Goal: Information Seeking & Learning: Learn about a topic

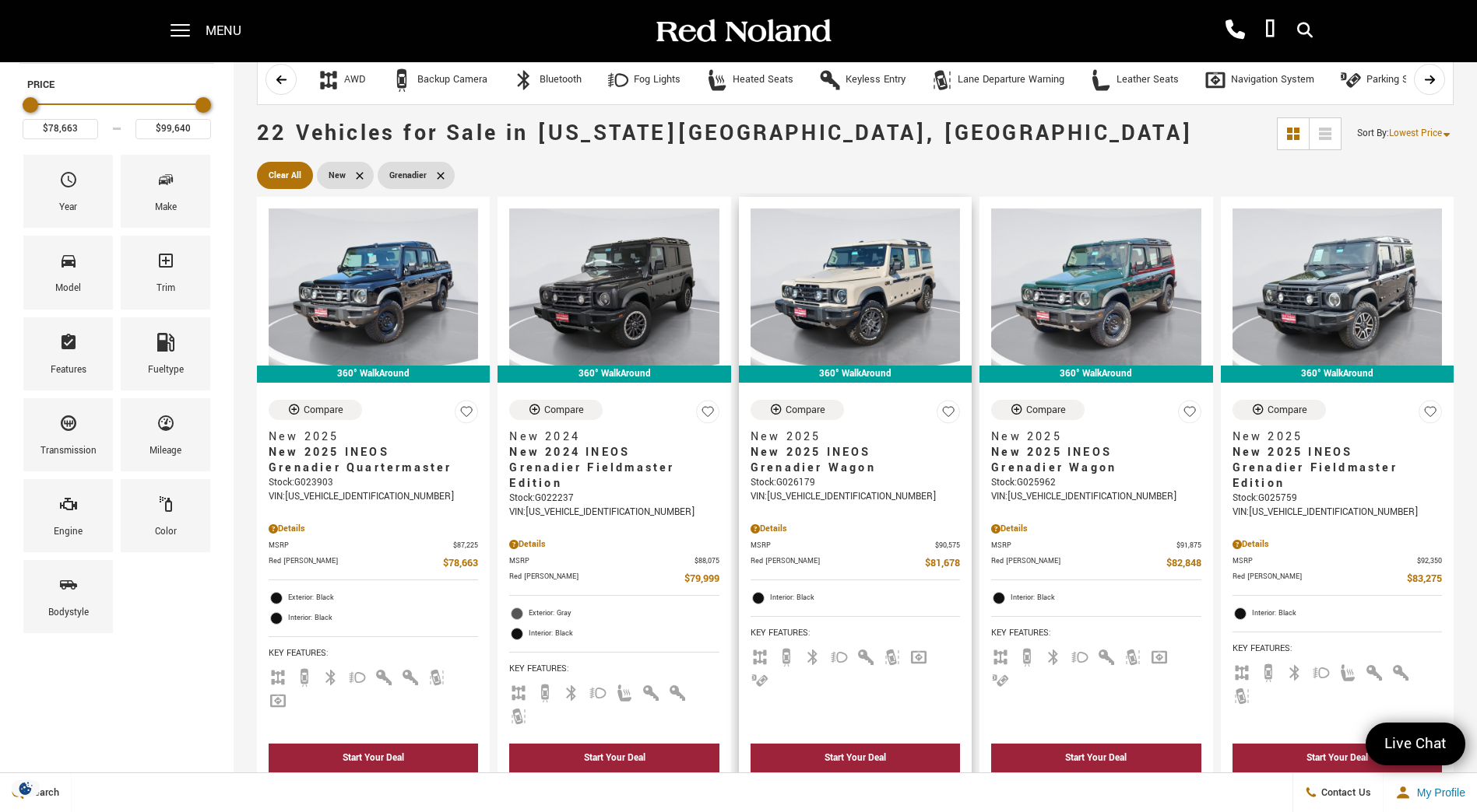
scroll to position [389, 0]
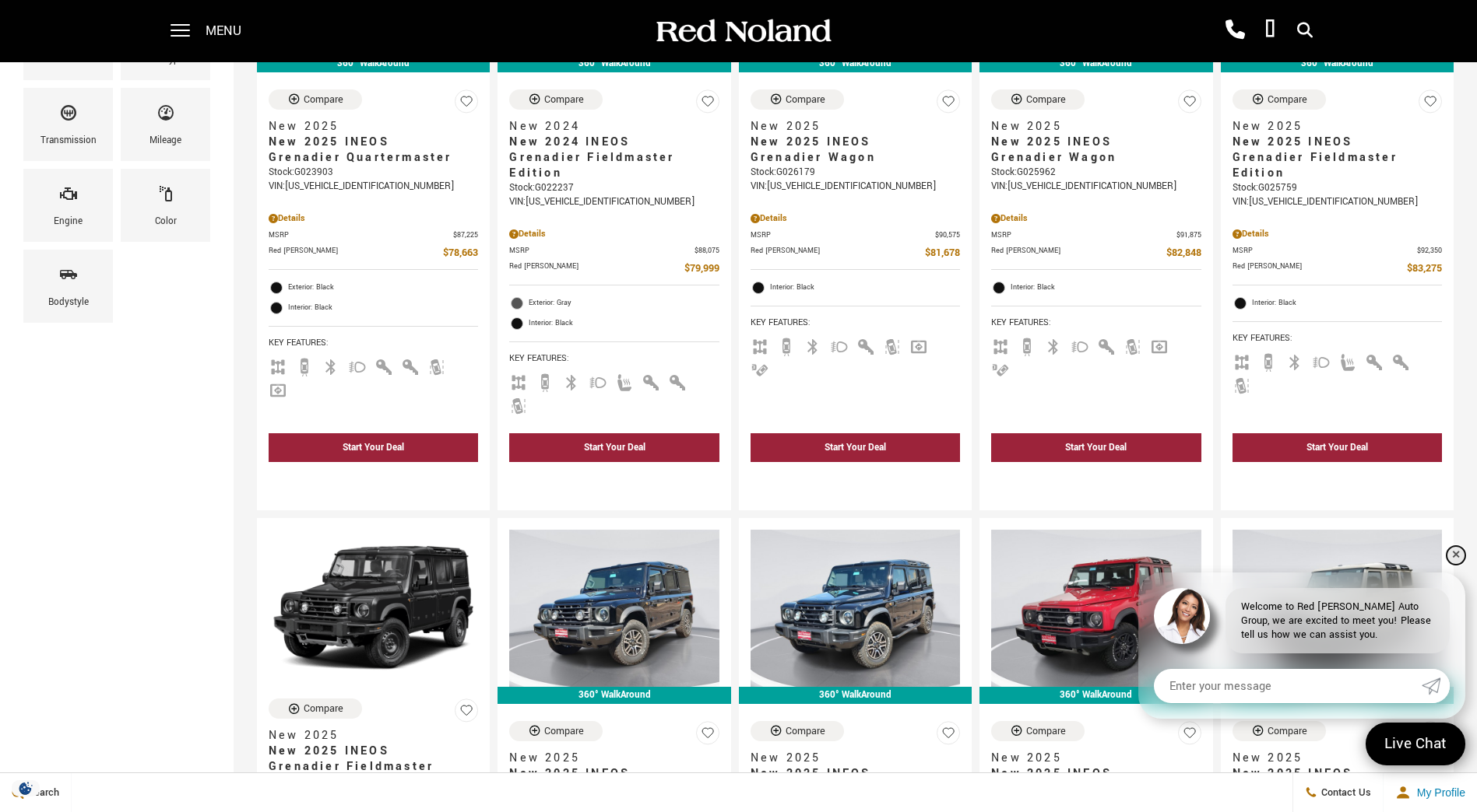
click at [1454, 551] on link "✕" at bounding box center [1455, 556] width 18 height 18
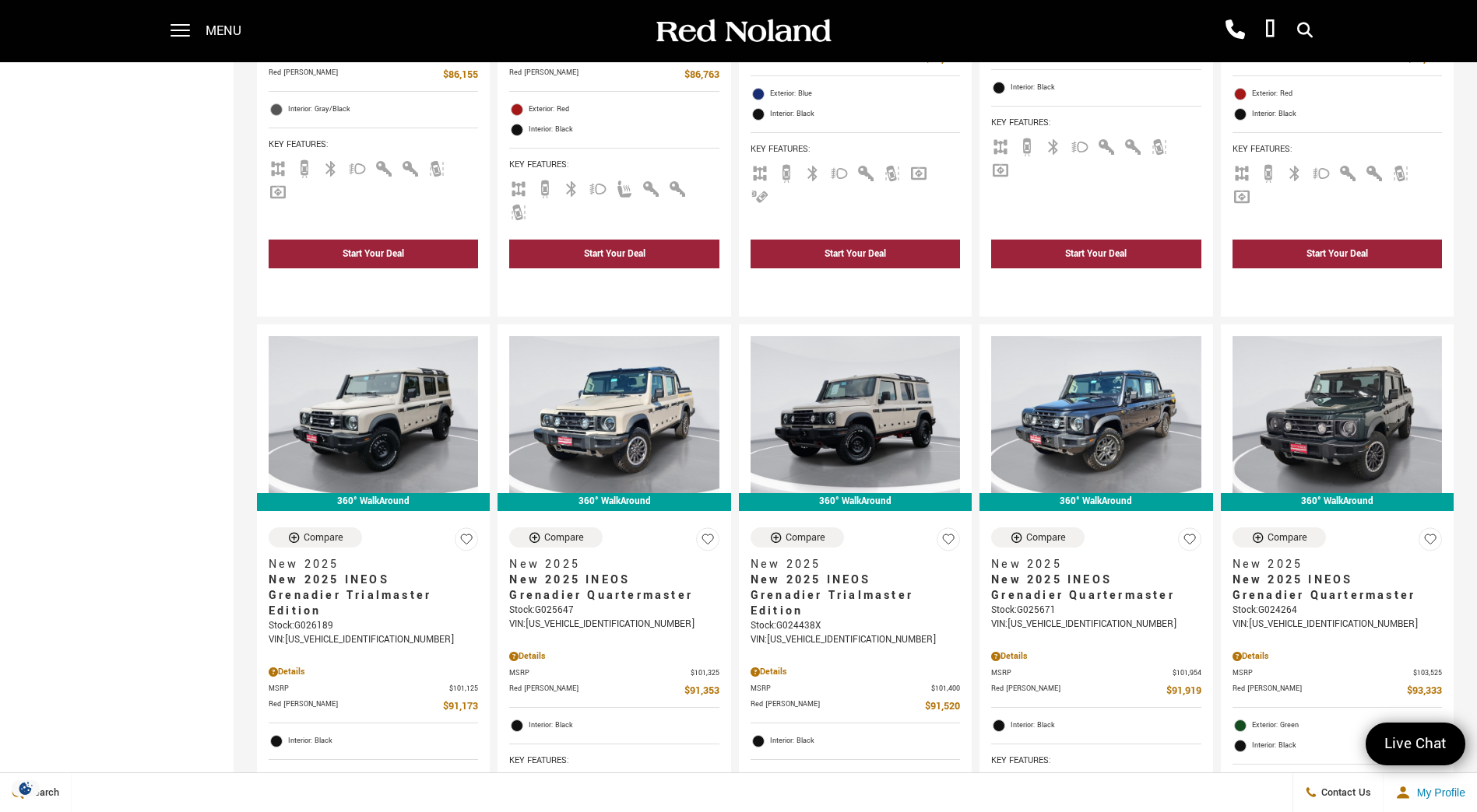
scroll to position [1867, 0]
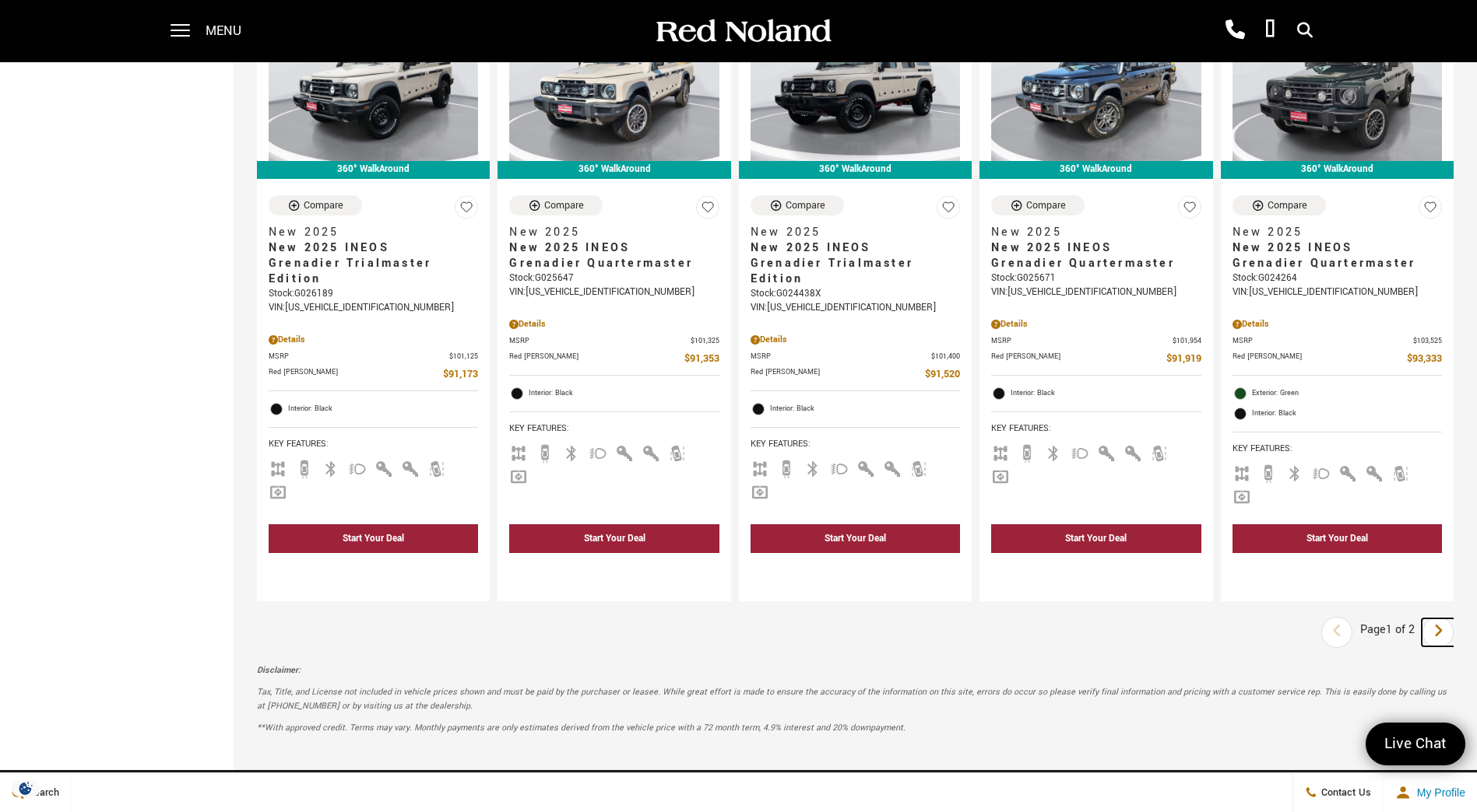
click at [1443, 618] on icon "next page" at bounding box center [1438, 631] width 10 height 25
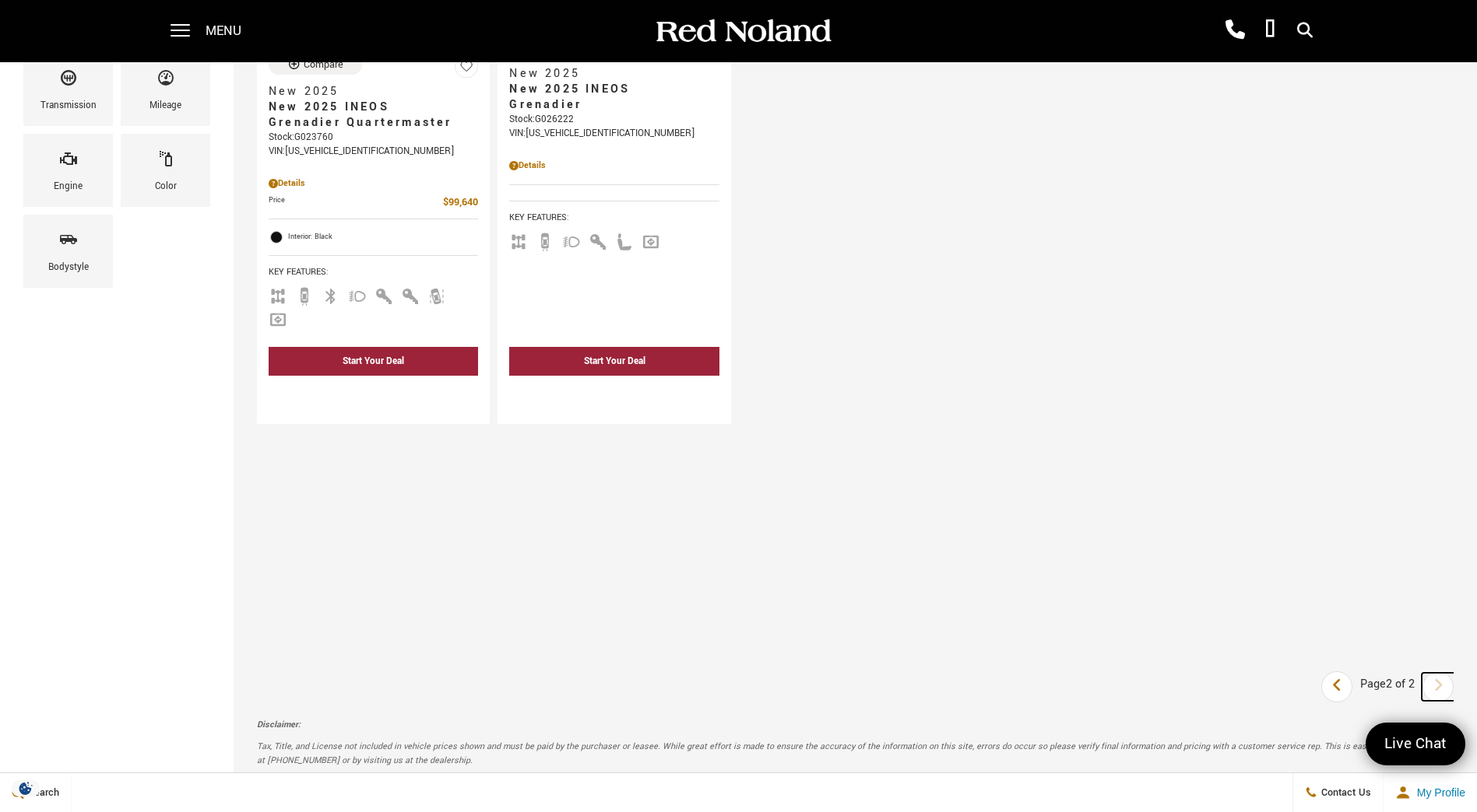
scroll to position [467, 0]
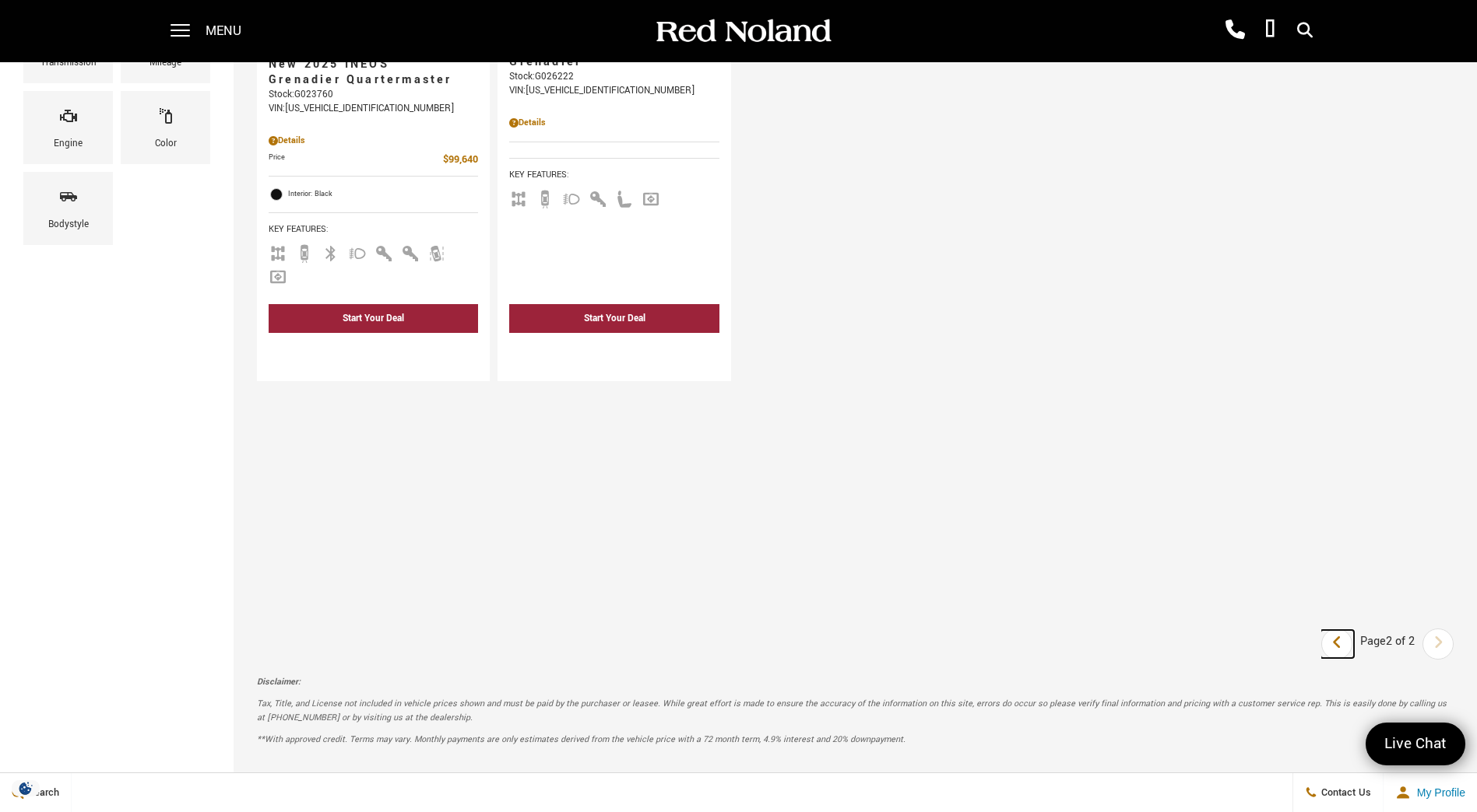
click at [1342, 638] on icon "previous page" at bounding box center [1337, 642] width 10 height 25
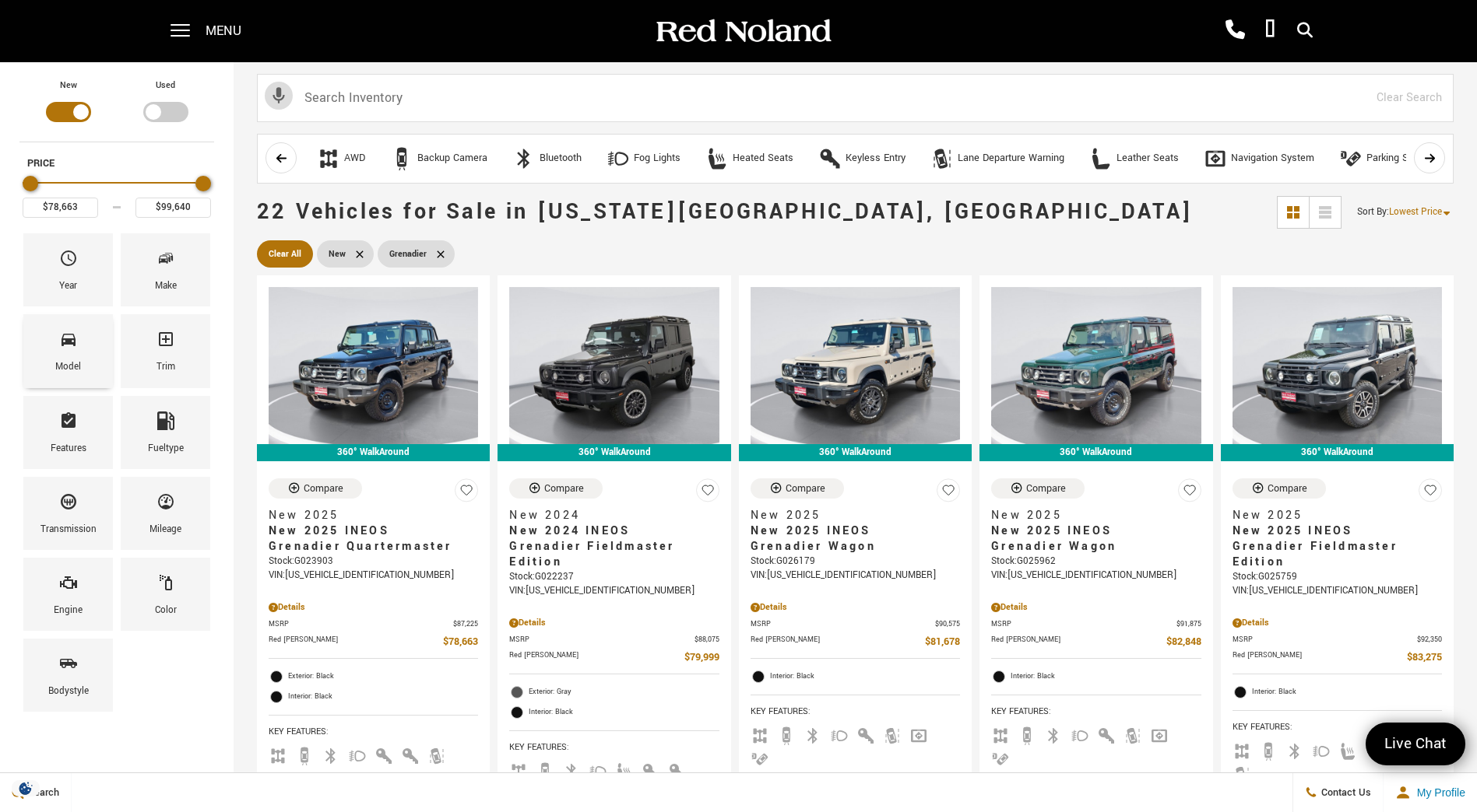
click at [76, 343] on icon "Model" at bounding box center [69, 339] width 18 height 18
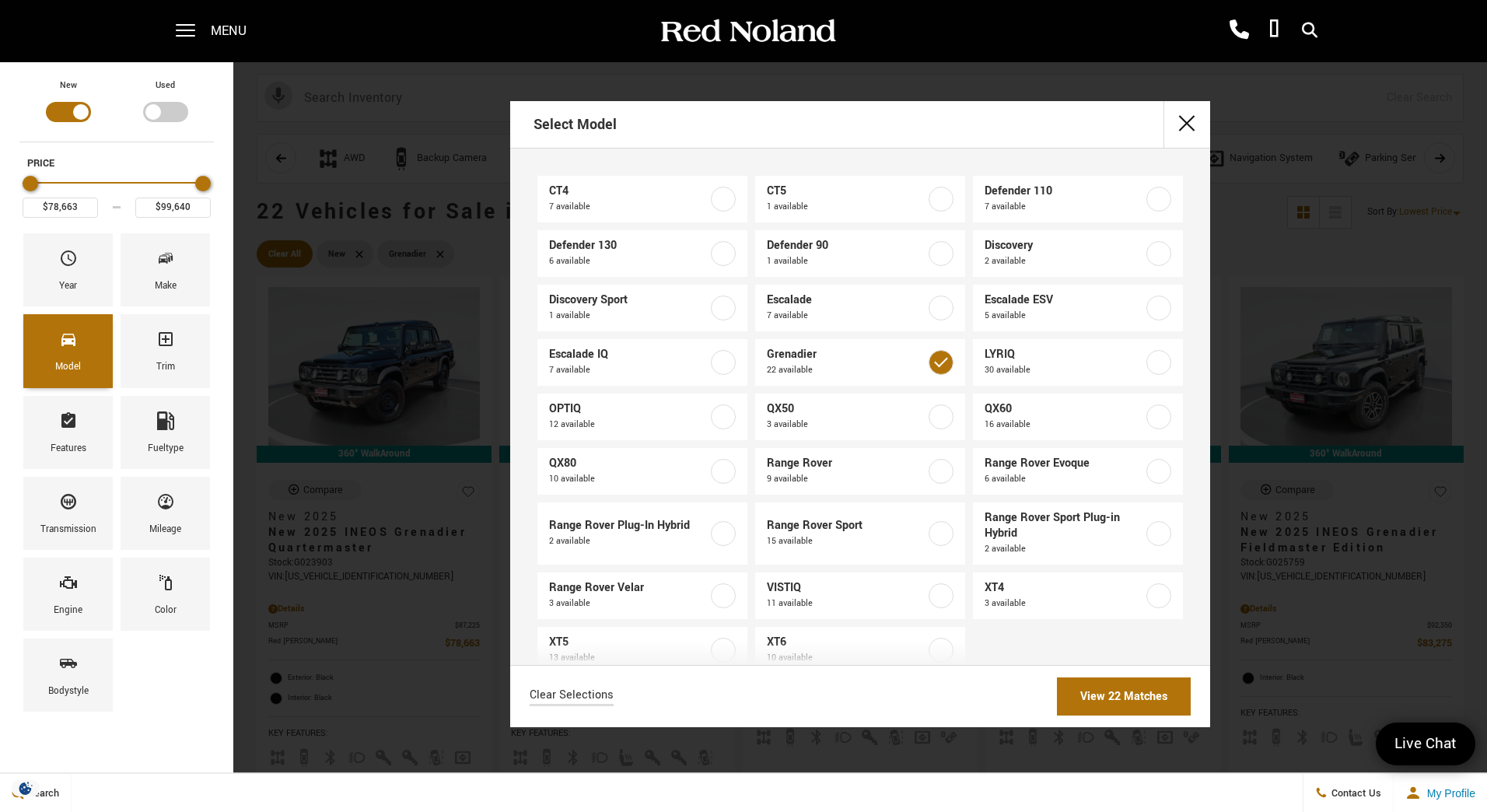
click at [76, 343] on icon "Model" at bounding box center [69, 339] width 18 height 18
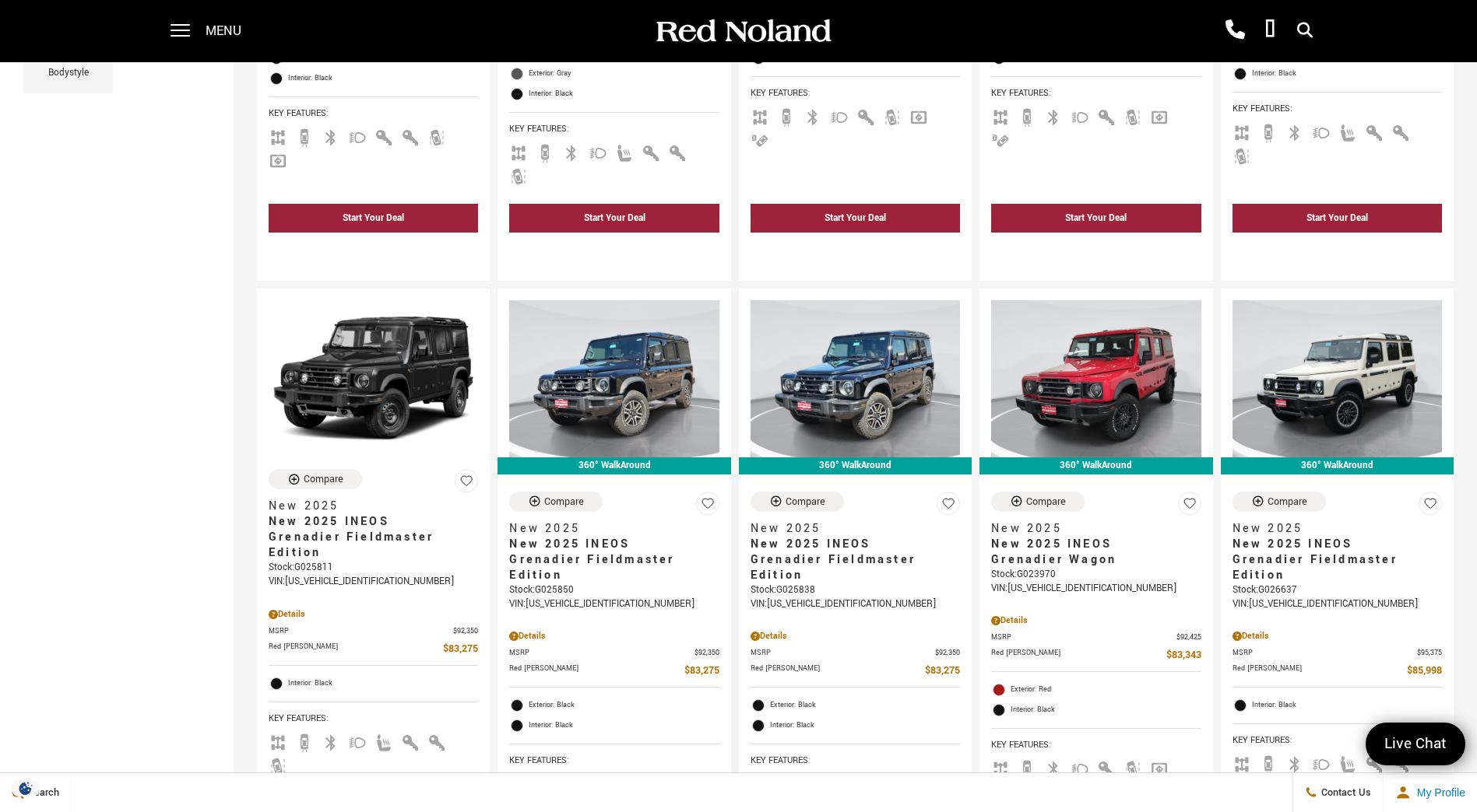
scroll to position [622, 0]
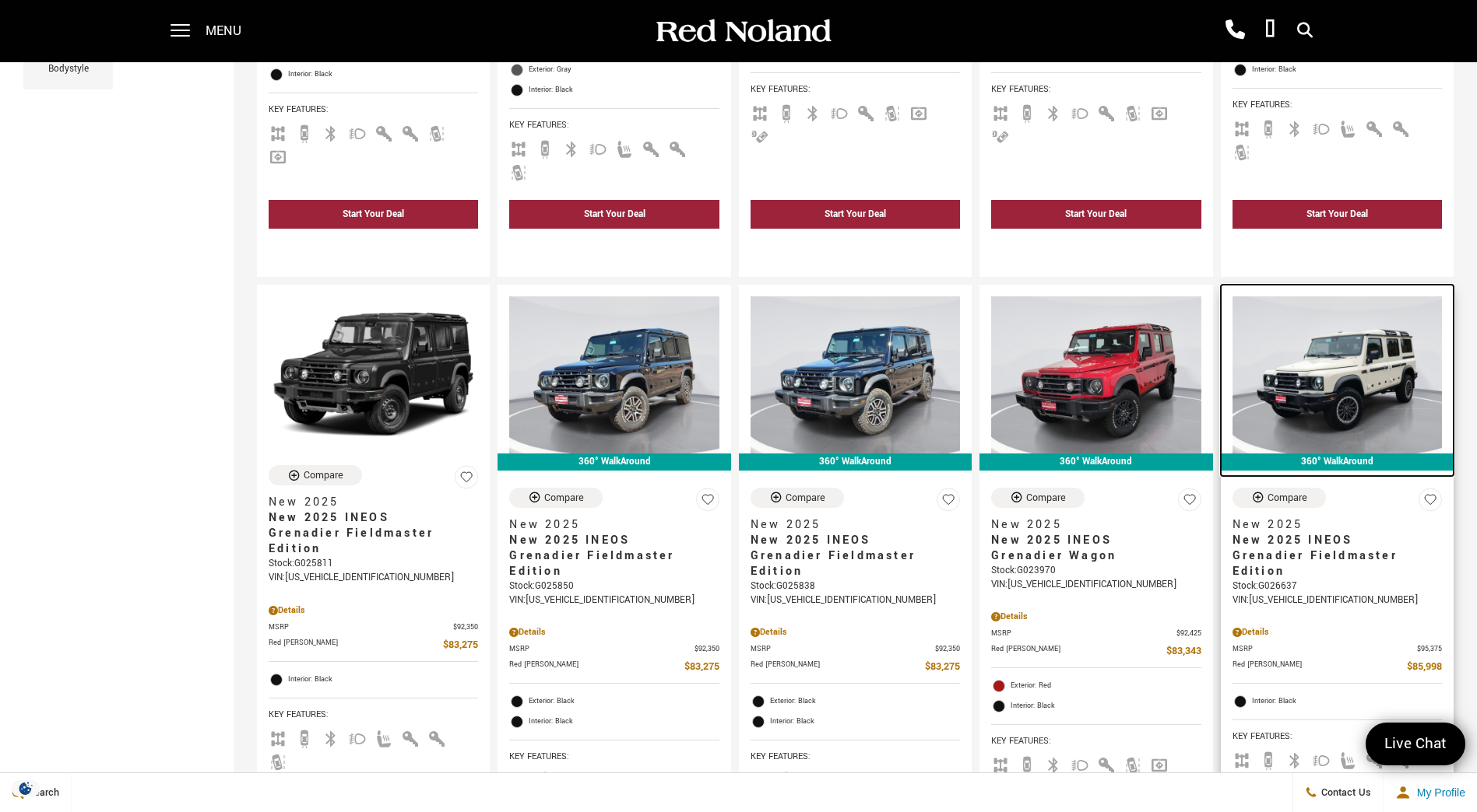
click at [1417, 300] on img at bounding box center [1337, 375] width 209 height 157
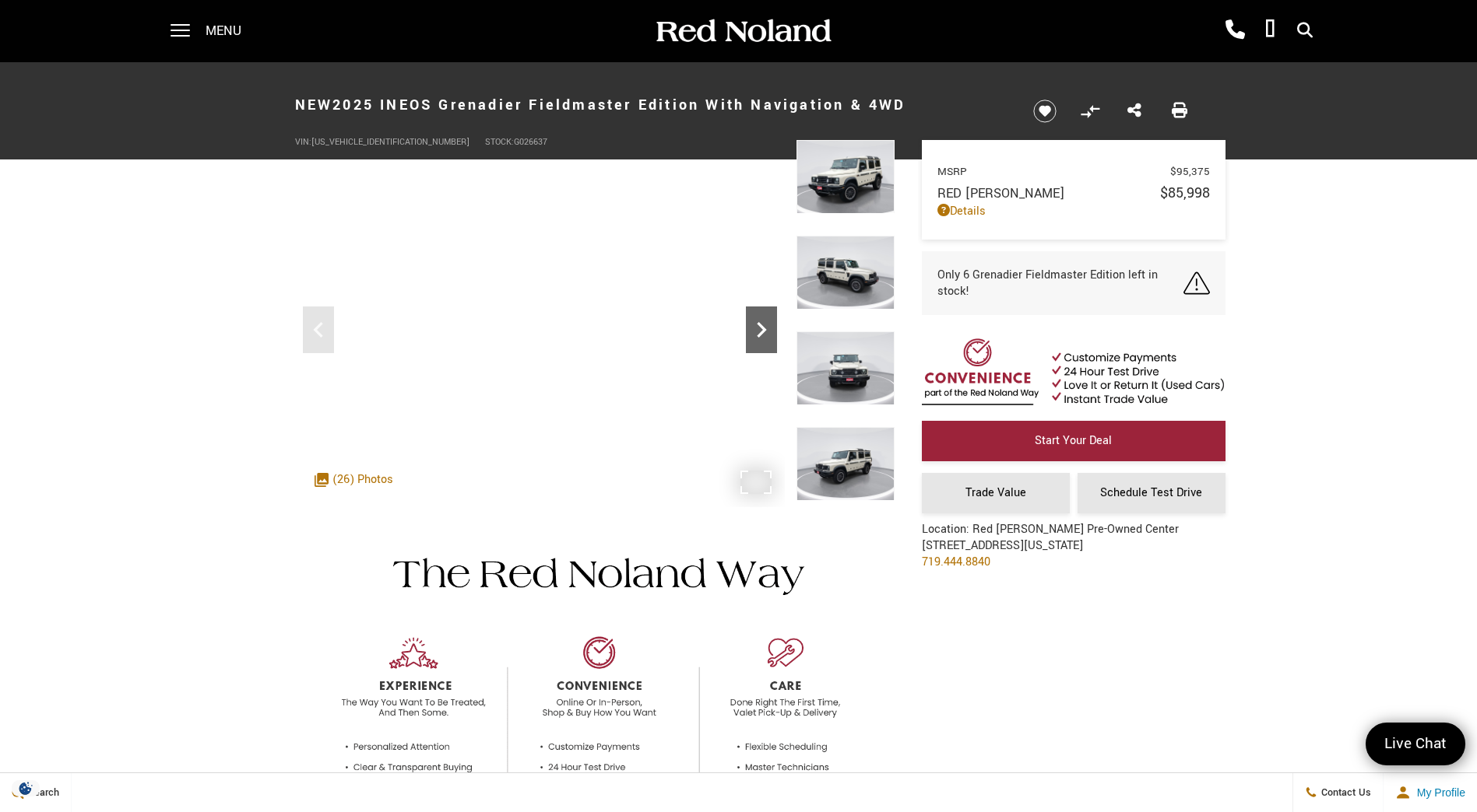
click at [766, 328] on icon "Next" at bounding box center [761, 329] width 31 height 31
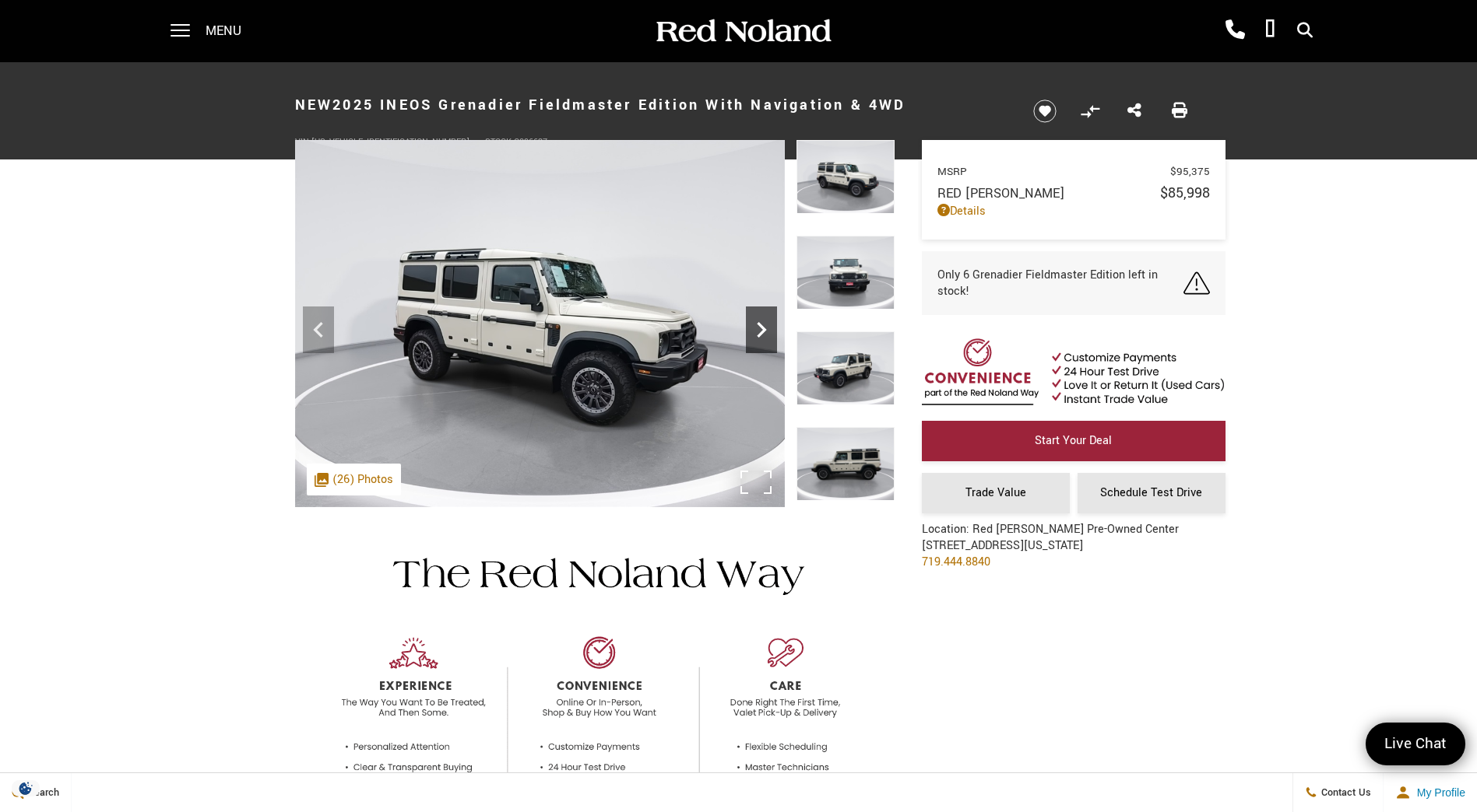
click at [766, 328] on icon "Next" at bounding box center [761, 329] width 31 height 31
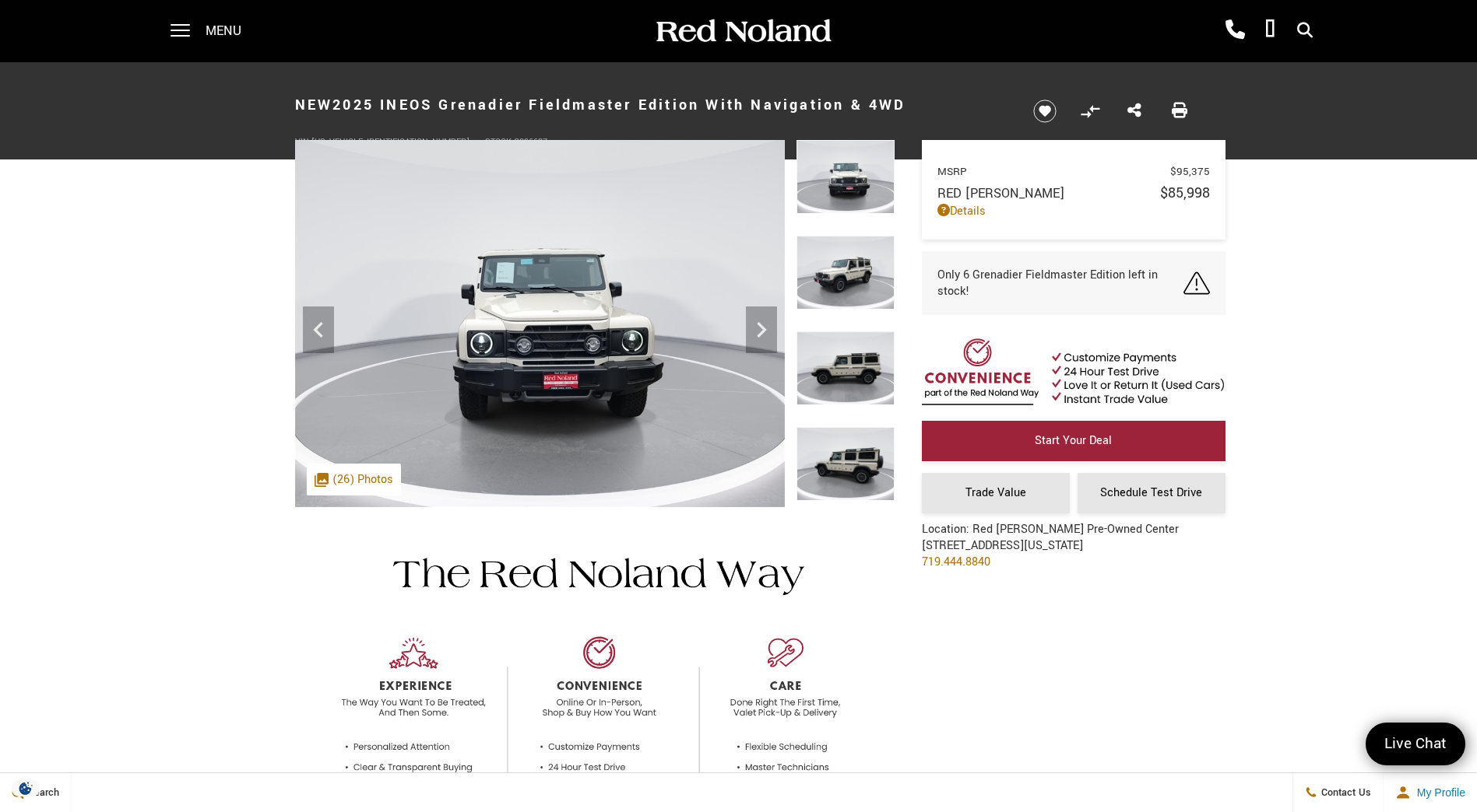
click at [843, 273] on img at bounding box center [845, 272] width 98 height 74
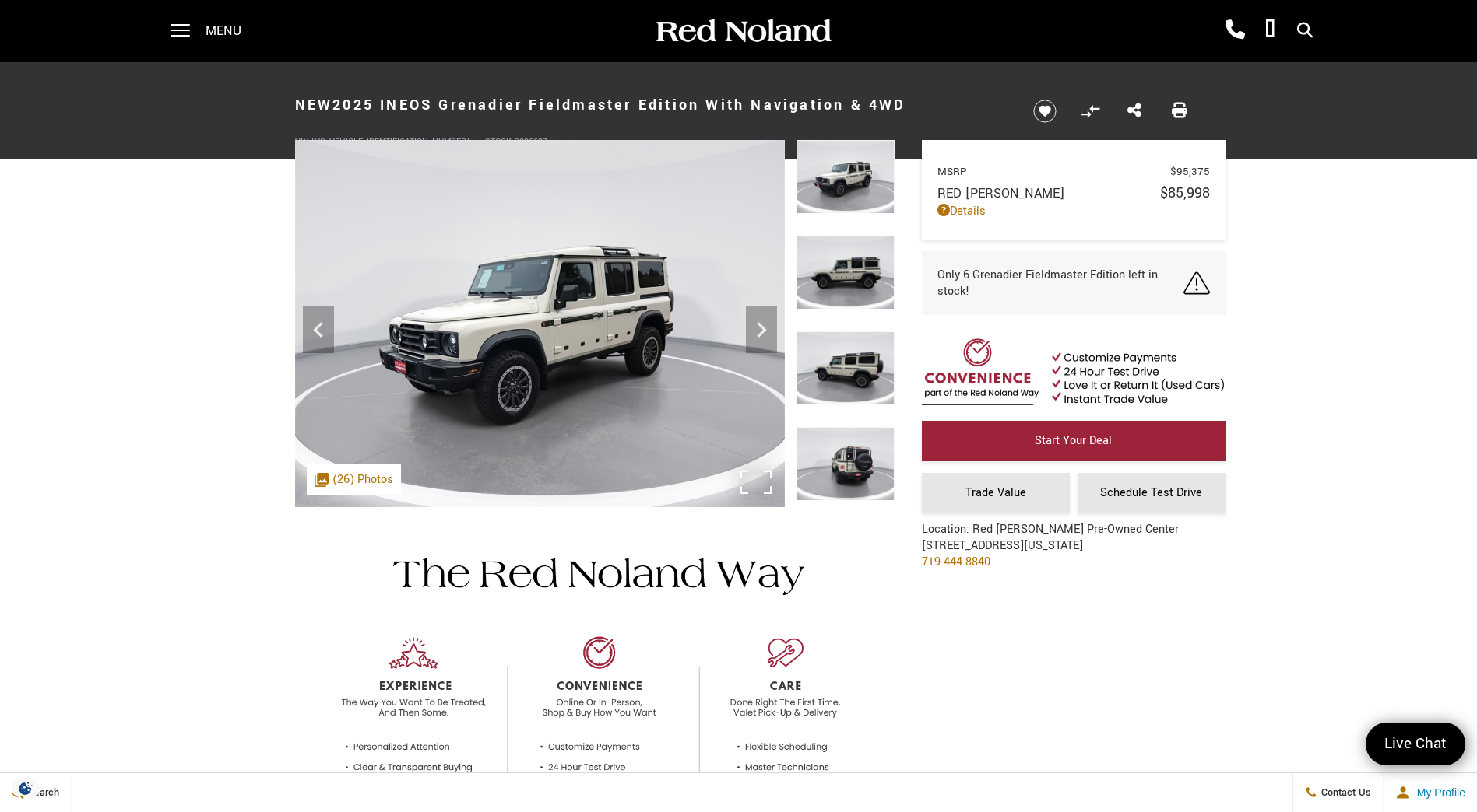
click at [373, 480] on div ".cls-1, .cls-3 { fill: #c50033; } .cls-1 { clip-rule: evenodd; } .cls-2 { clip-…" at bounding box center [354, 480] width 94 height 32
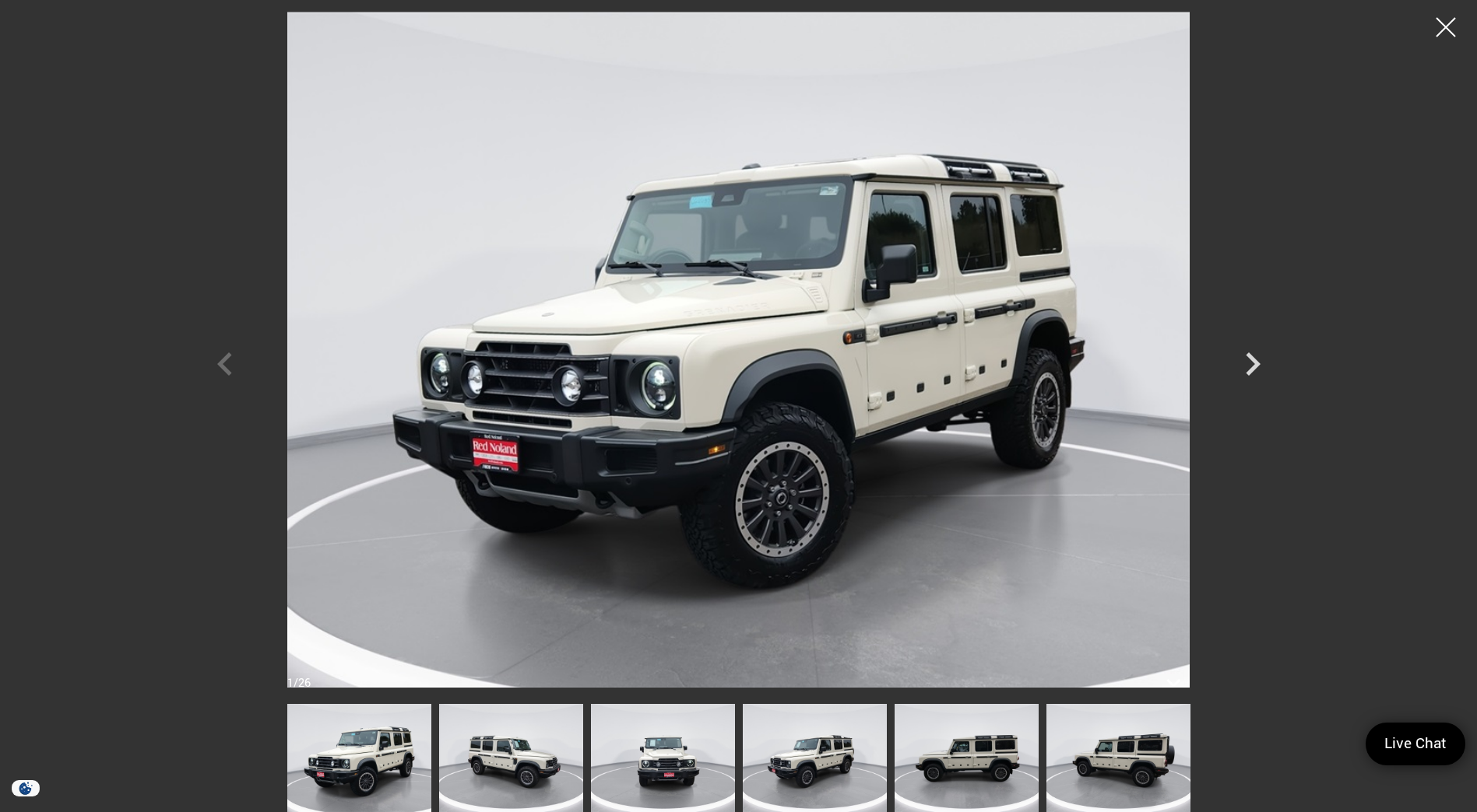
scroll to position [700, 0]
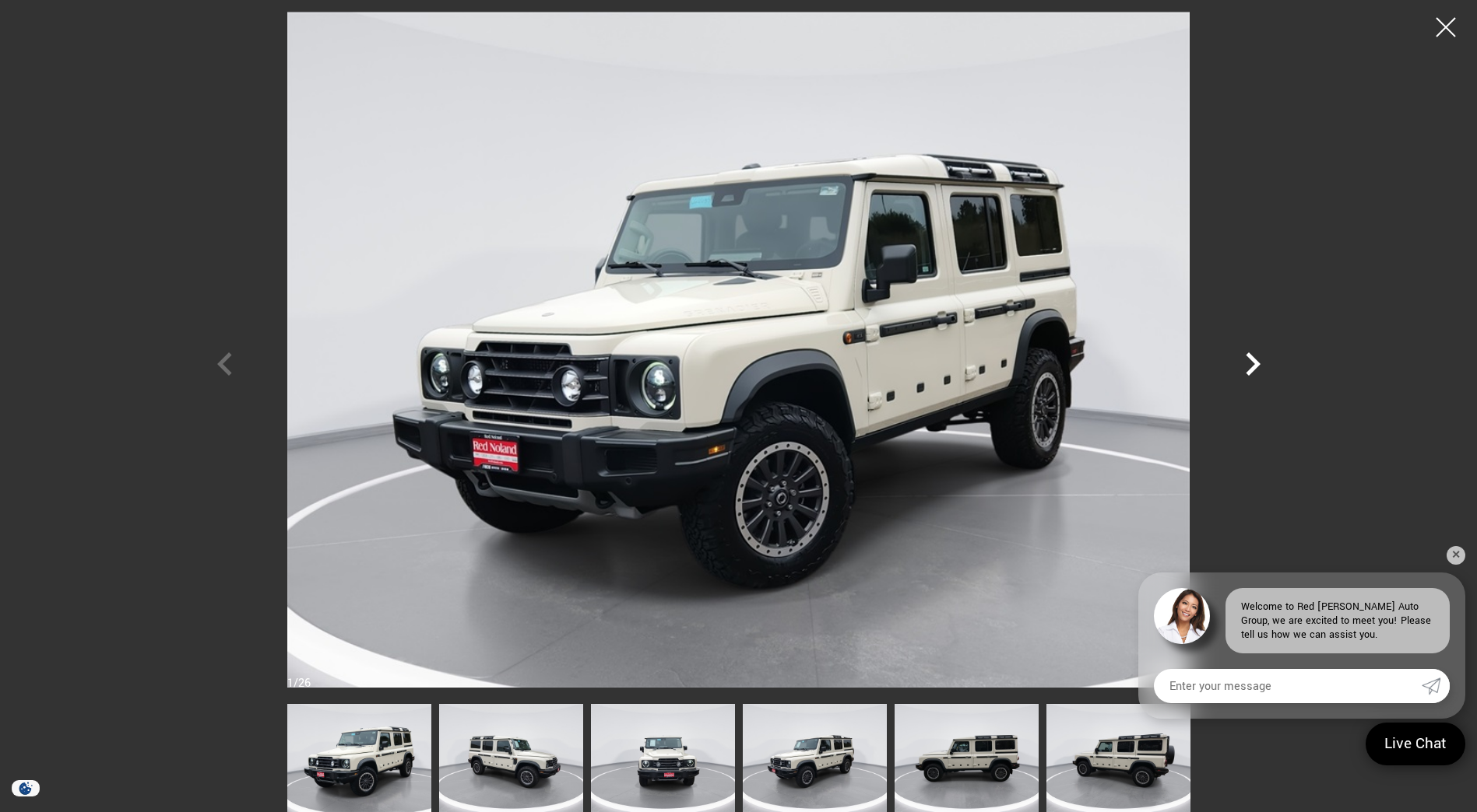
click at [1255, 374] on icon "Next" at bounding box center [1252, 364] width 47 height 47
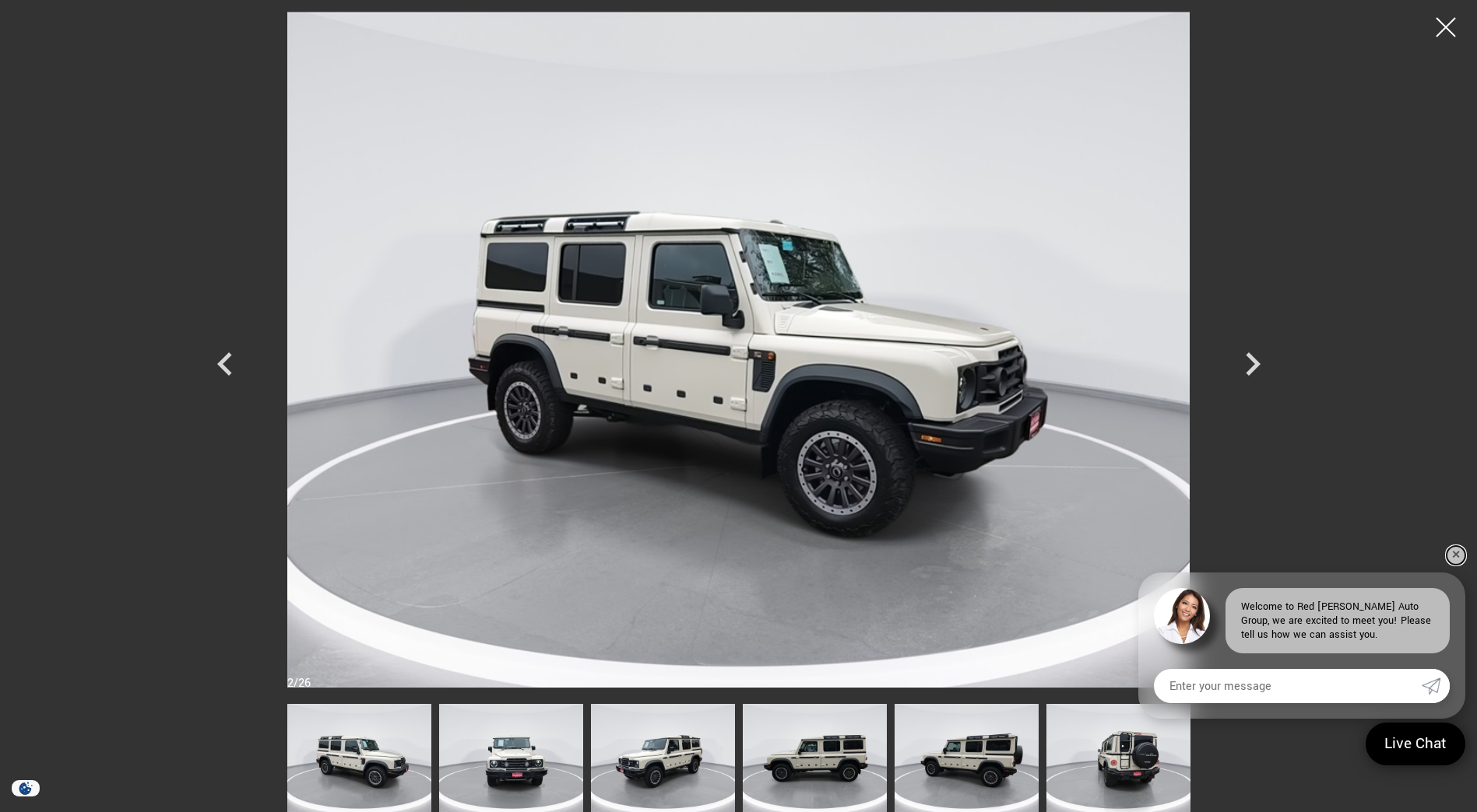
click at [1456, 552] on link "✕" at bounding box center [1455, 556] width 18 height 18
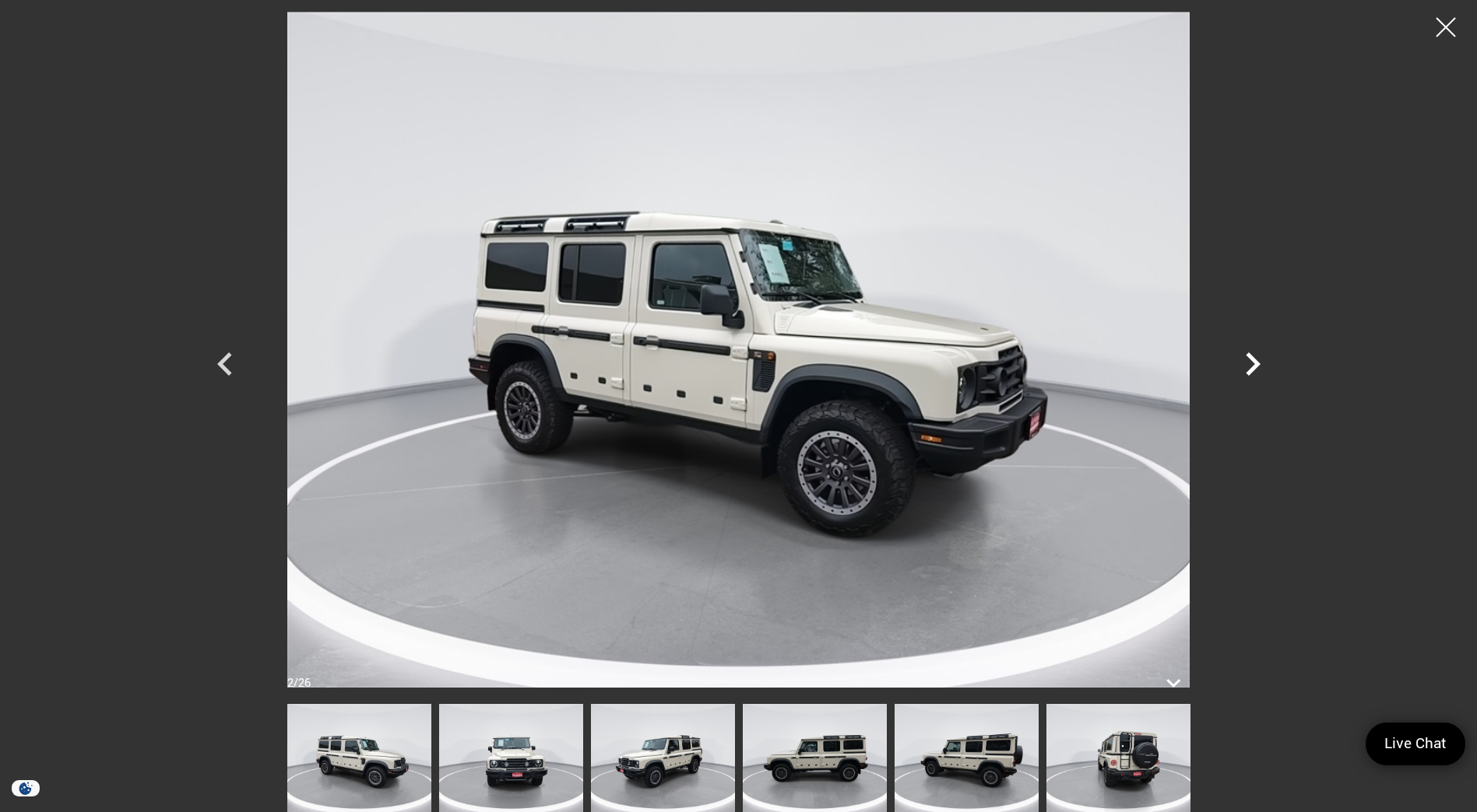
click at [1247, 364] on icon "Next" at bounding box center [1252, 364] width 47 height 47
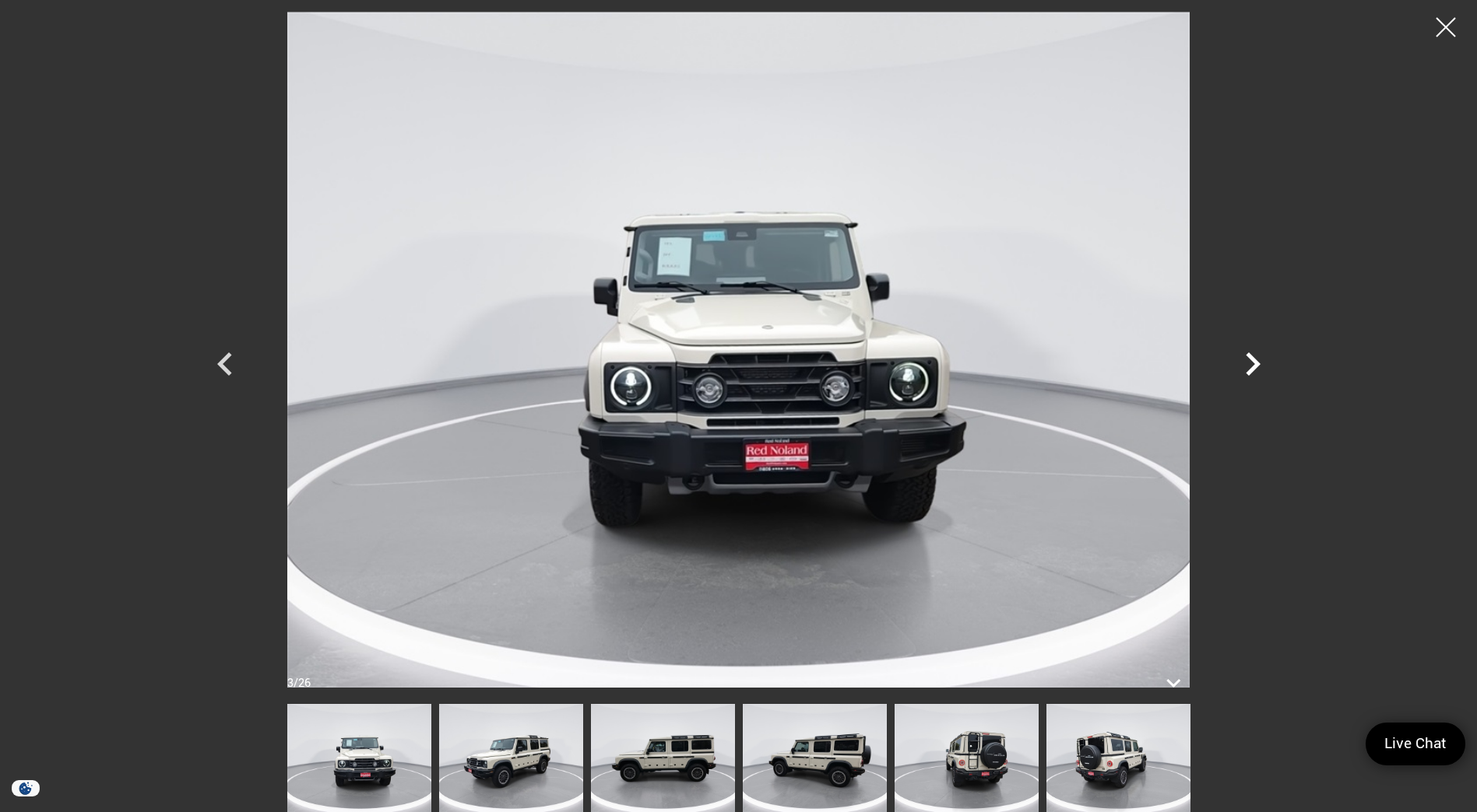
click at [1247, 364] on icon "Next" at bounding box center [1252, 364] width 47 height 47
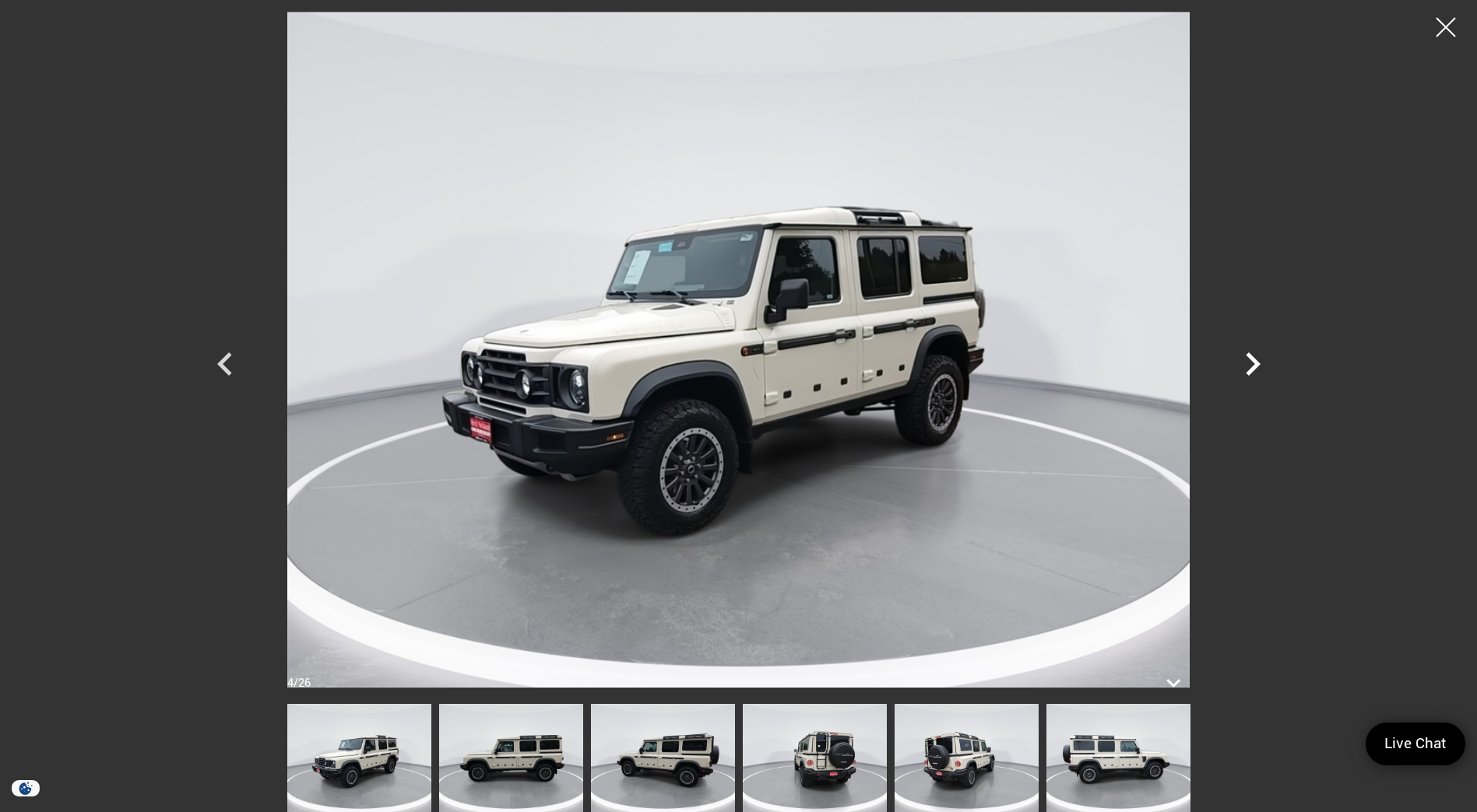
click at [1247, 364] on icon "Next" at bounding box center [1252, 364] width 47 height 47
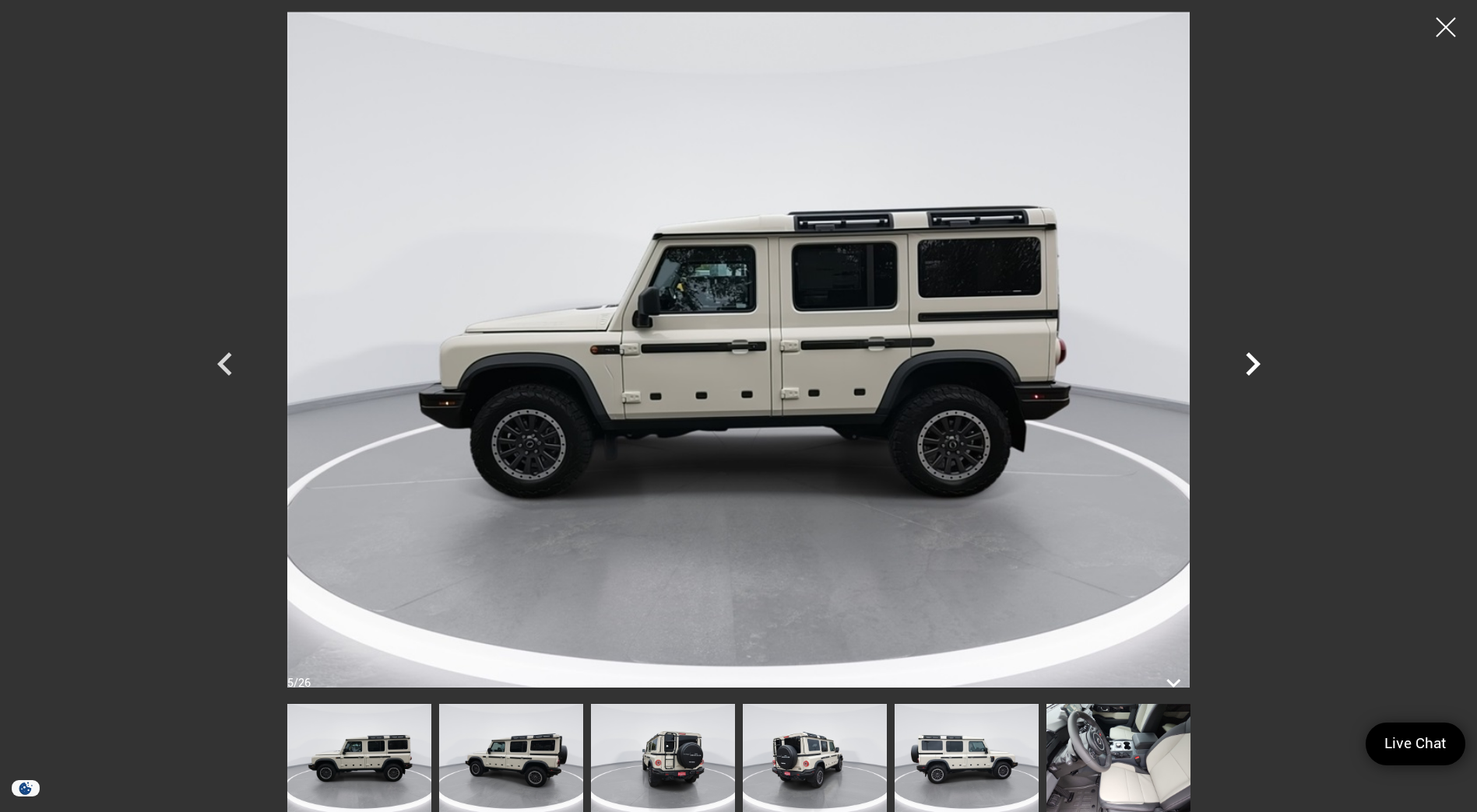
click at [1247, 364] on icon "Next" at bounding box center [1252, 364] width 47 height 47
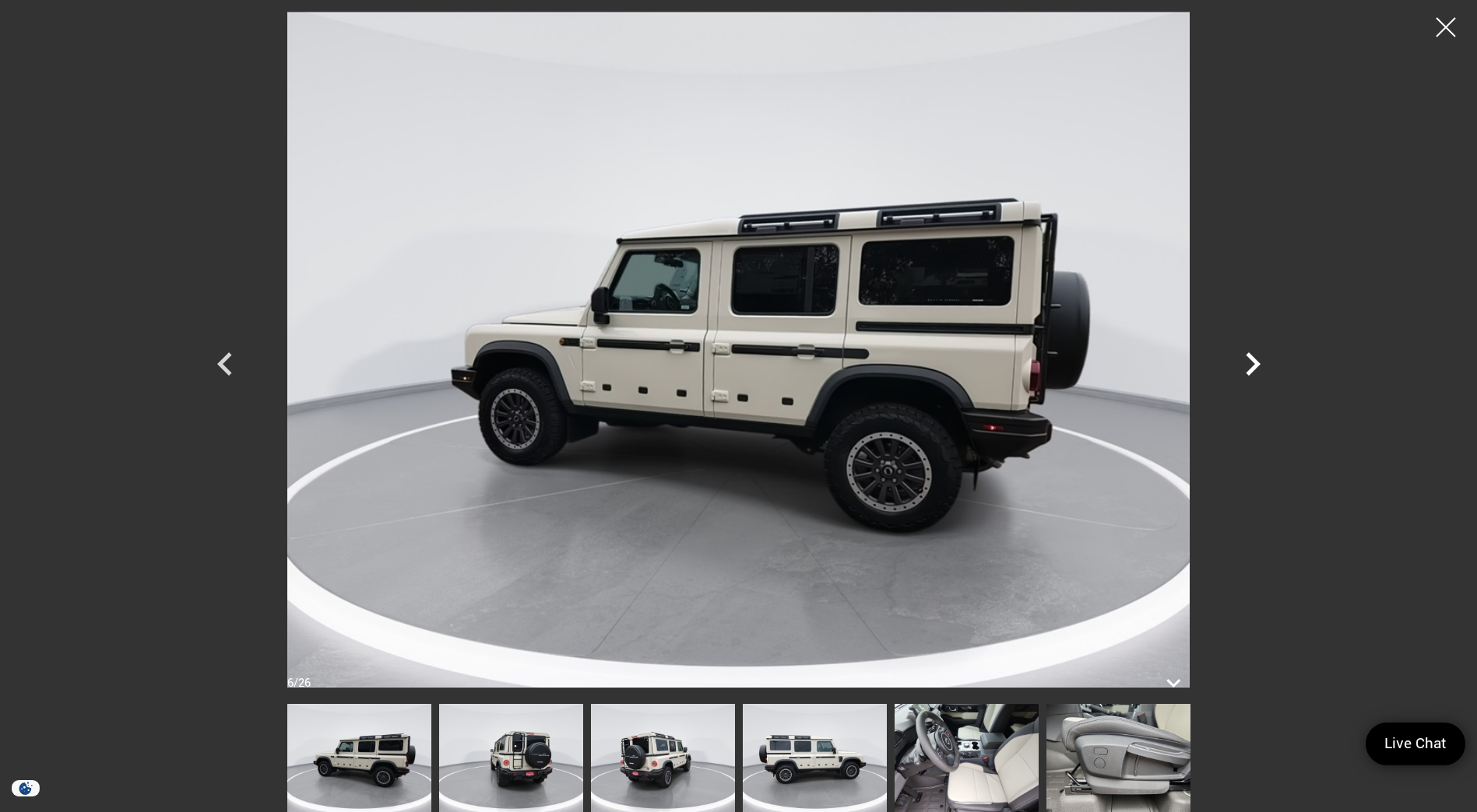
click at [1247, 364] on icon "Next" at bounding box center [1252, 364] width 47 height 47
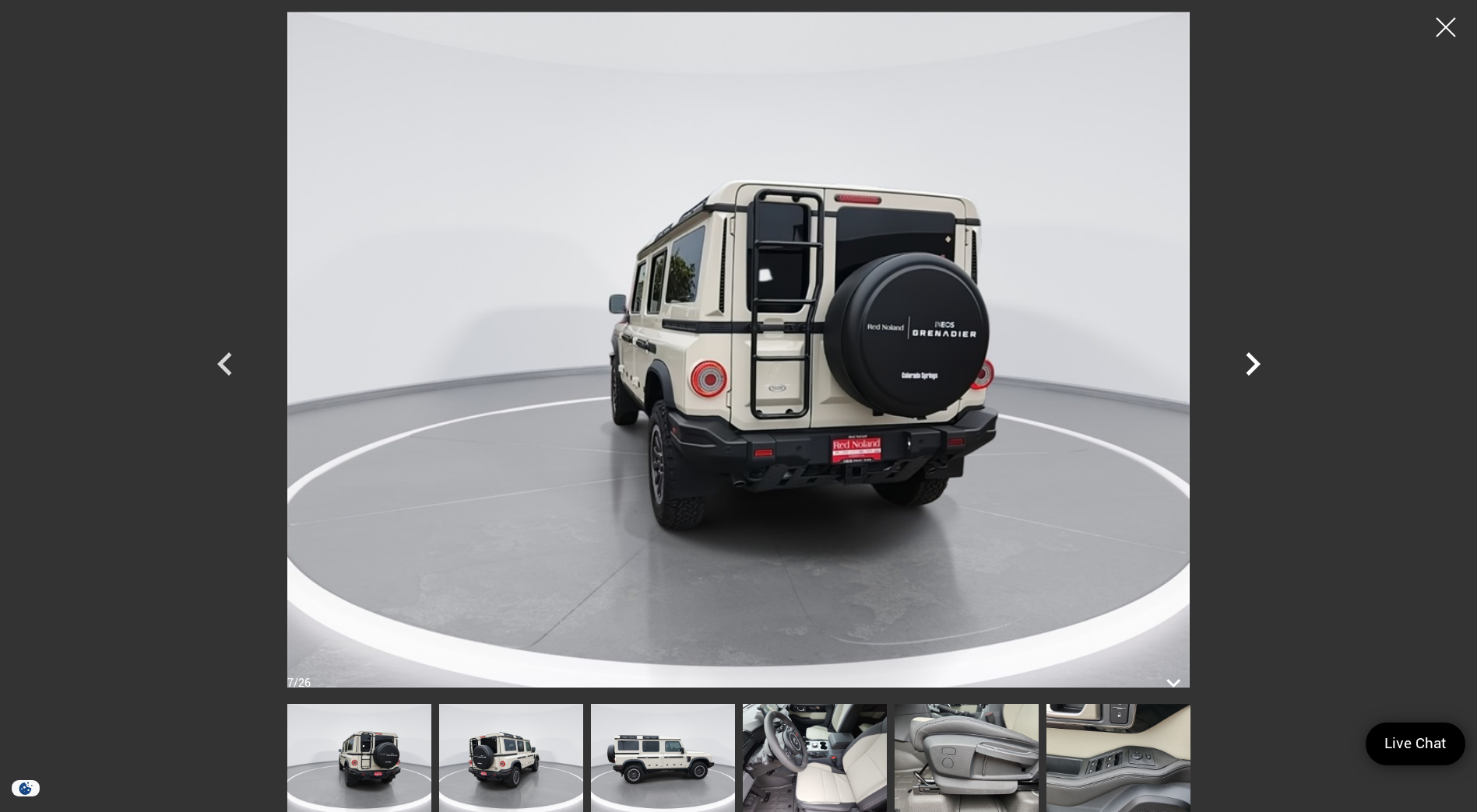
click at [1247, 364] on icon "Next" at bounding box center [1252, 364] width 47 height 47
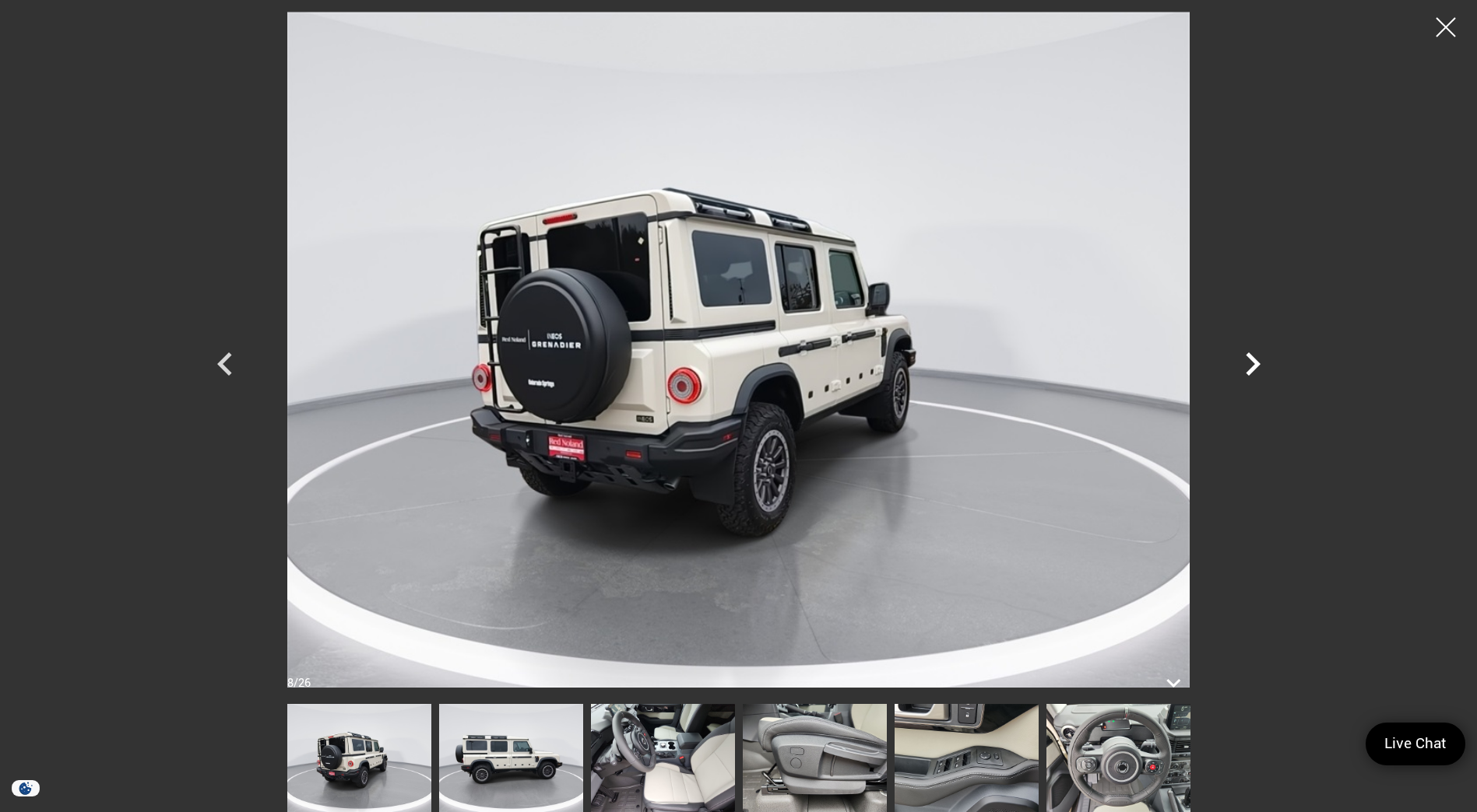
click at [1247, 364] on icon "Next" at bounding box center [1252, 364] width 47 height 47
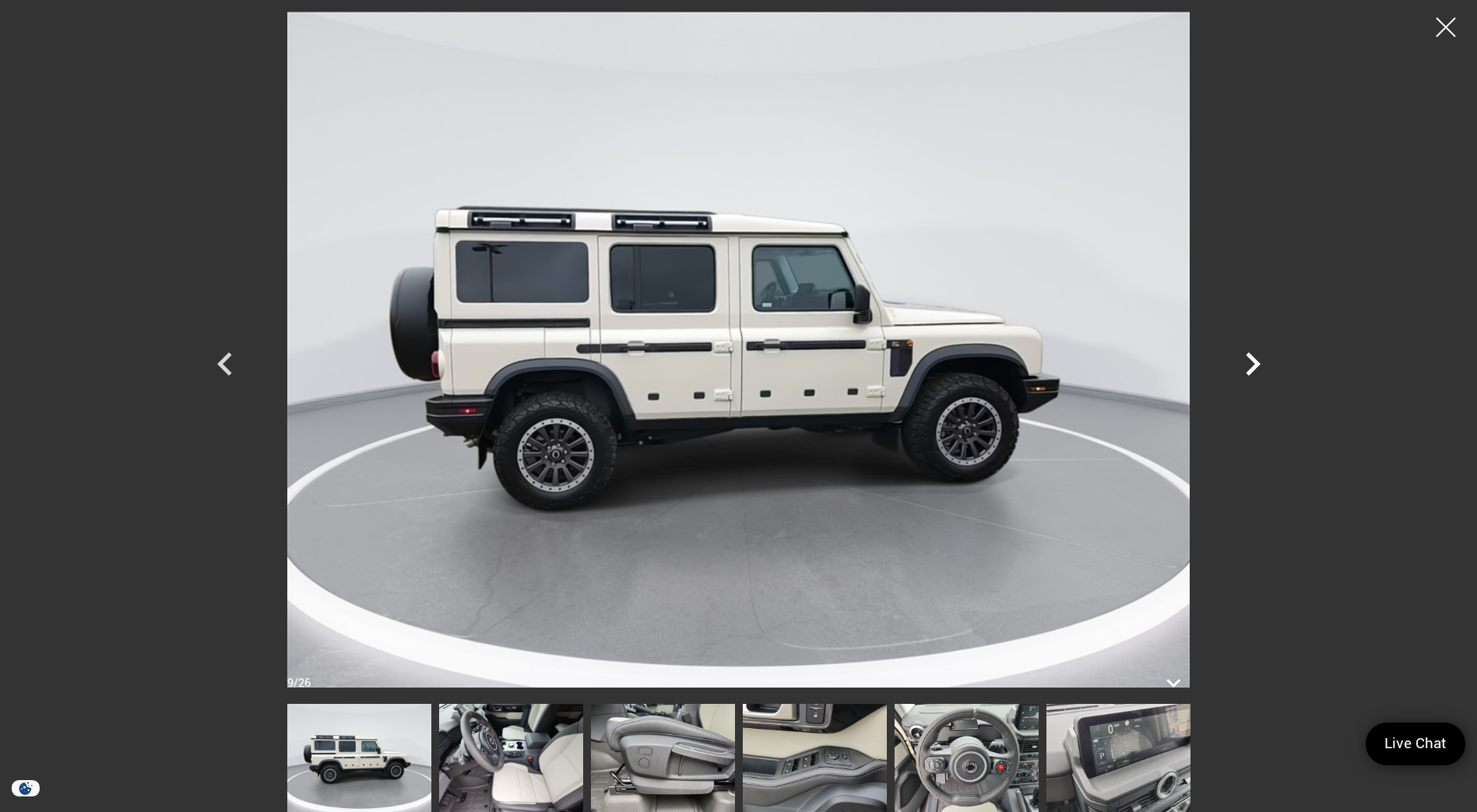
click at [1247, 364] on icon "Next" at bounding box center [1252, 364] width 47 height 47
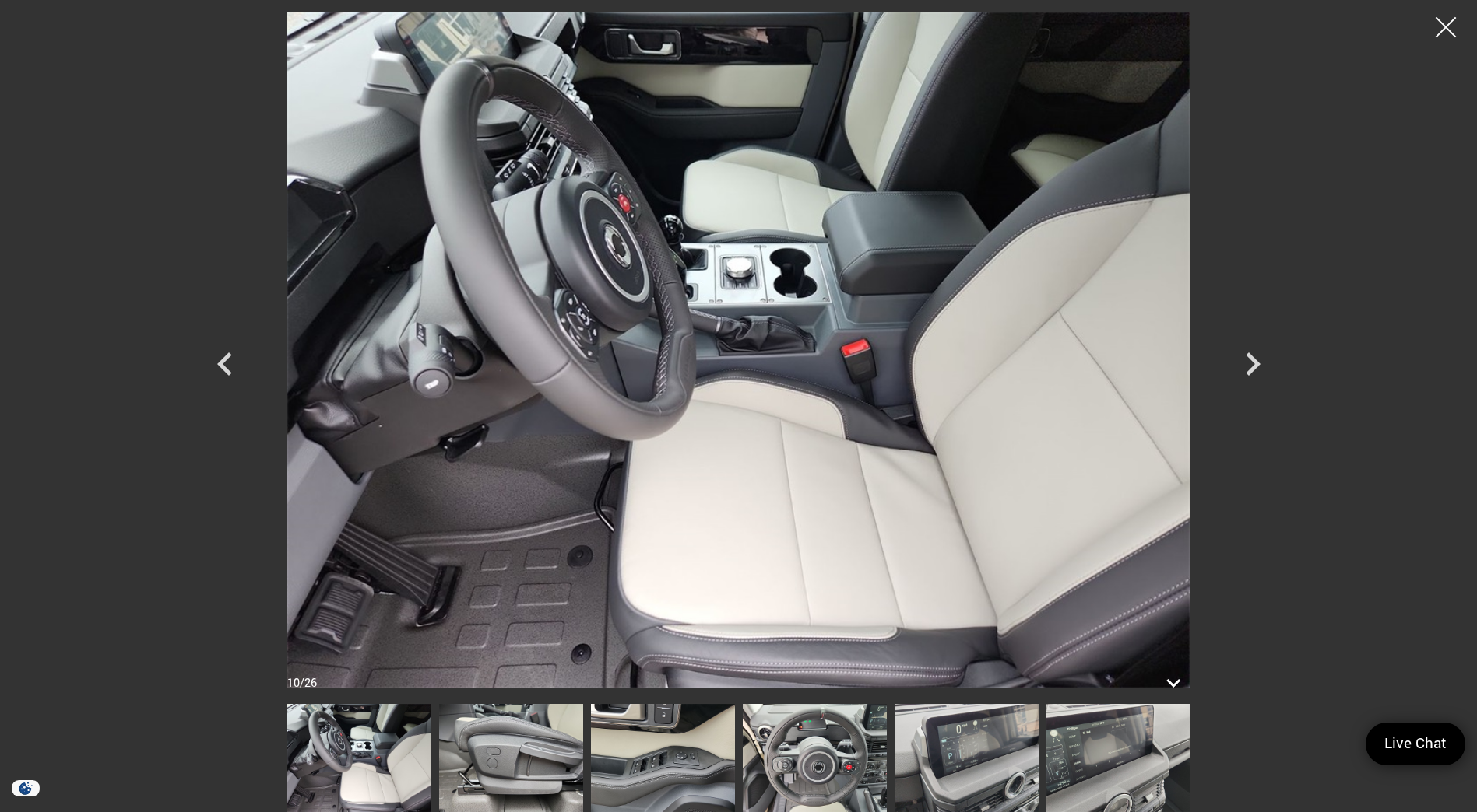
click at [1439, 29] on div at bounding box center [1445, 27] width 41 height 41
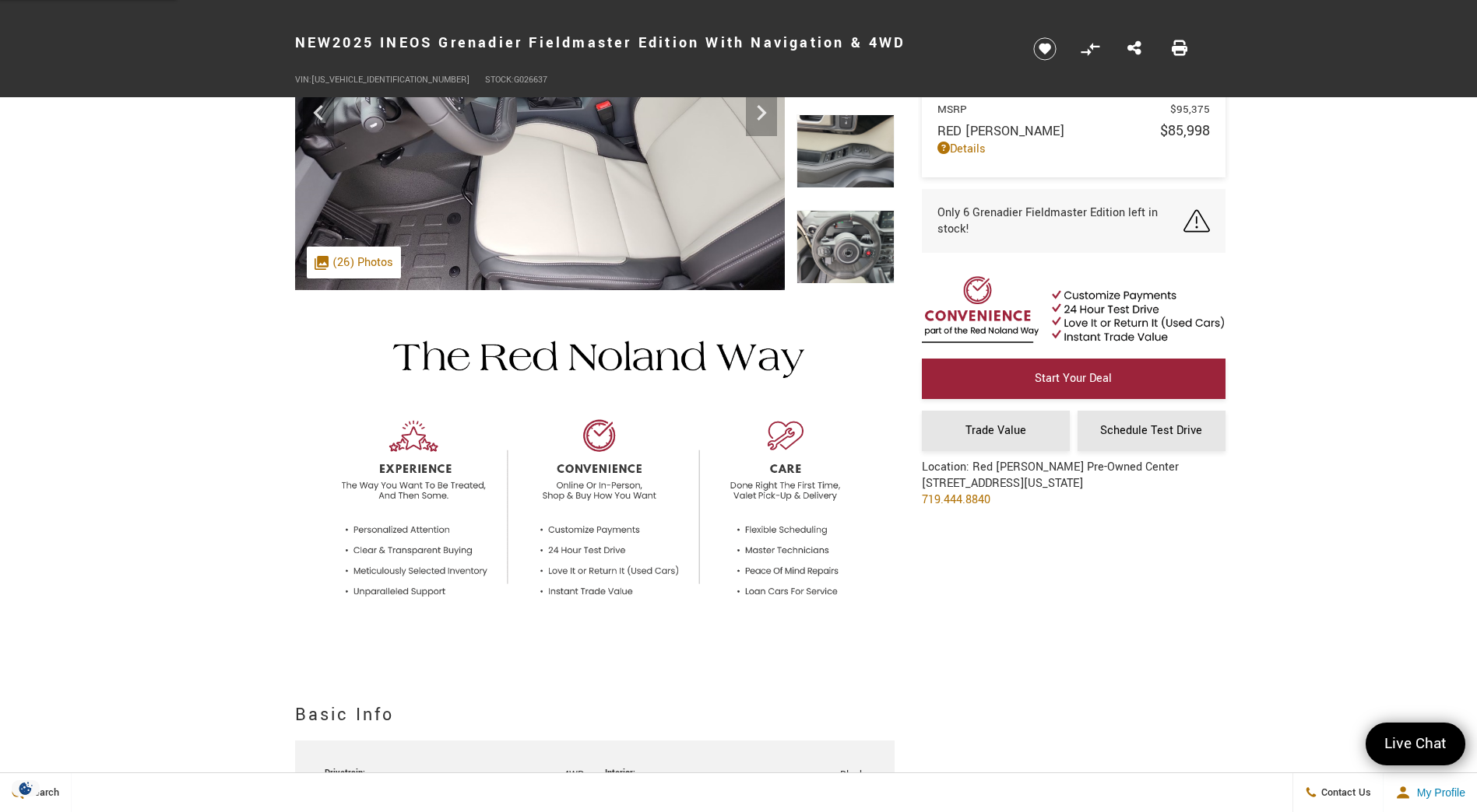
scroll to position [0, 0]
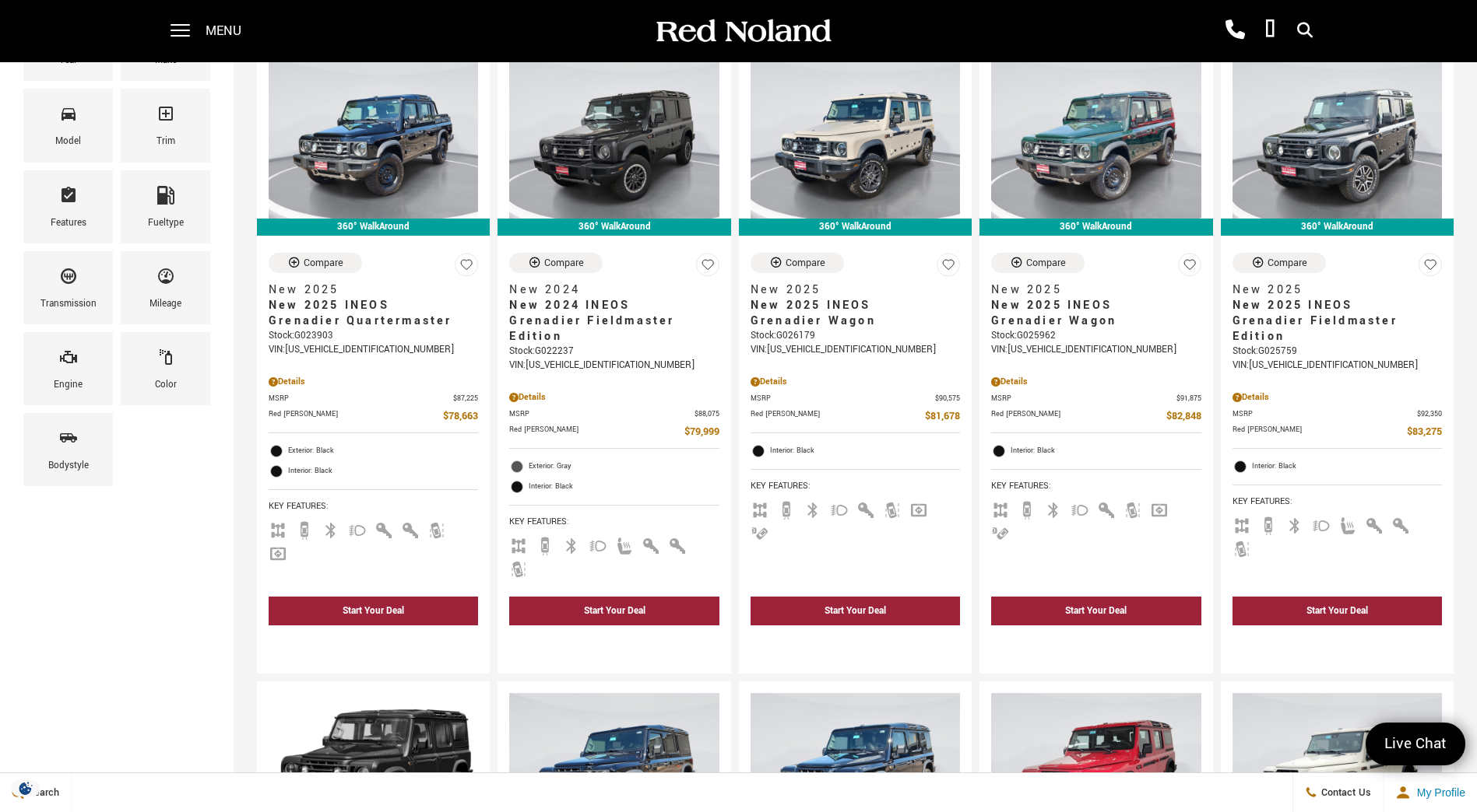
scroll to position [155, 0]
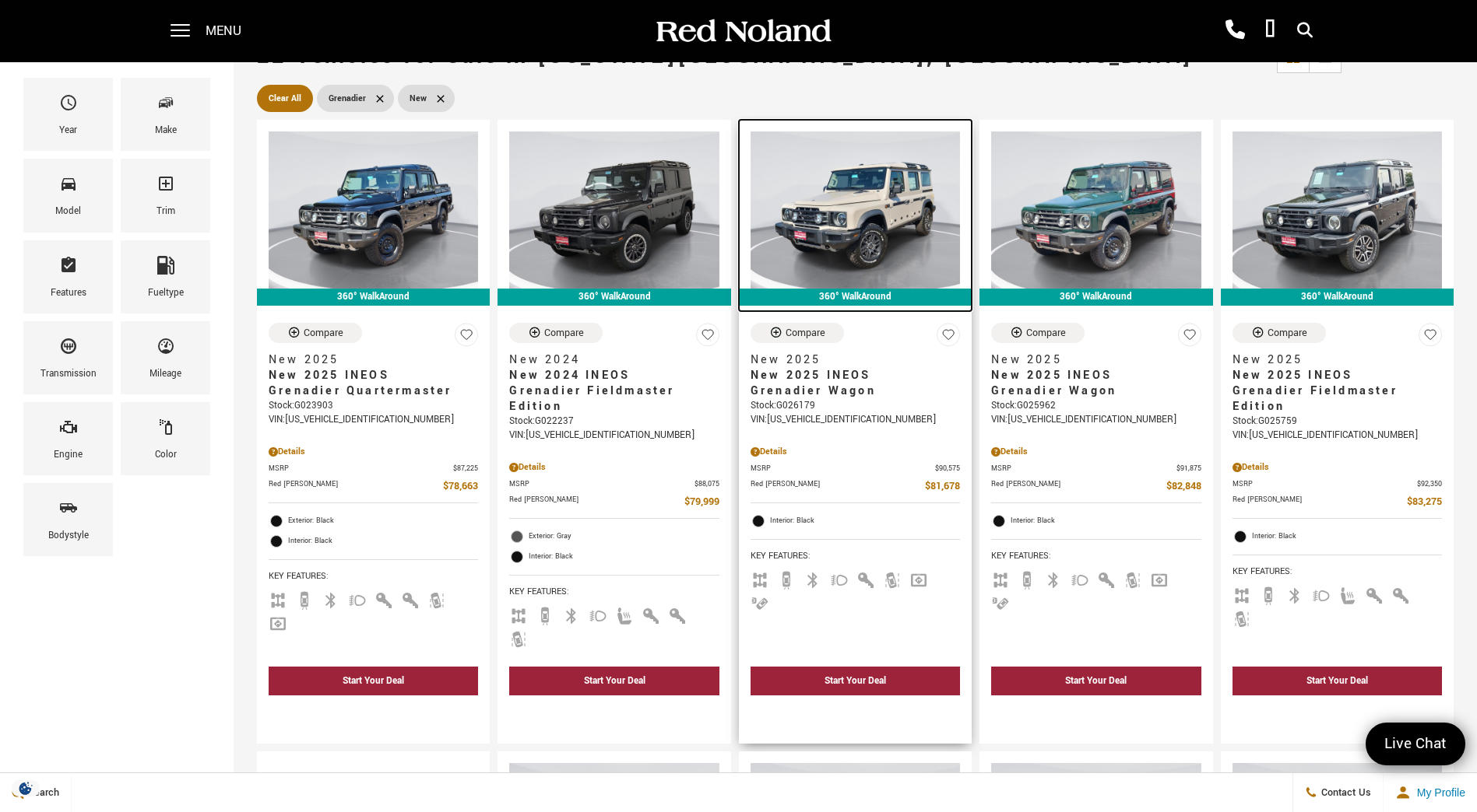
click at [863, 206] on img at bounding box center [855, 210] width 209 height 157
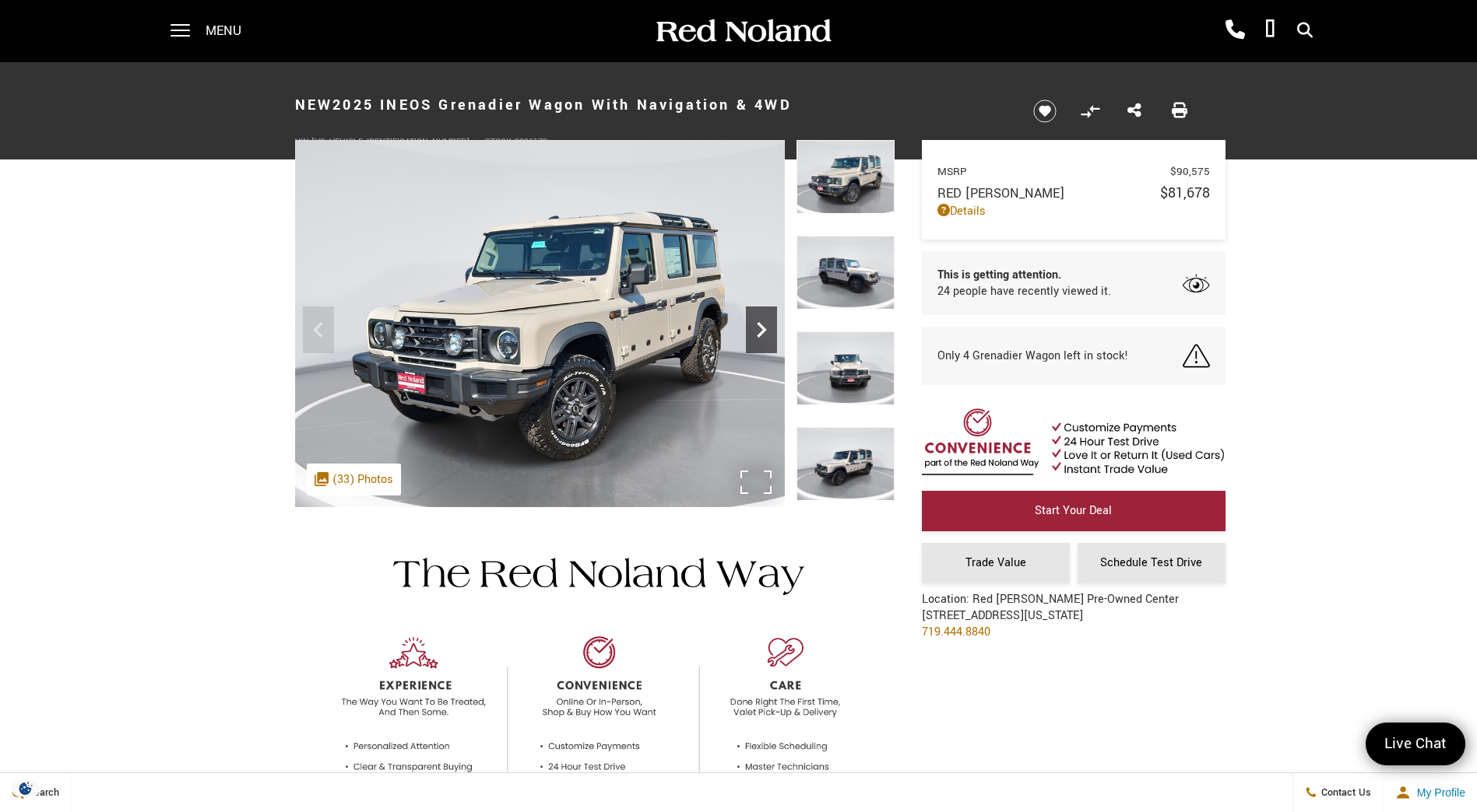
click at [753, 322] on icon "Next" at bounding box center [761, 329] width 31 height 31
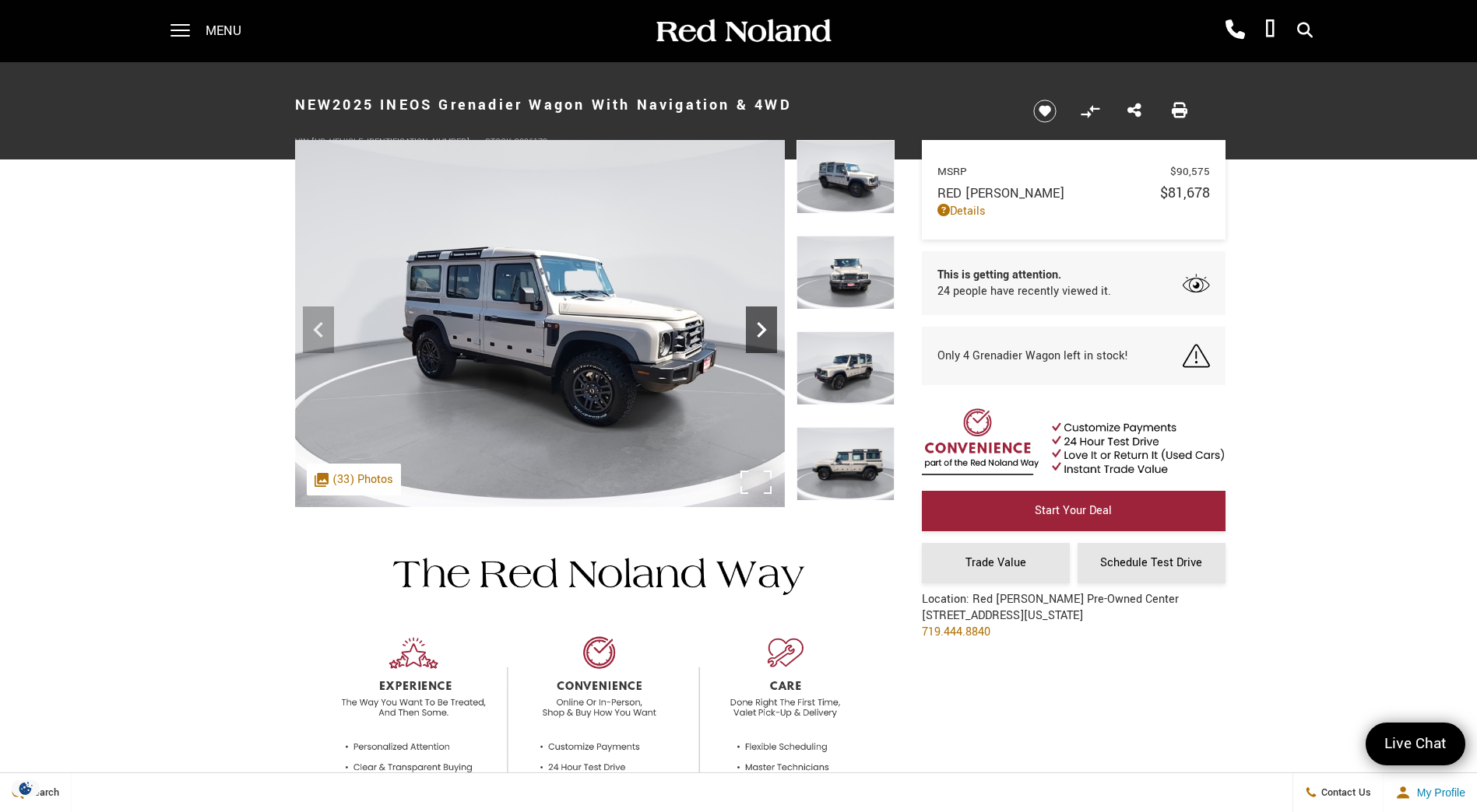
click at [765, 322] on icon "Next" at bounding box center [761, 329] width 31 height 31
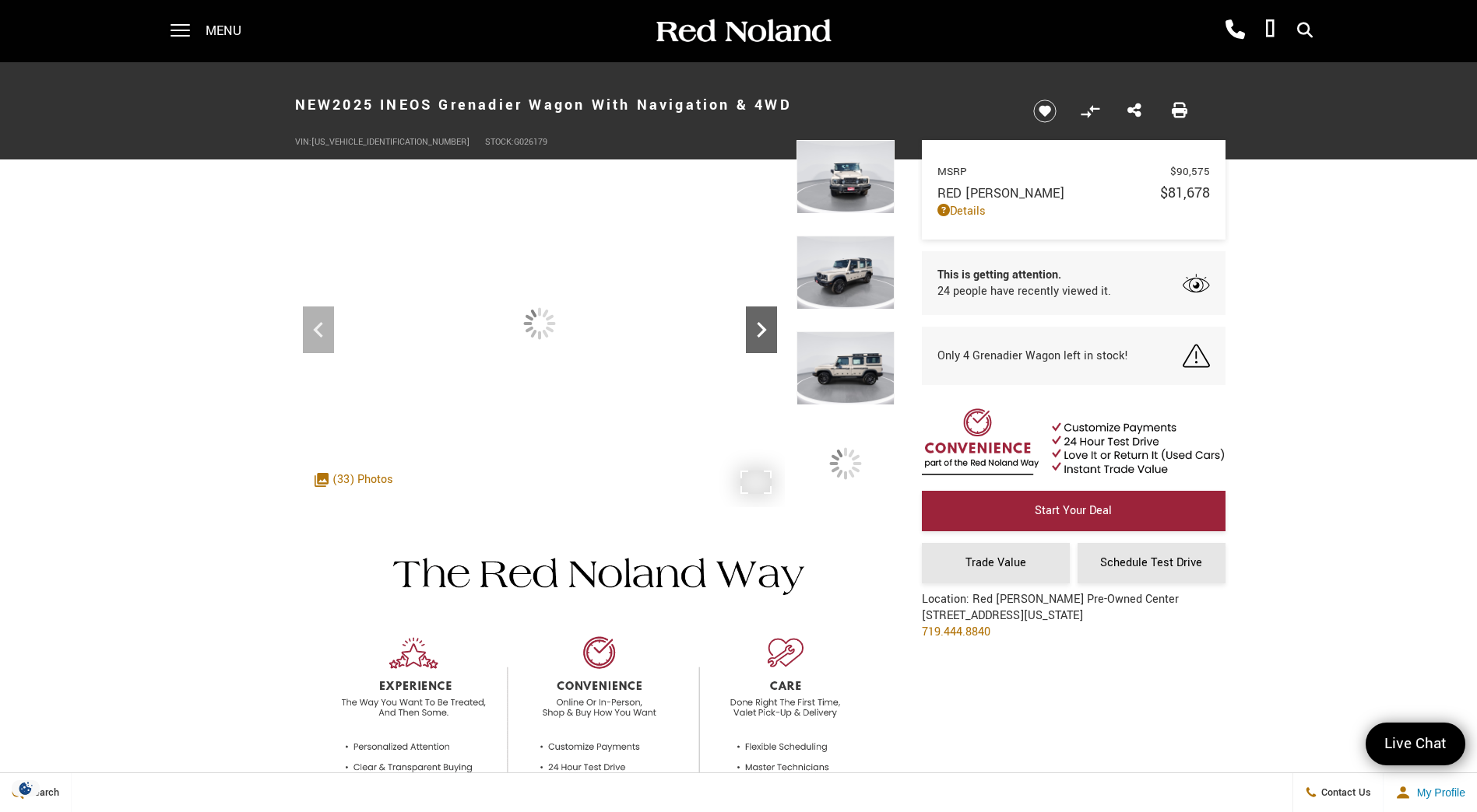
click at [765, 322] on icon "Next" at bounding box center [761, 329] width 31 height 31
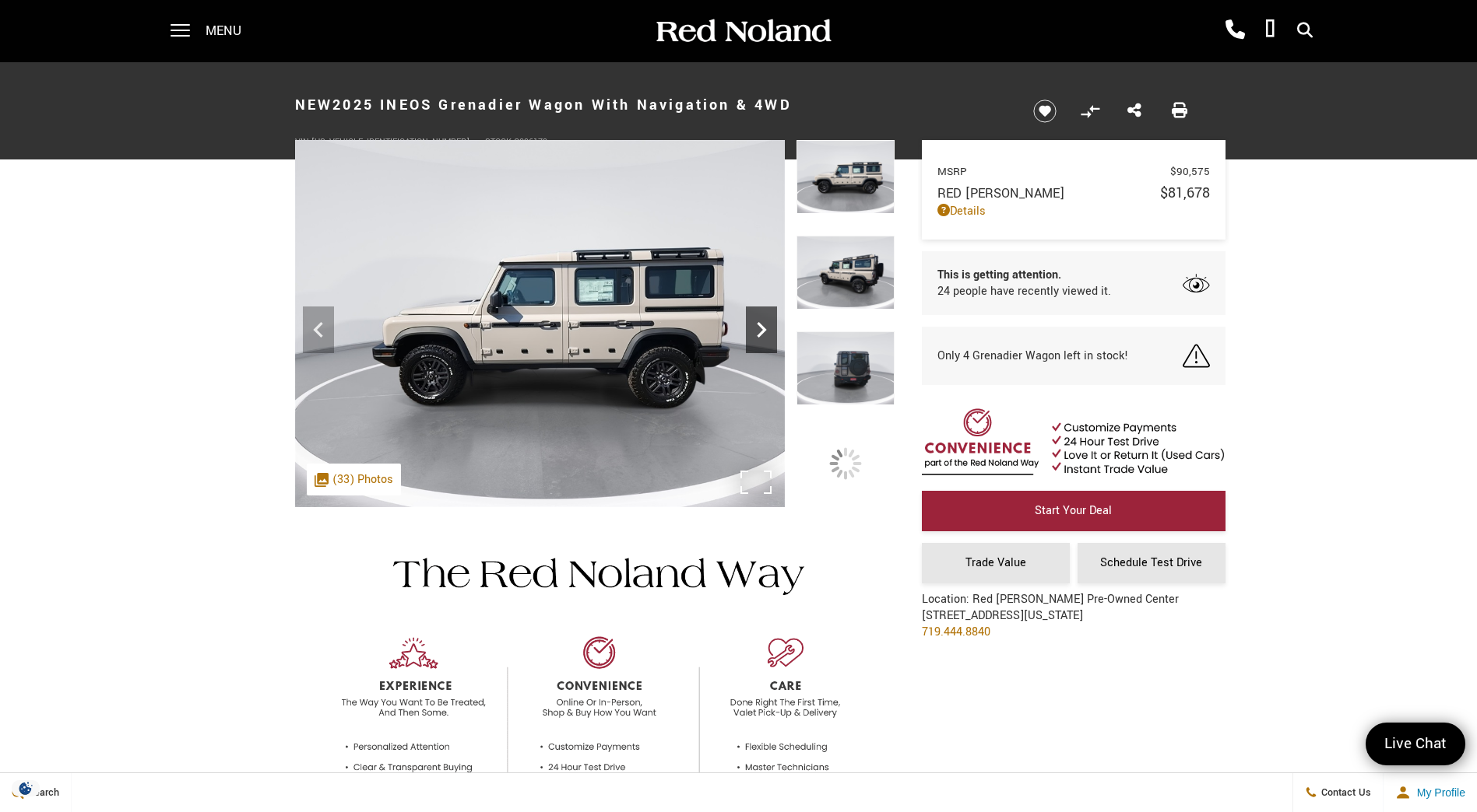
click at [765, 322] on icon "Next" at bounding box center [761, 329] width 31 height 31
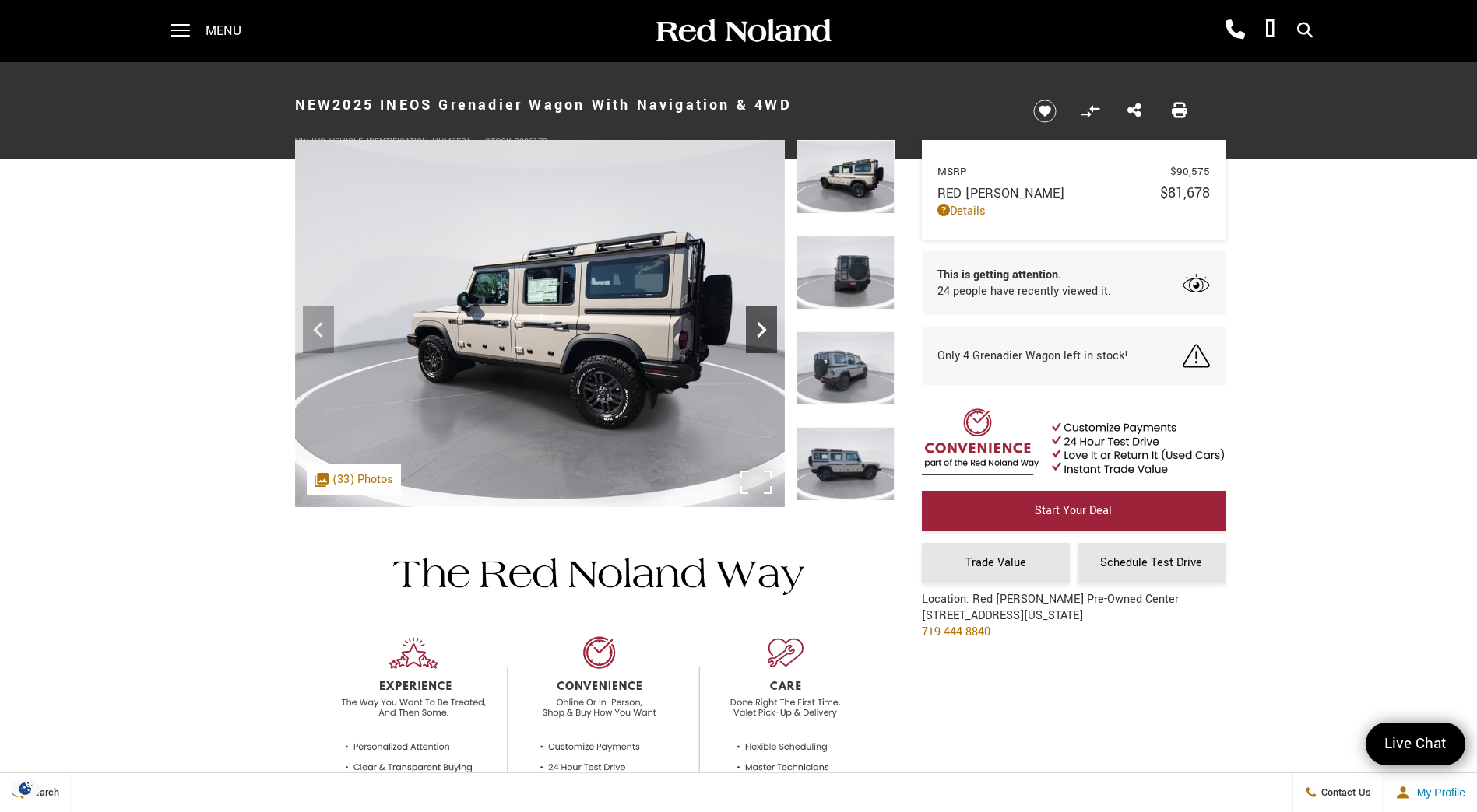
click at [765, 322] on icon "Next" at bounding box center [761, 329] width 31 height 31
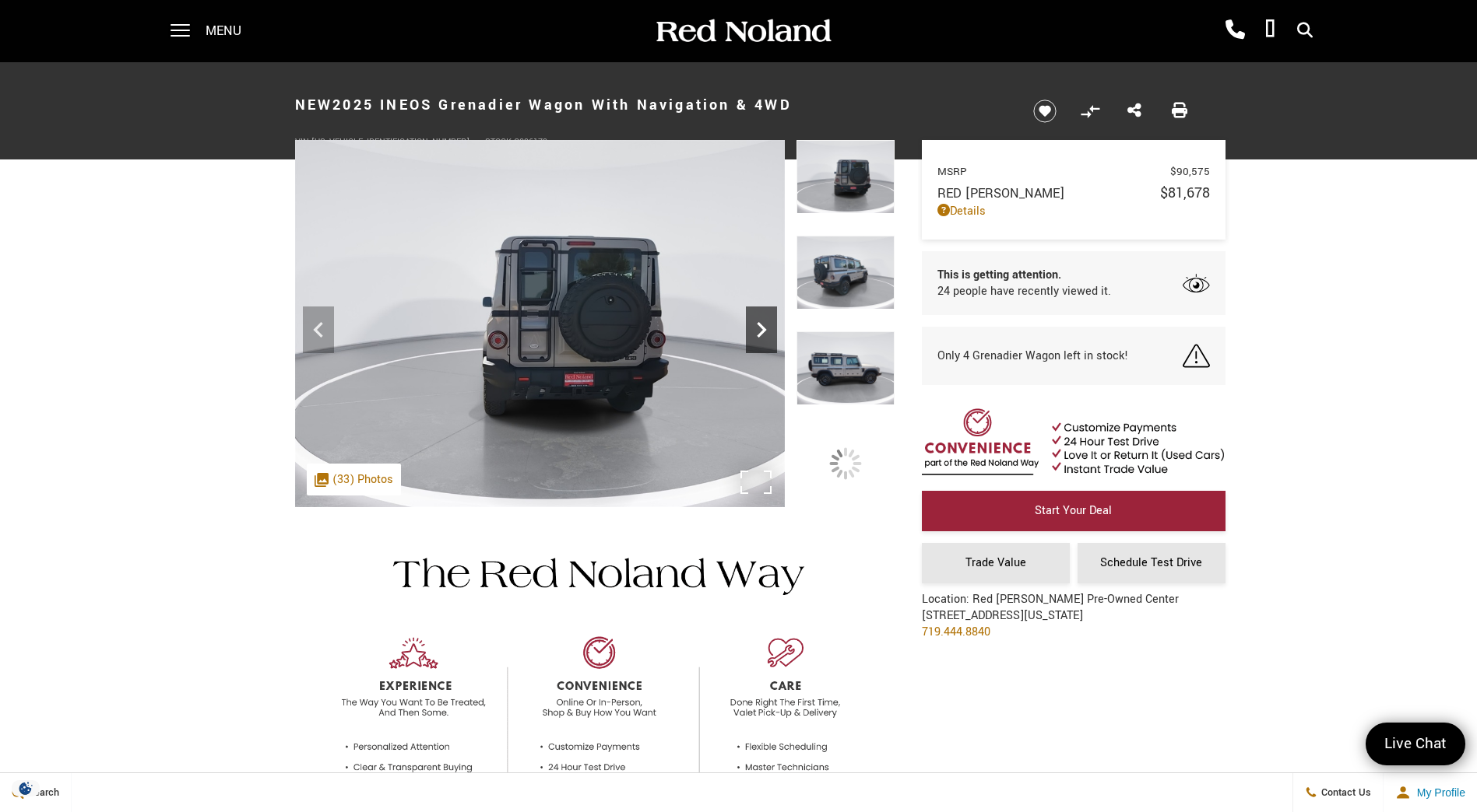
click at [765, 322] on icon "Next" at bounding box center [761, 329] width 31 height 31
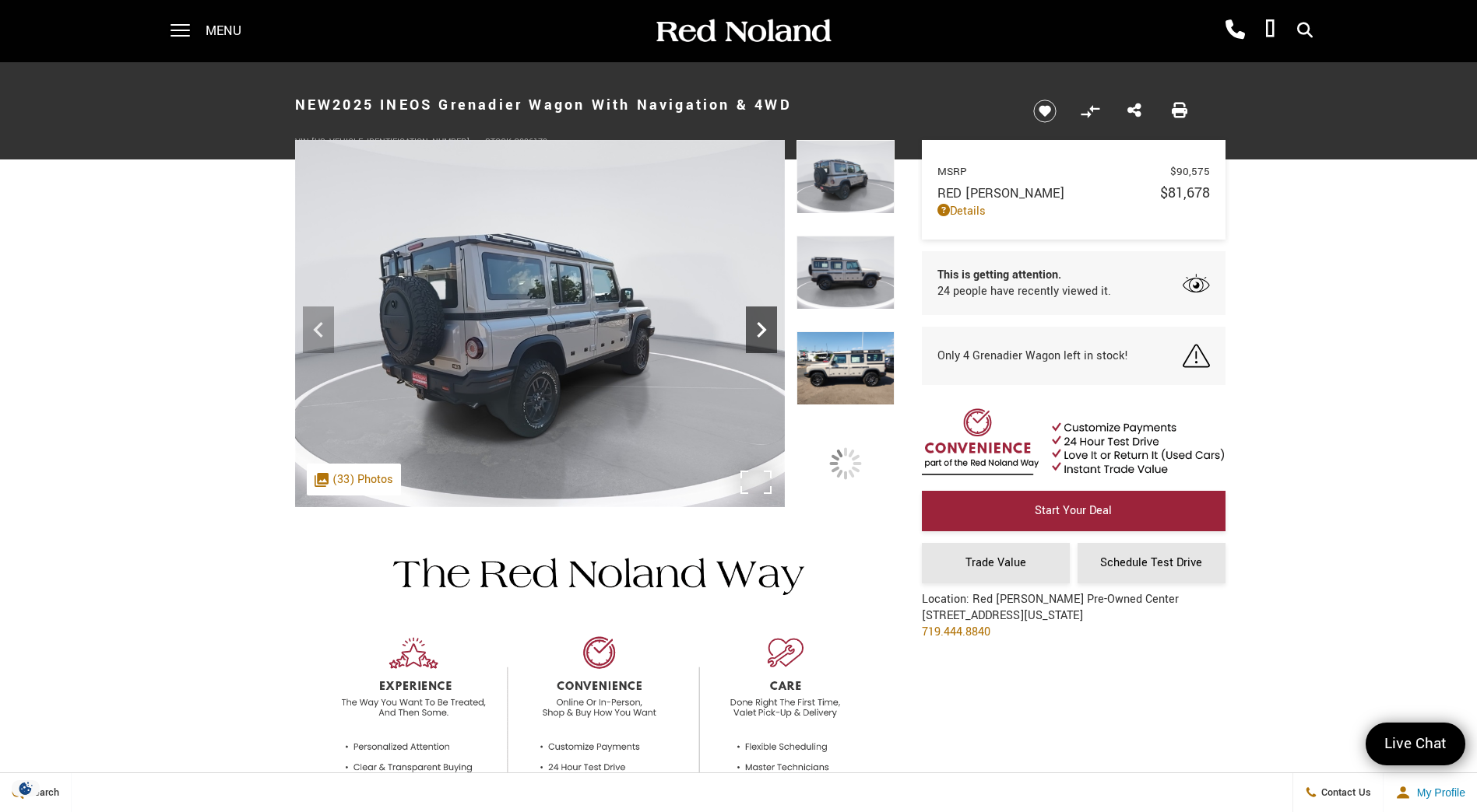
click at [765, 322] on icon "Next" at bounding box center [761, 329] width 31 height 31
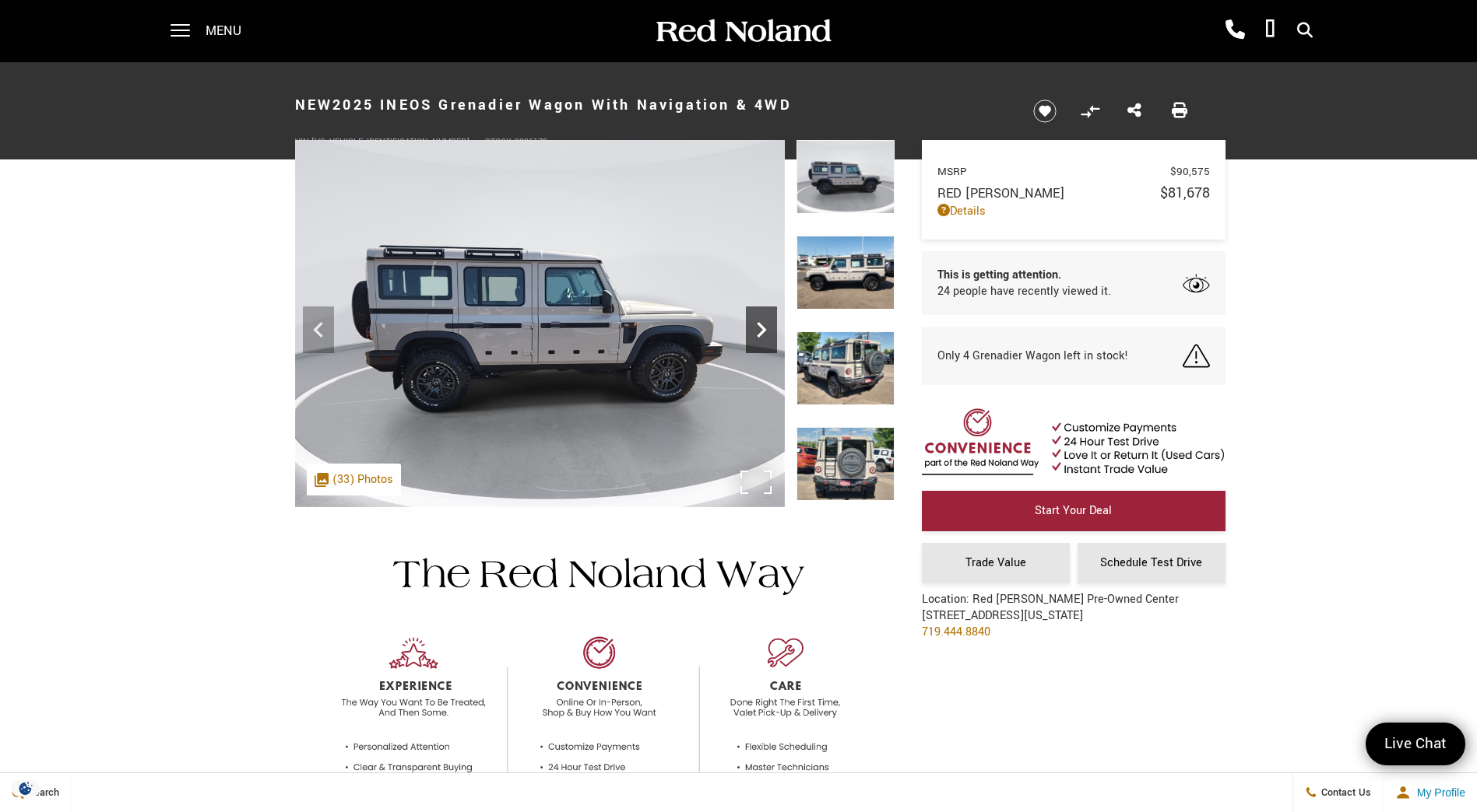
click at [765, 322] on icon "Next" at bounding box center [761, 329] width 31 height 31
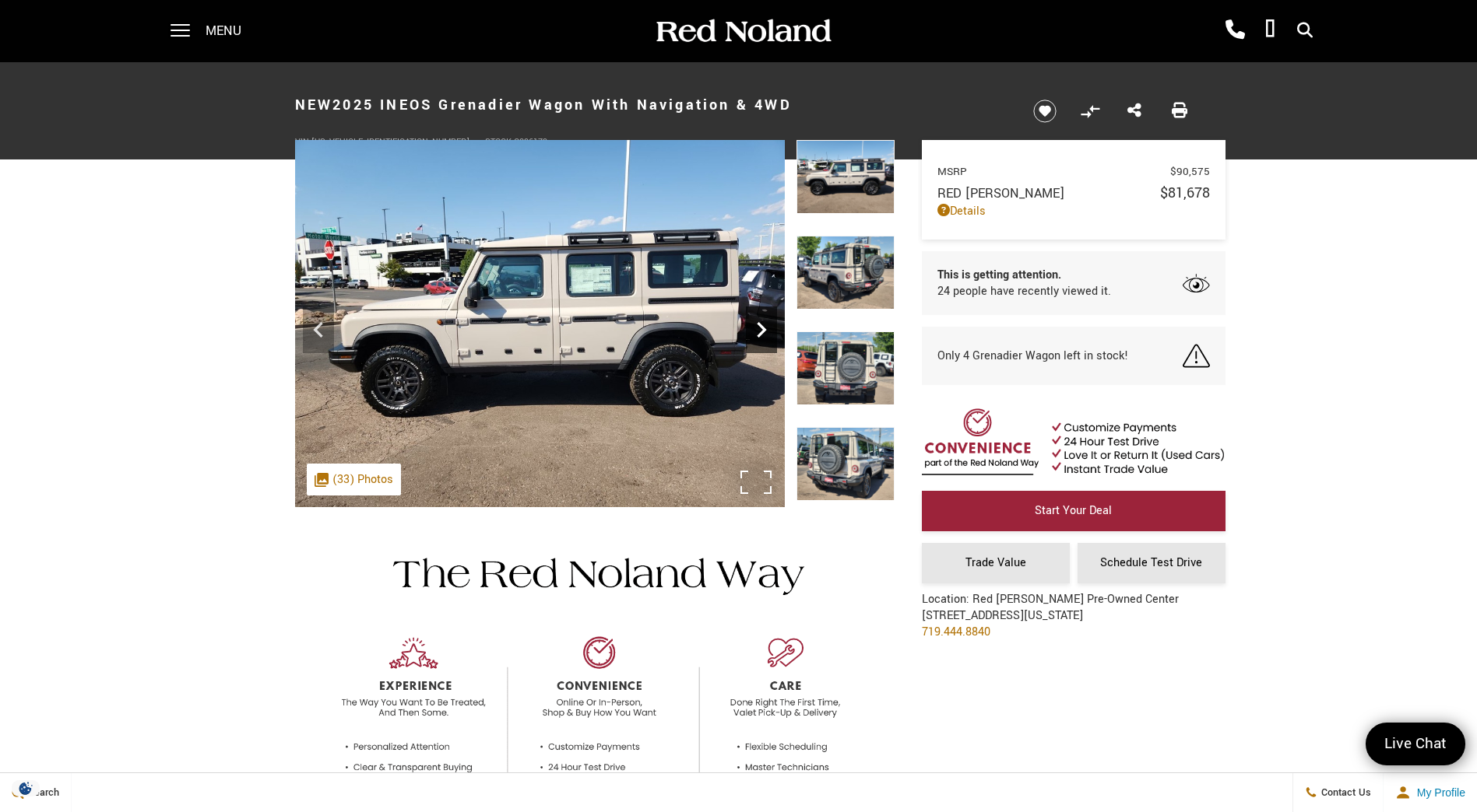
click at [765, 322] on icon "Next" at bounding box center [761, 329] width 31 height 31
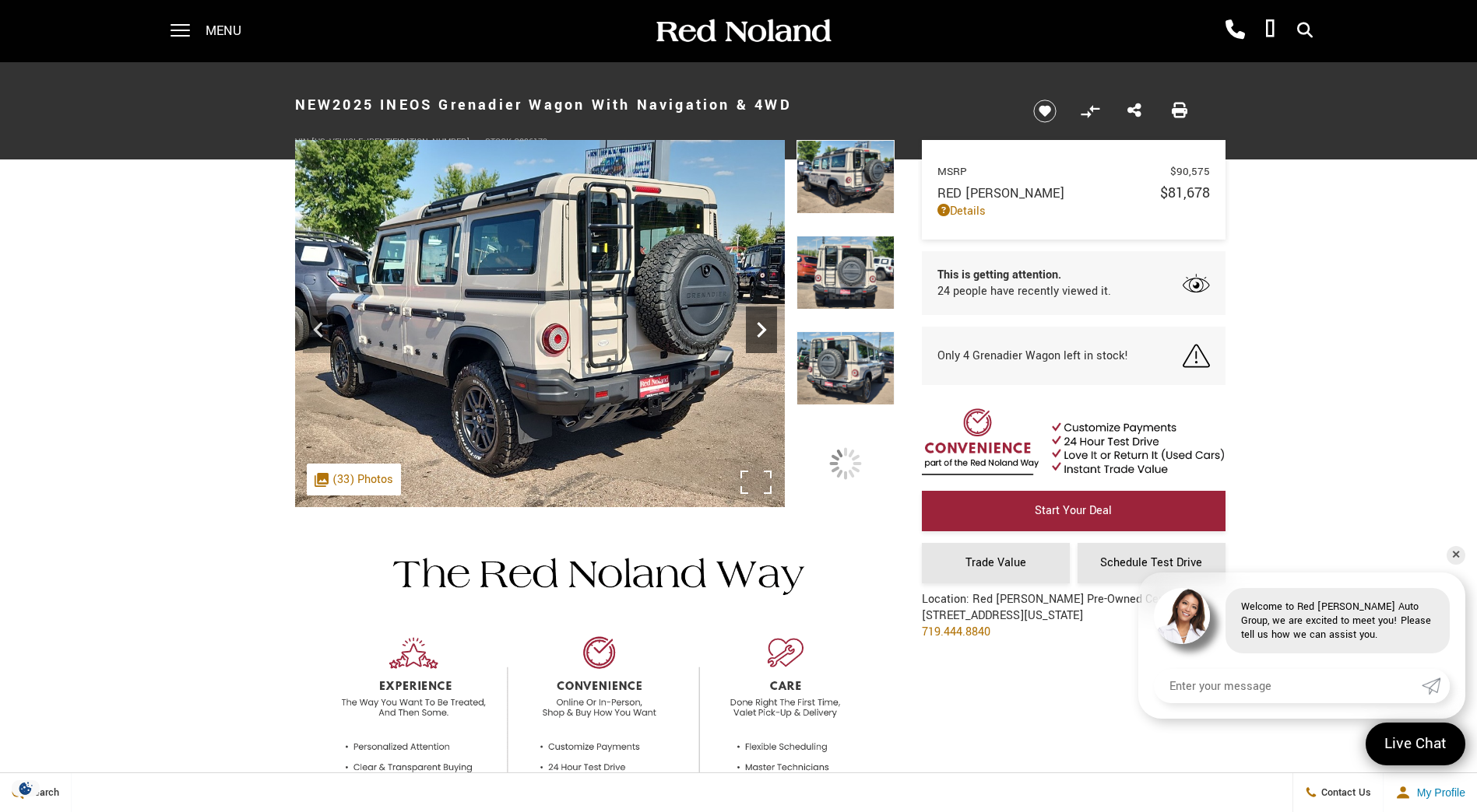
click at [765, 322] on icon "Next" at bounding box center [761, 329] width 31 height 31
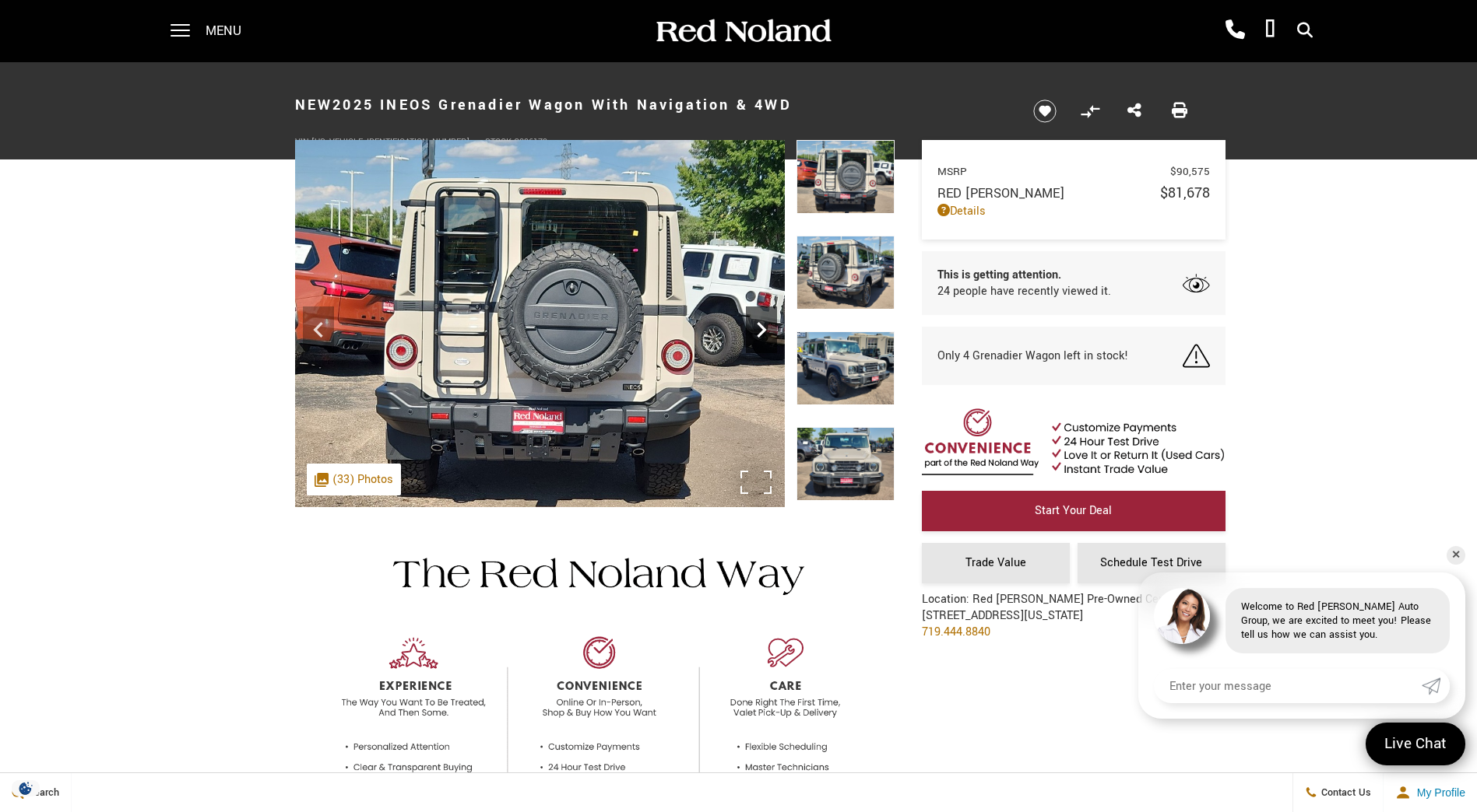
click at [765, 322] on icon "Next" at bounding box center [761, 329] width 31 height 31
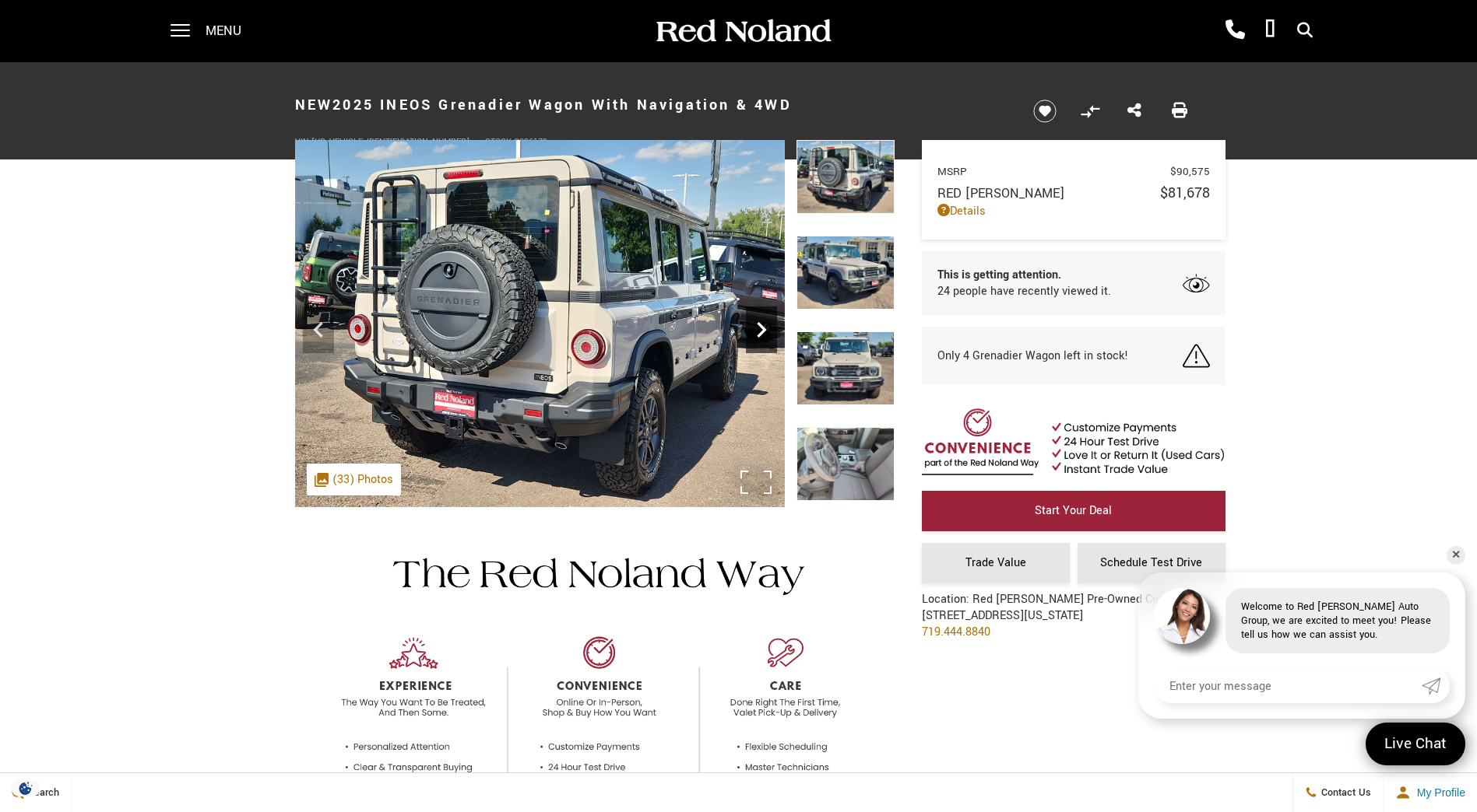
click at [765, 322] on icon "Next" at bounding box center [761, 329] width 31 height 31
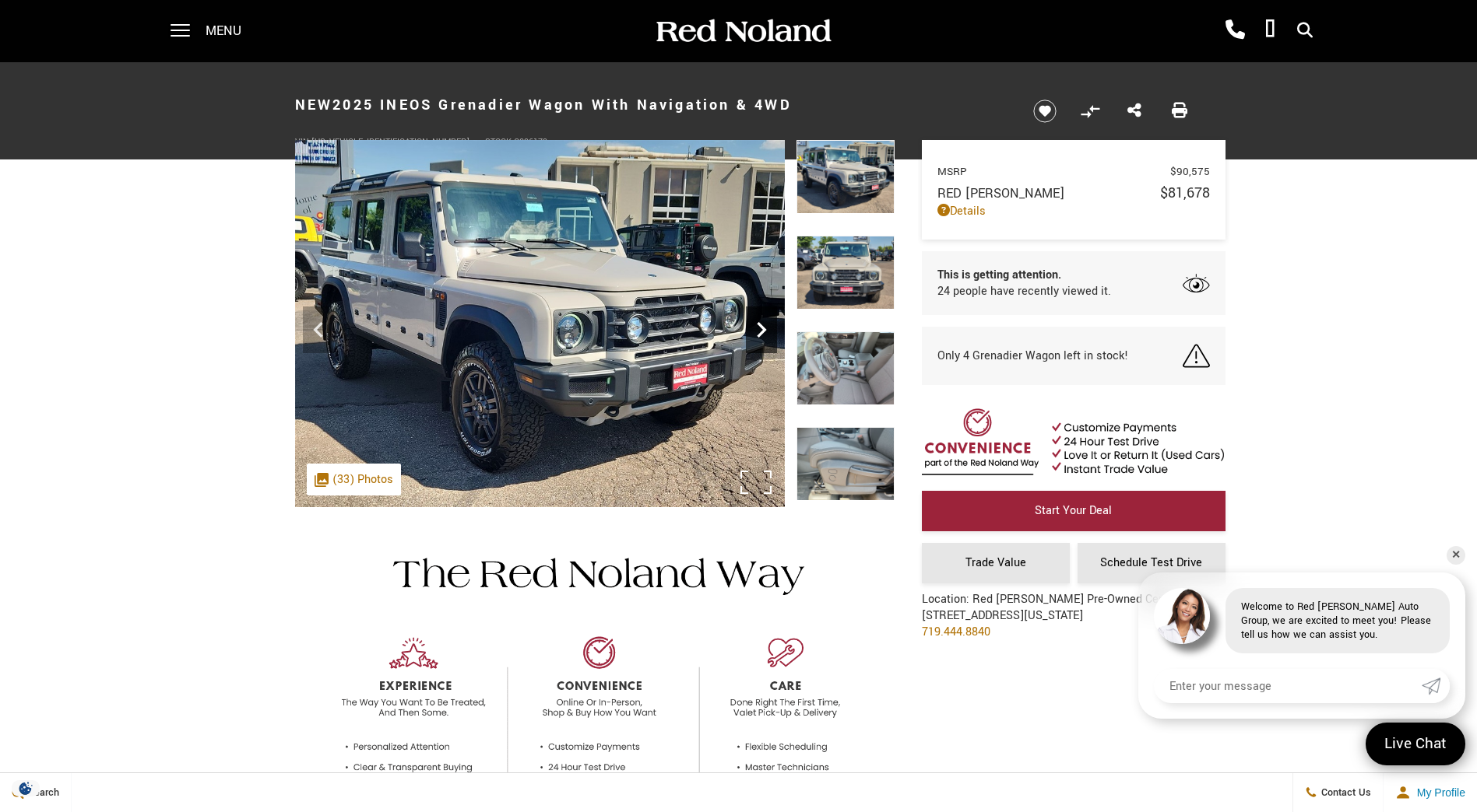
click at [765, 322] on icon "Next" at bounding box center [761, 329] width 31 height 31
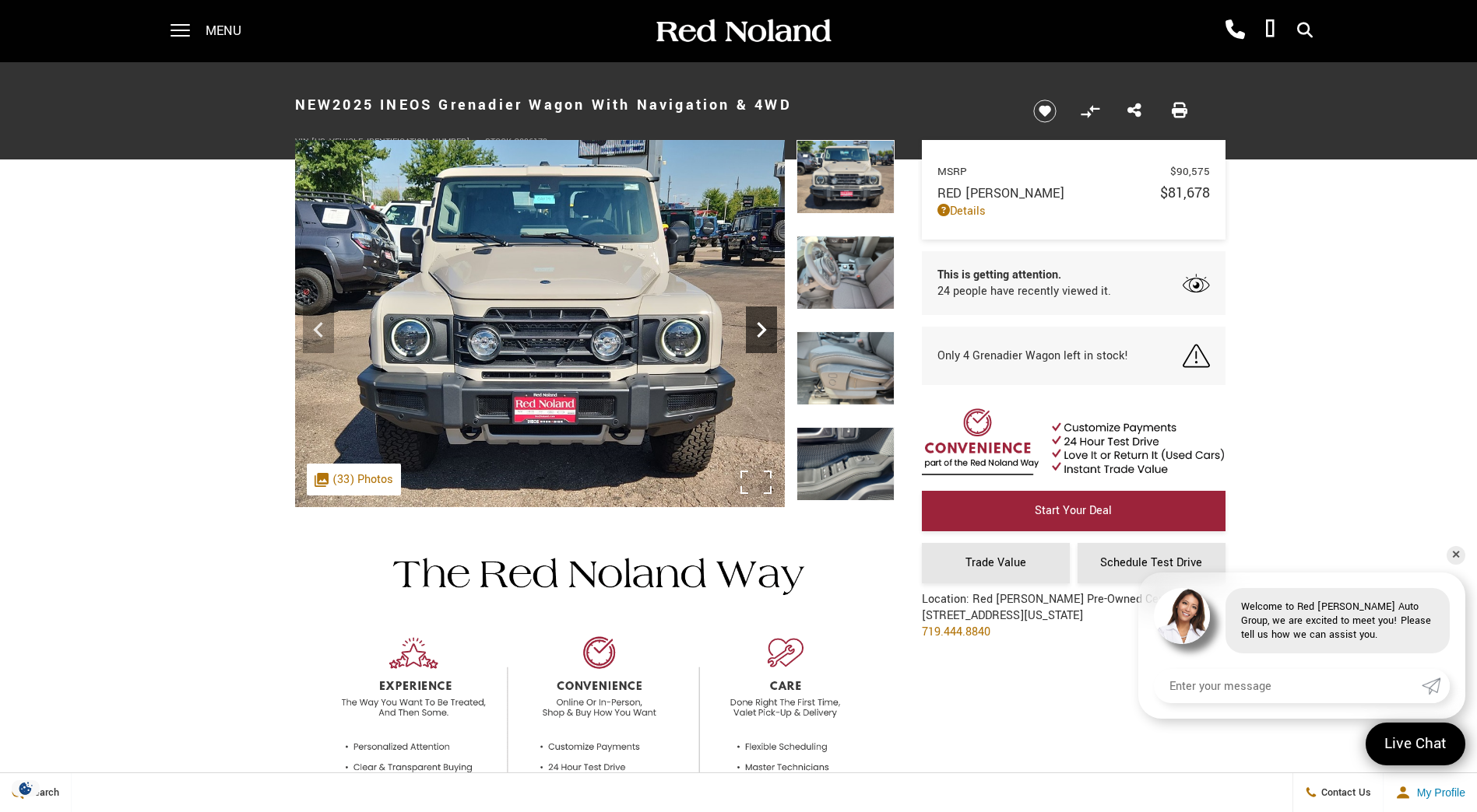
click at [765, 322] on icon "Next" at bounding box center [761, 329] width 31 height 31
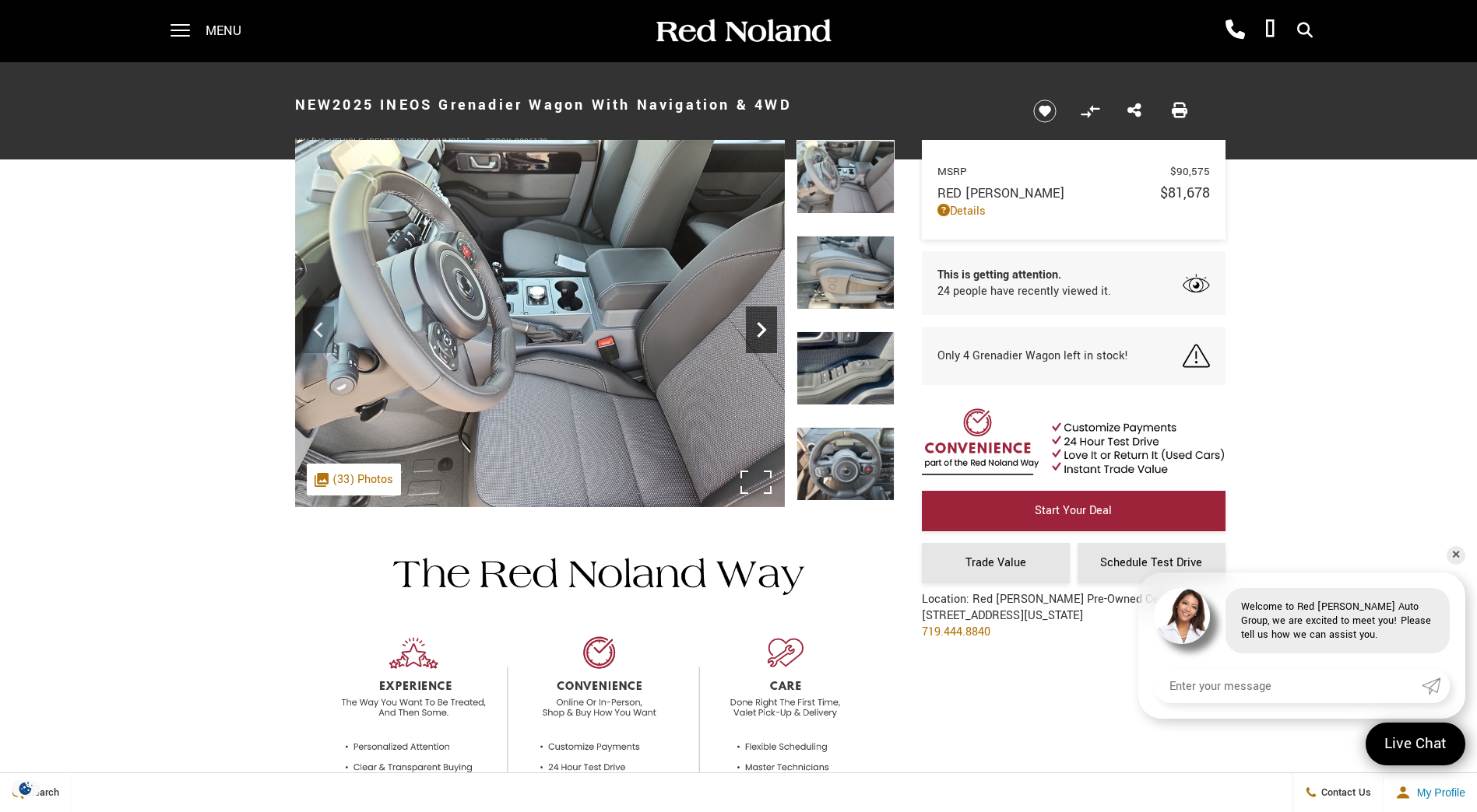
click at [765, 322] on icon "Next" at bounding box center [761, 329] width 31 height 31
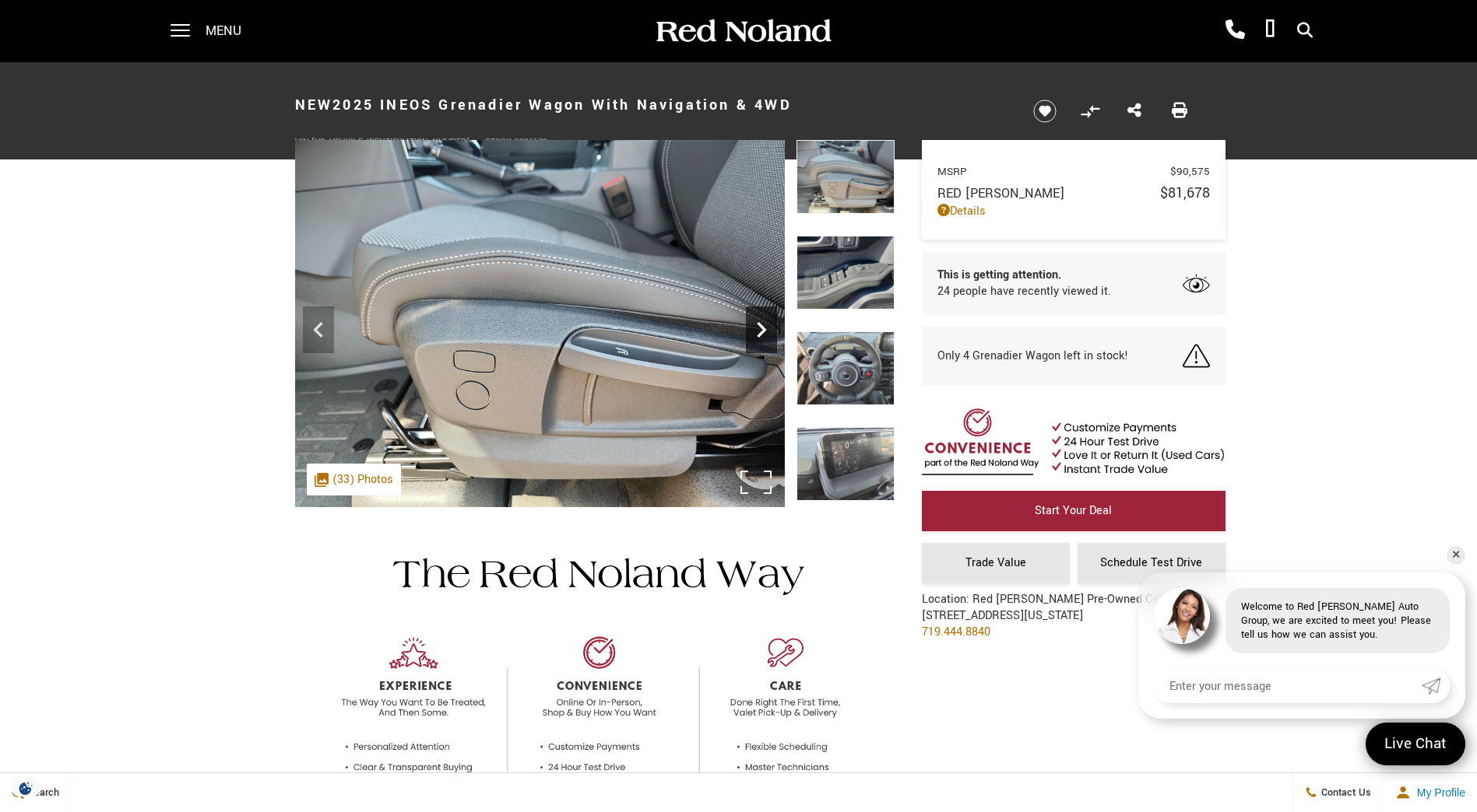
click at [765, 322] on icon "Next" at bounding box center [761, 329] width 31 height 31
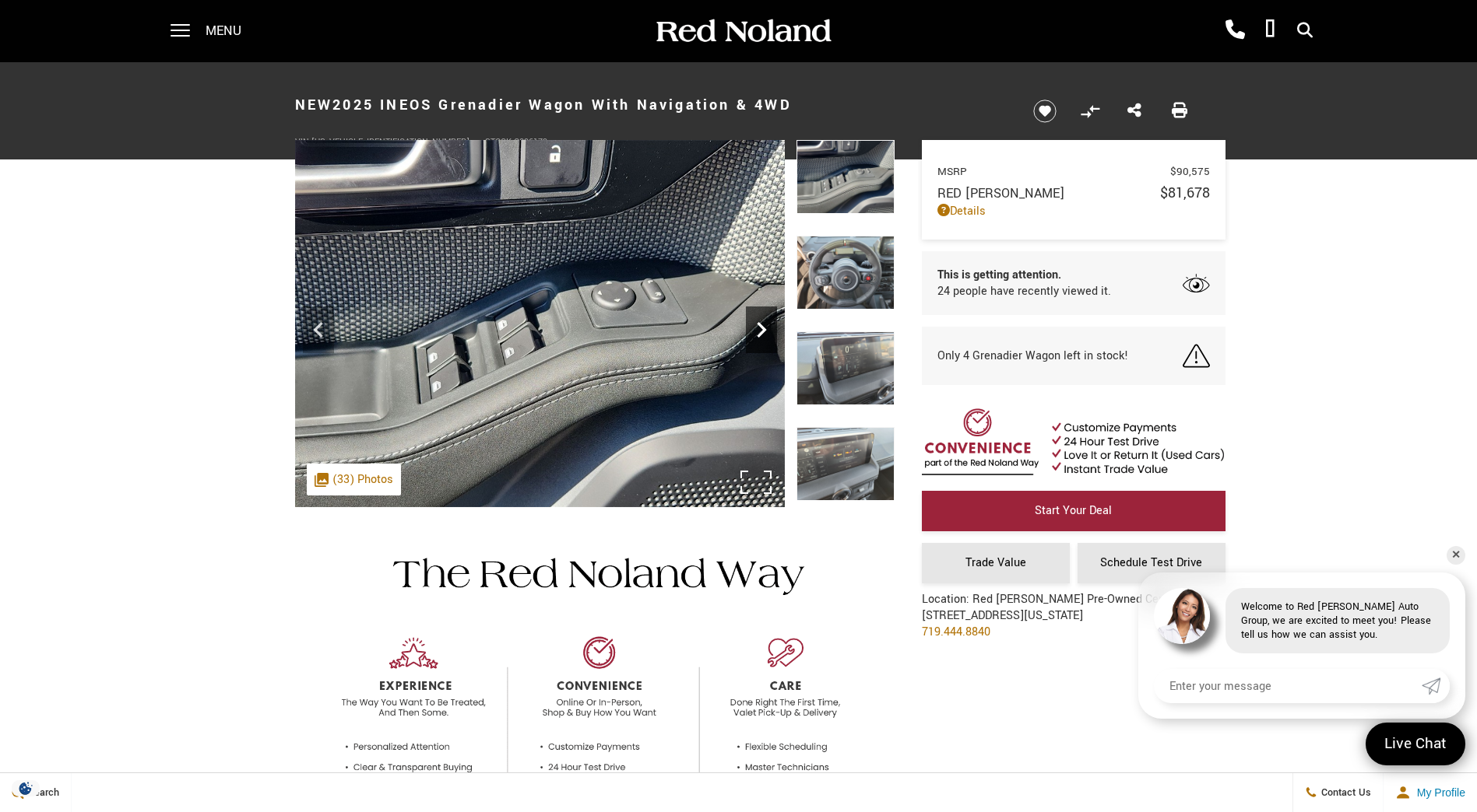
click at [765, 322] on icon "Next" at bounding box center [761, 329] width 31 height 31
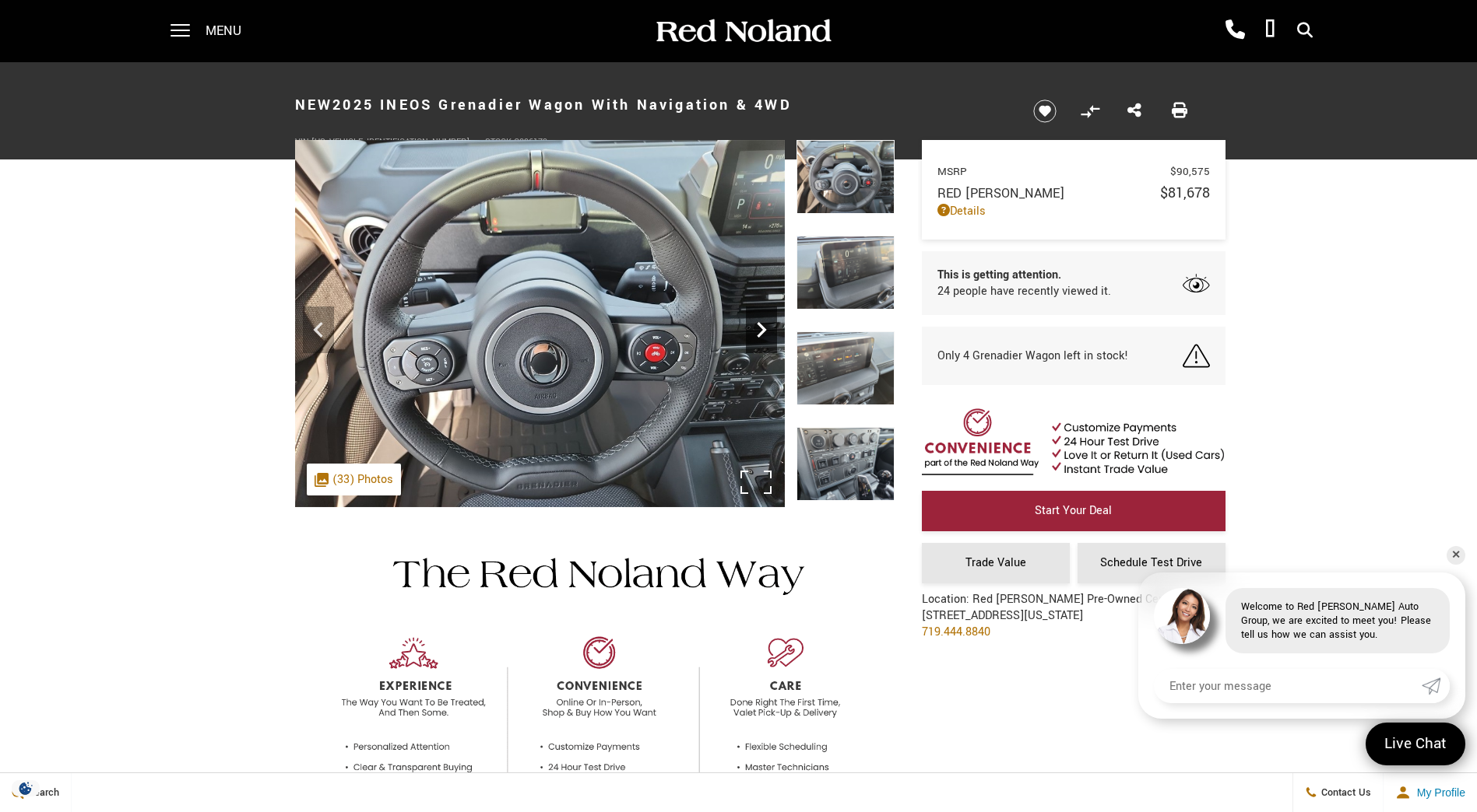
click at [765, 322] on icon "Next" at bounding box center [761, 329] width 31 height 31
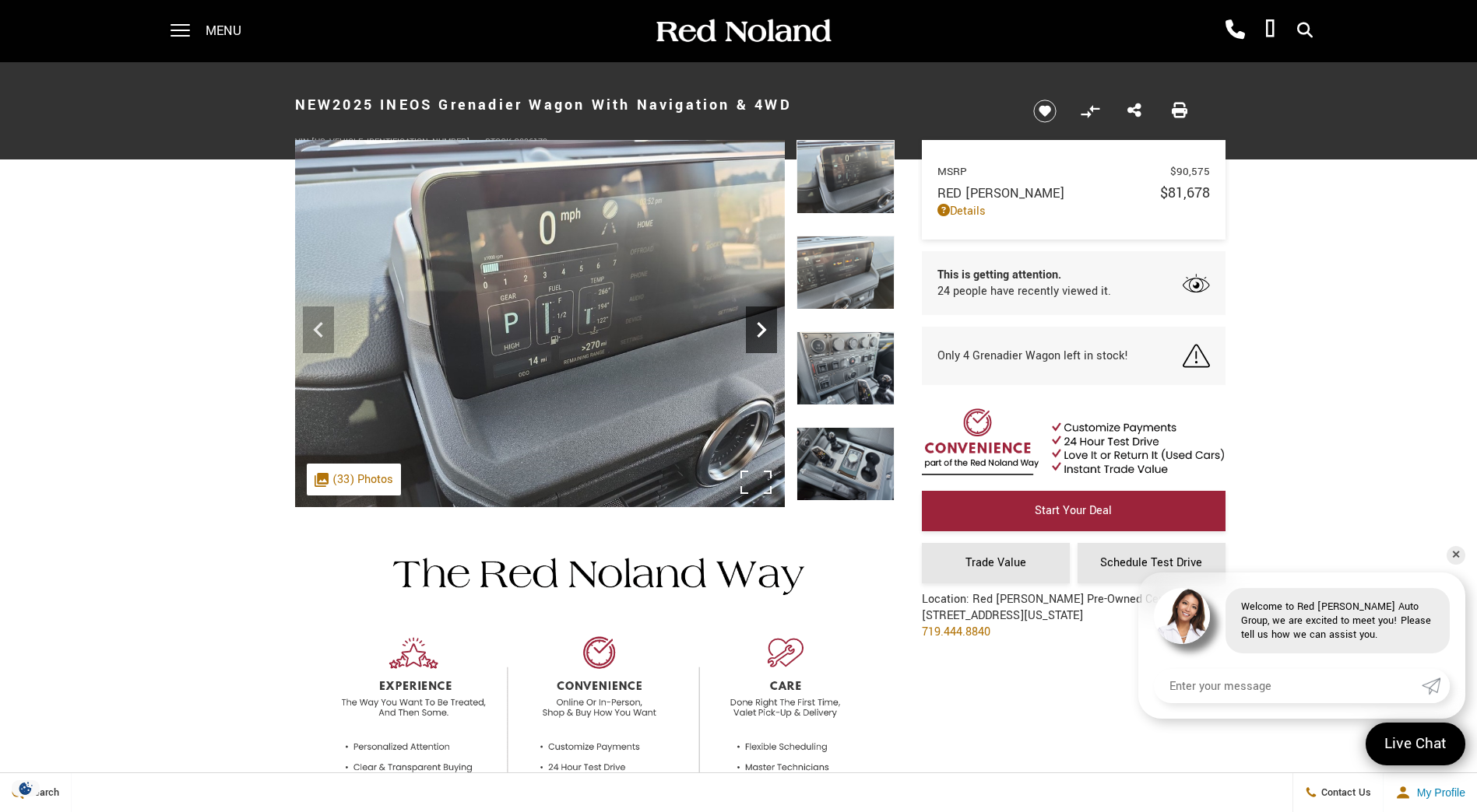
click at [765, 322] on icon "Next" at bounding box center [761, 329] width 31 height 31
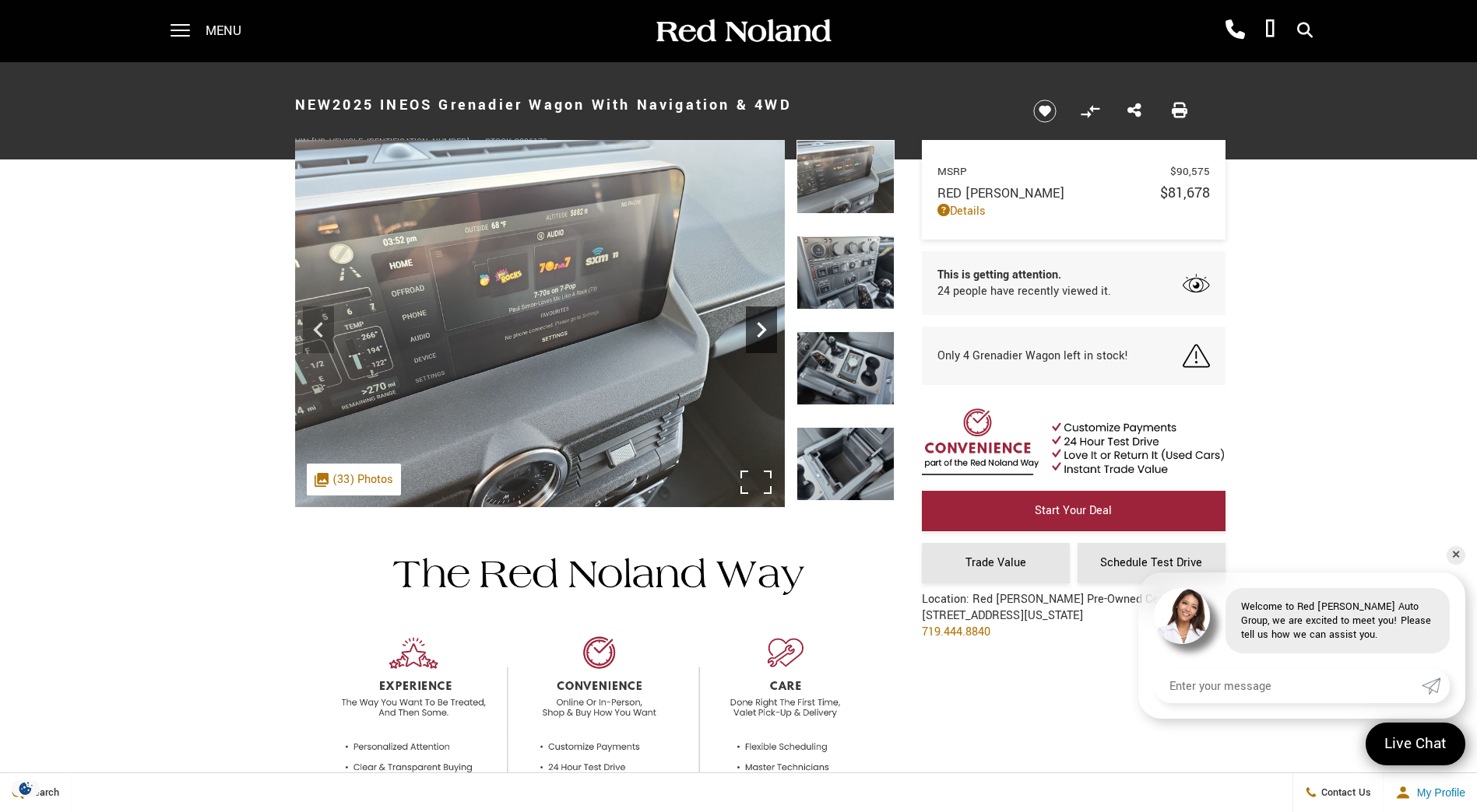
click at [765, 322] on icon "Next" at bounding box center [761, 329] width 31 height 31
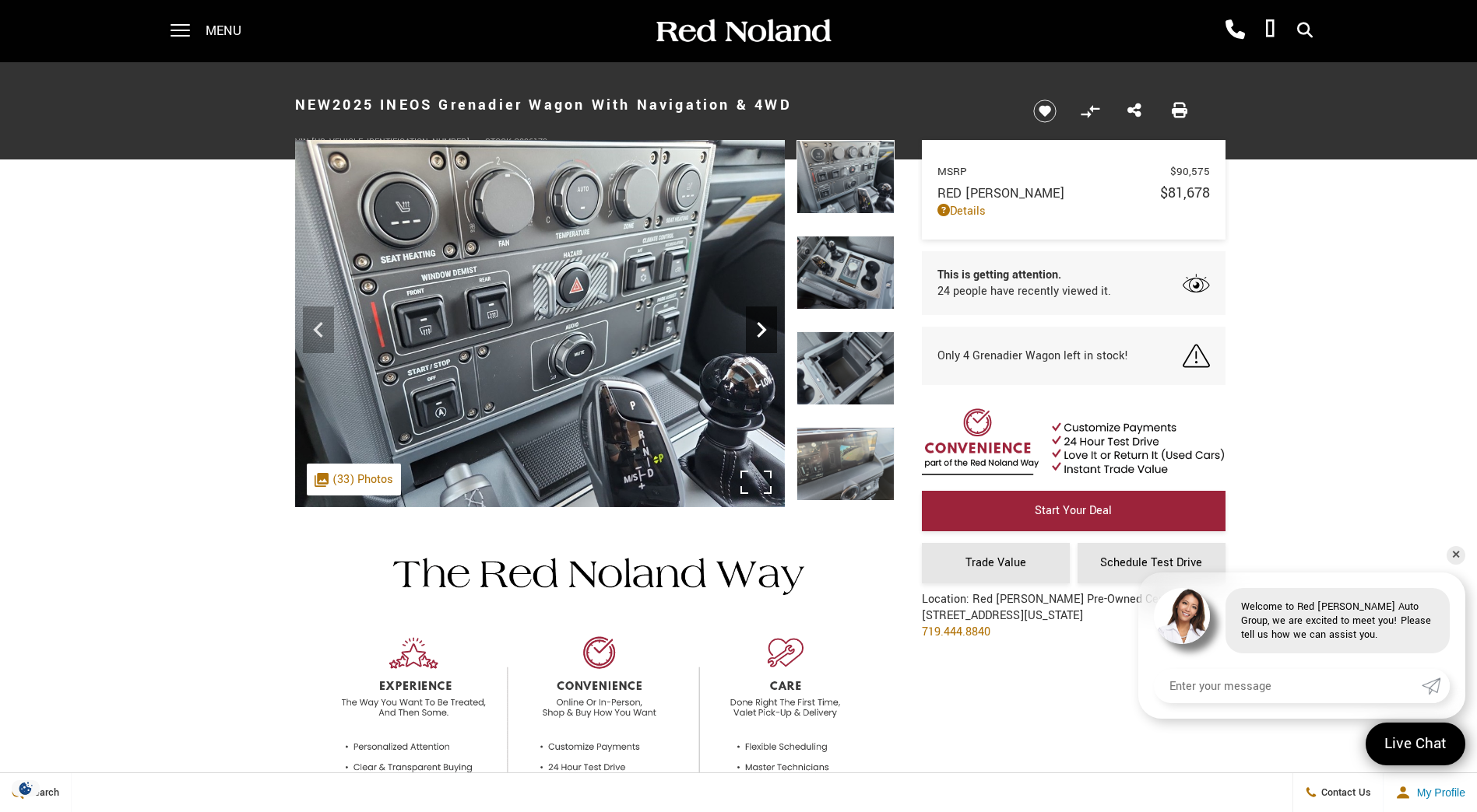
click at [765, 322] on icon "Next" at bounding box center [761, 329] width 31 height 31
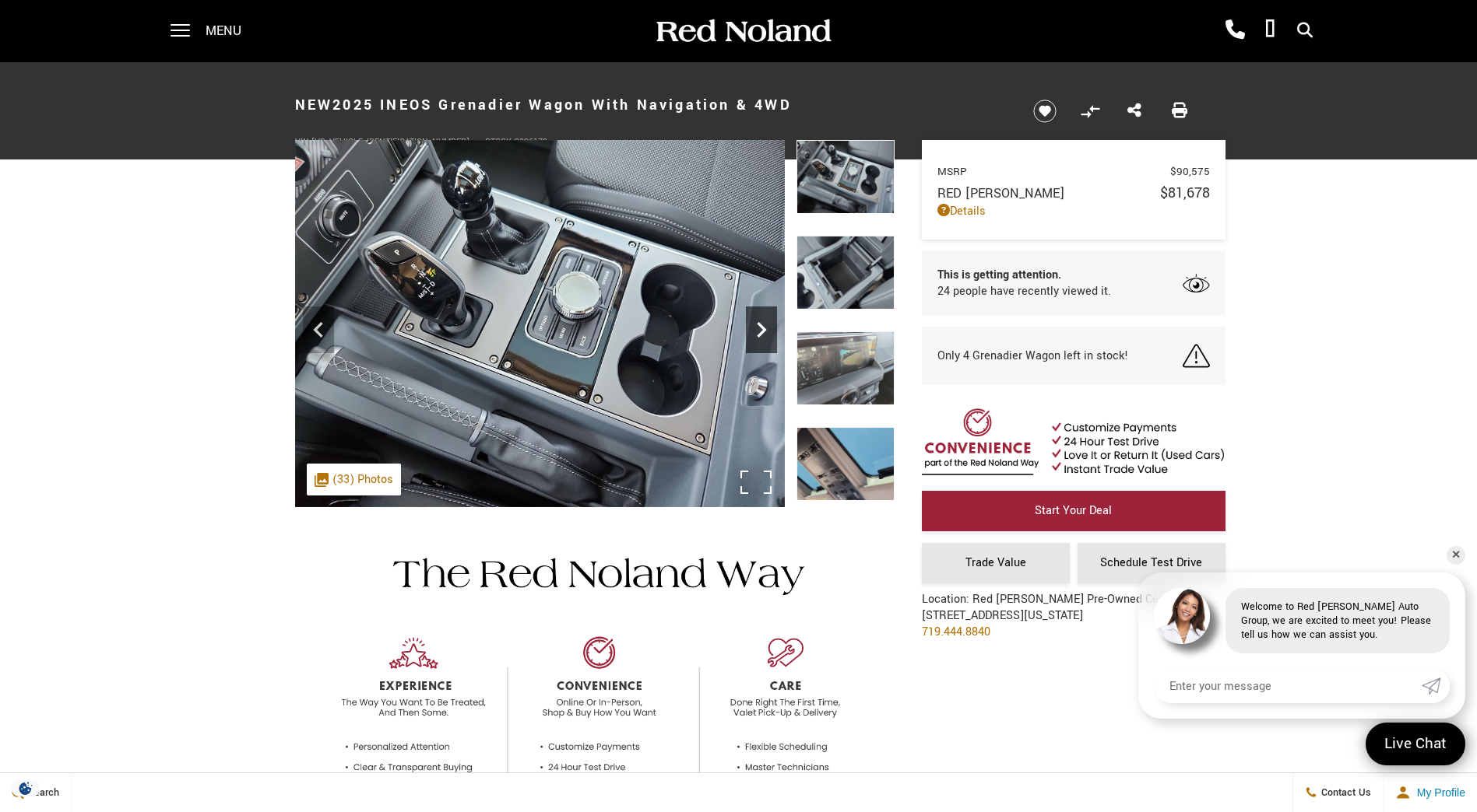
click at [765, 322] on icon "Next" at bounding box center [761, 329] width 31 height 31
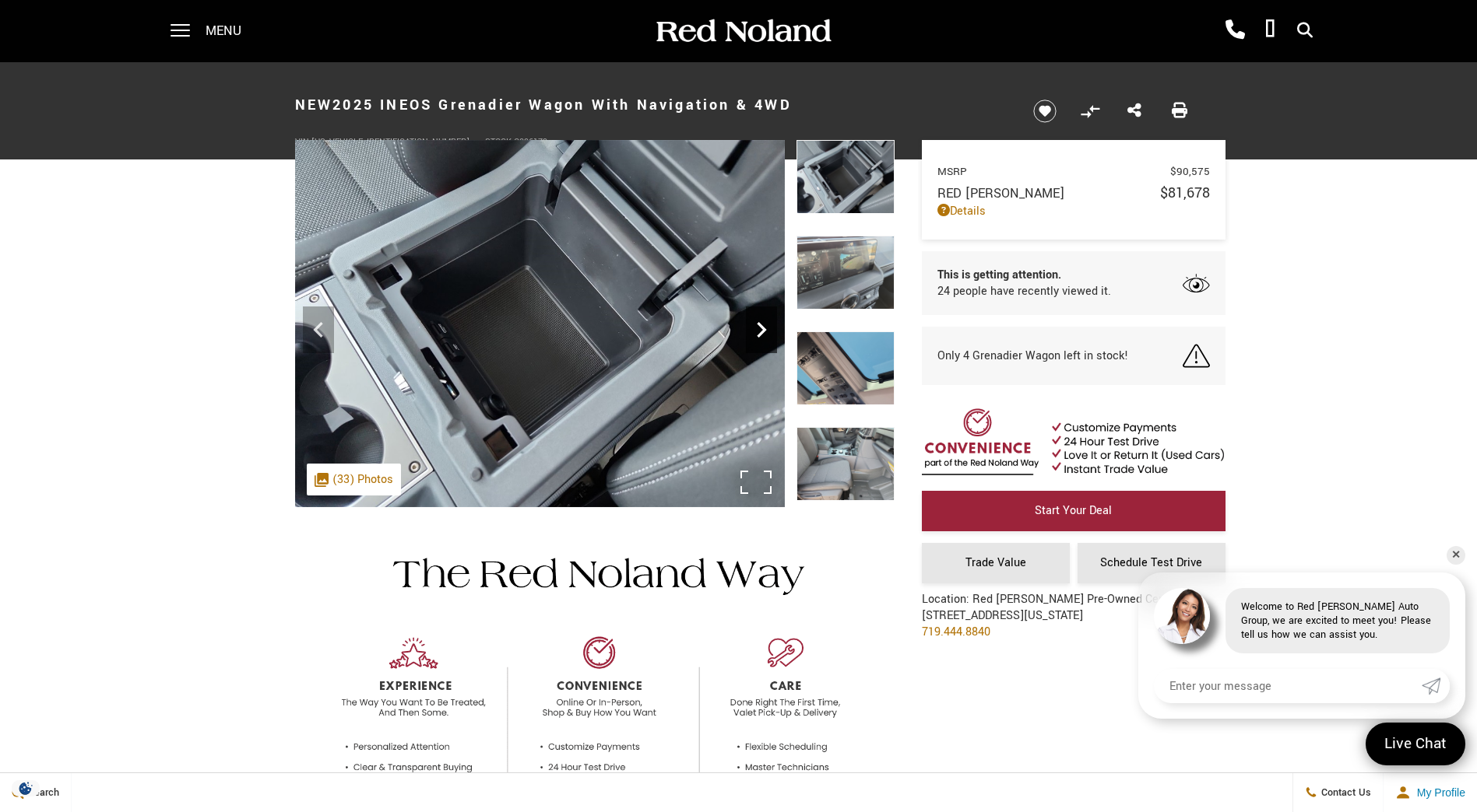
click at [765, 322] on icon "Next" at bounding box center [761, 329] width 31 height 31
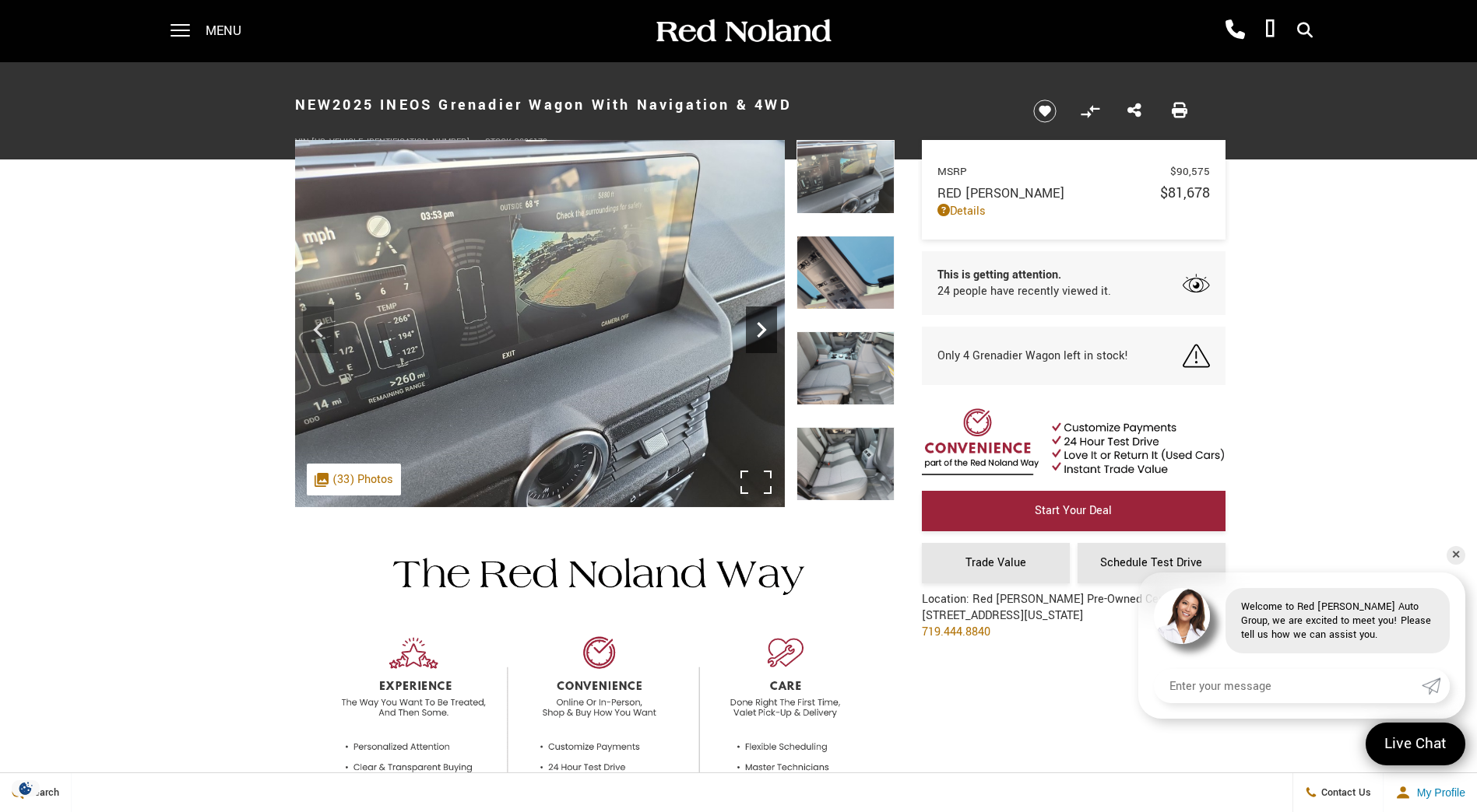
click at [765, 322] on icon "Next" at bounding box center [761, 329] width 31 height 31
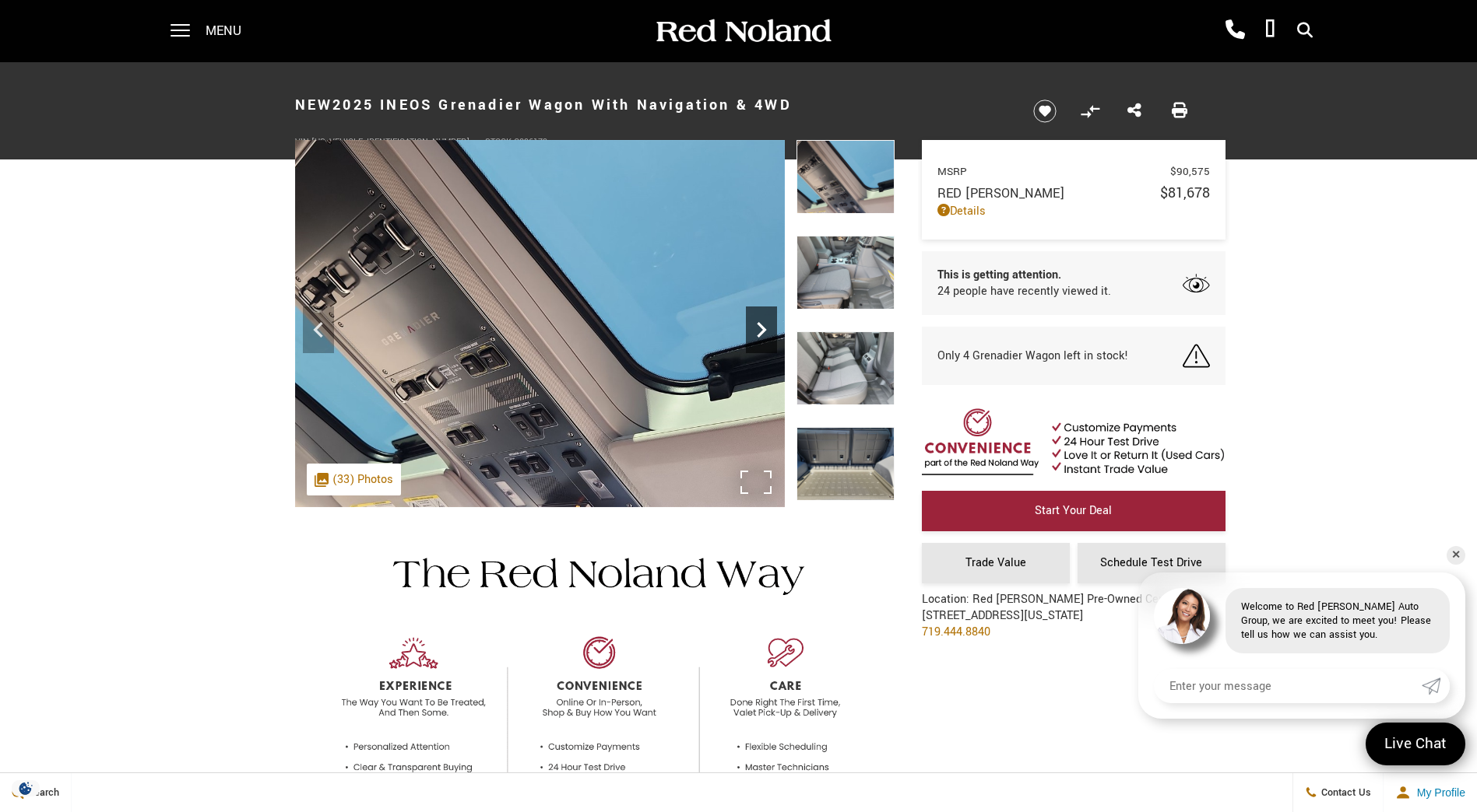
click at [761, 317] on icon "Next" at bounding box center [761, 329] width 31 height 31
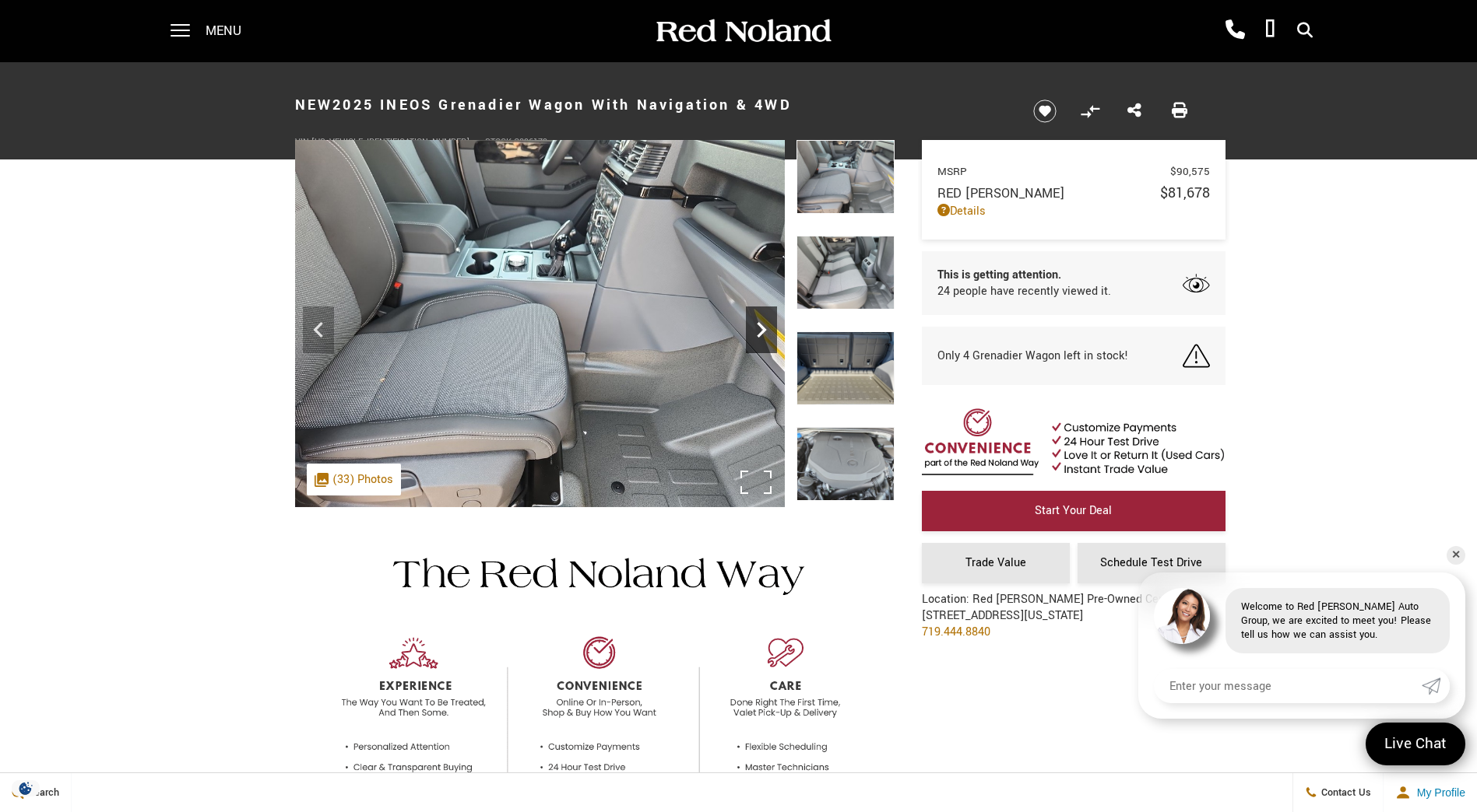
click at [764, 322] on icon "Next" at bounding box center [761, 329] width 31 height 31
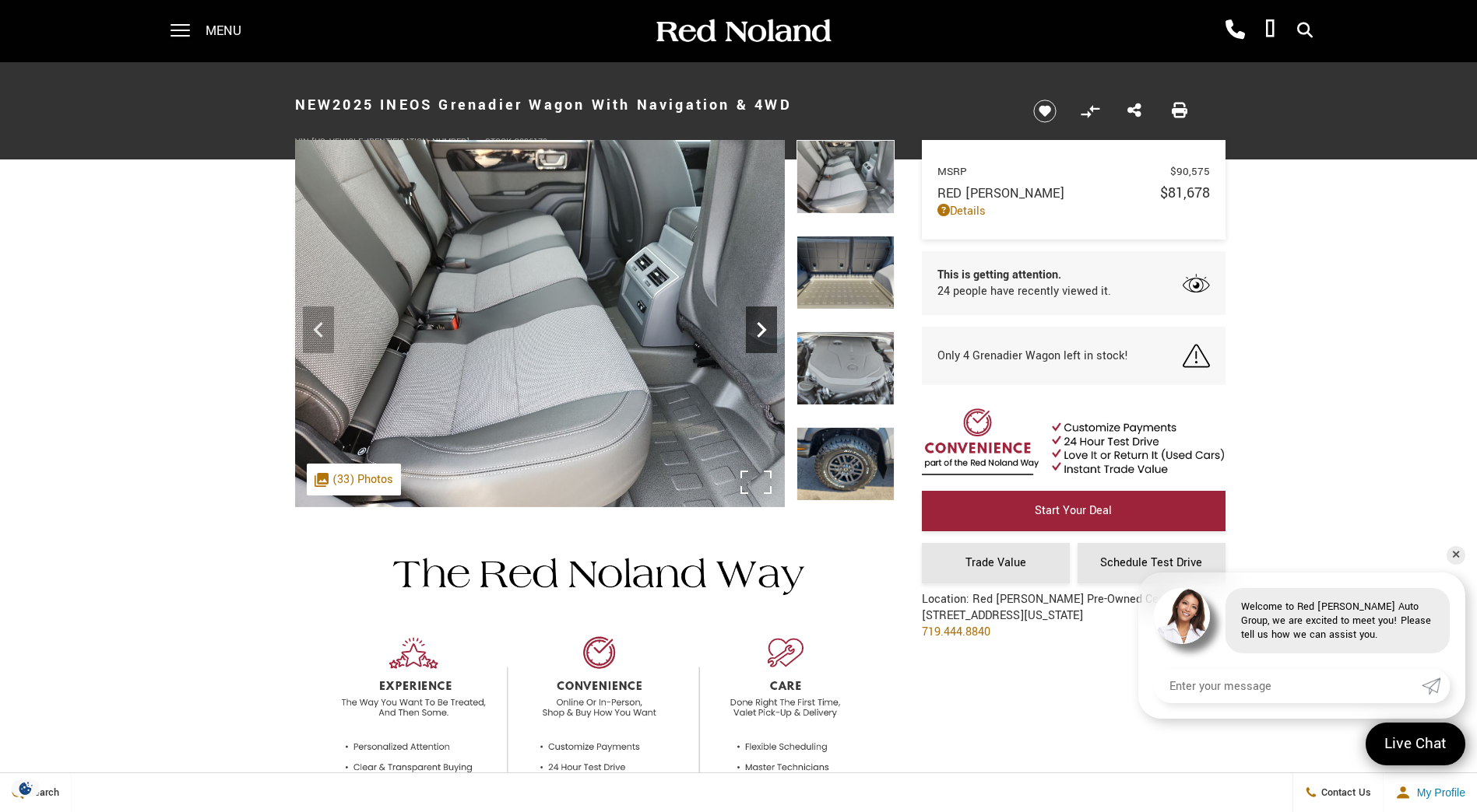
click at [764, 322] on icon "Next" at bounding box center [761, 329] width 31 height 31
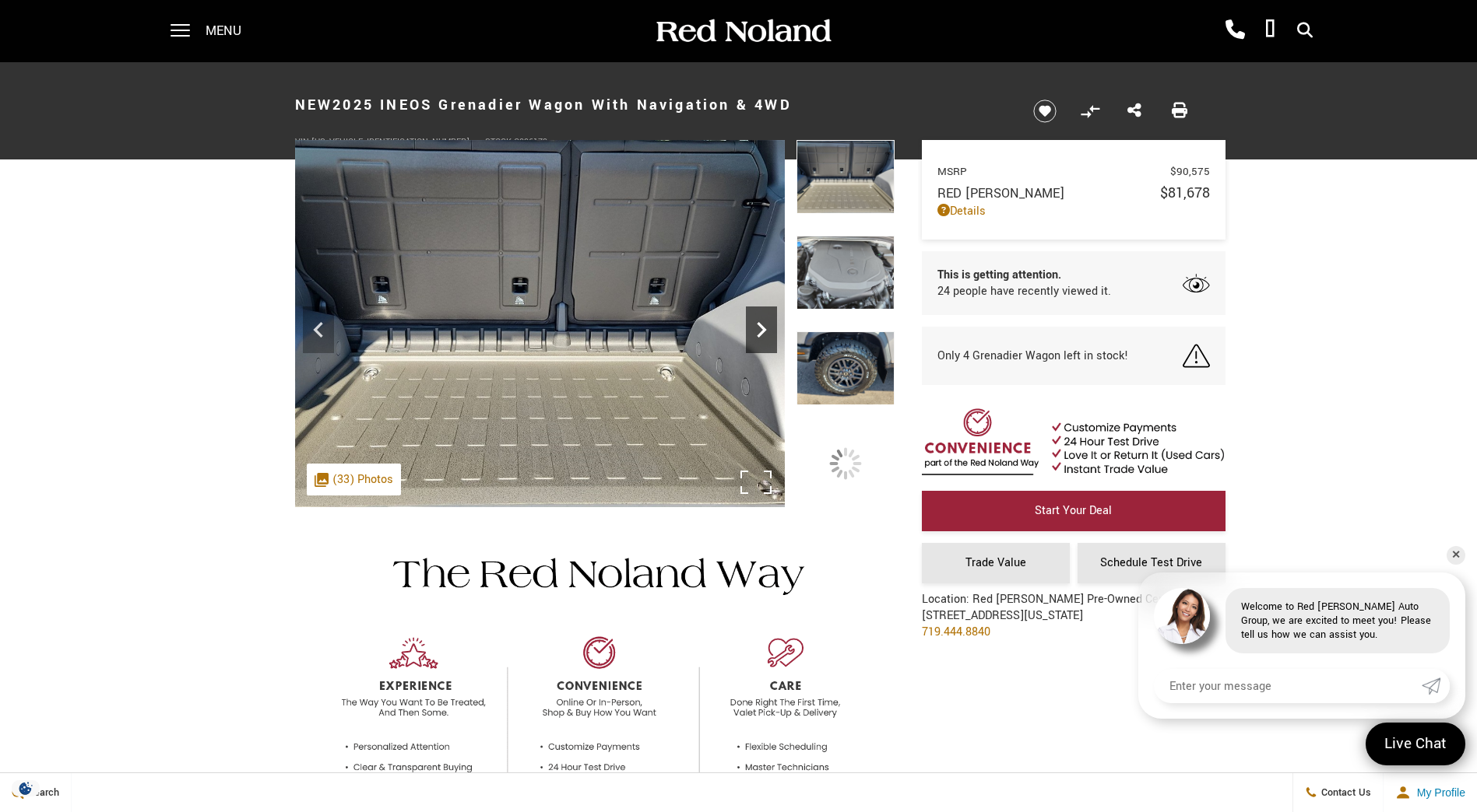
click at [764, 322] on icon "Next" at bounding box center [761, 329] width 31 height 31
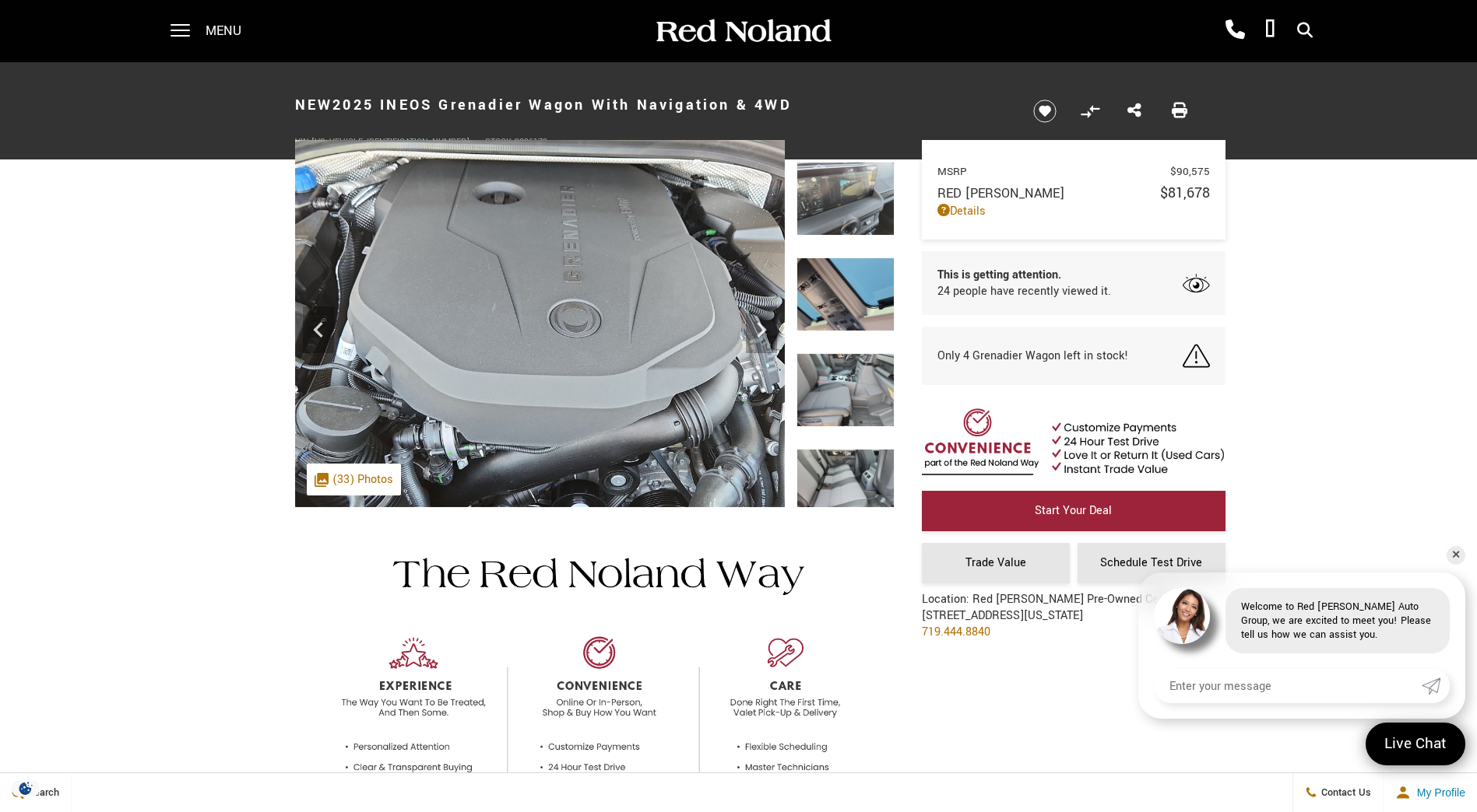
click at [885, 332] on img at bounding box center [845, 294] width 98 height 74
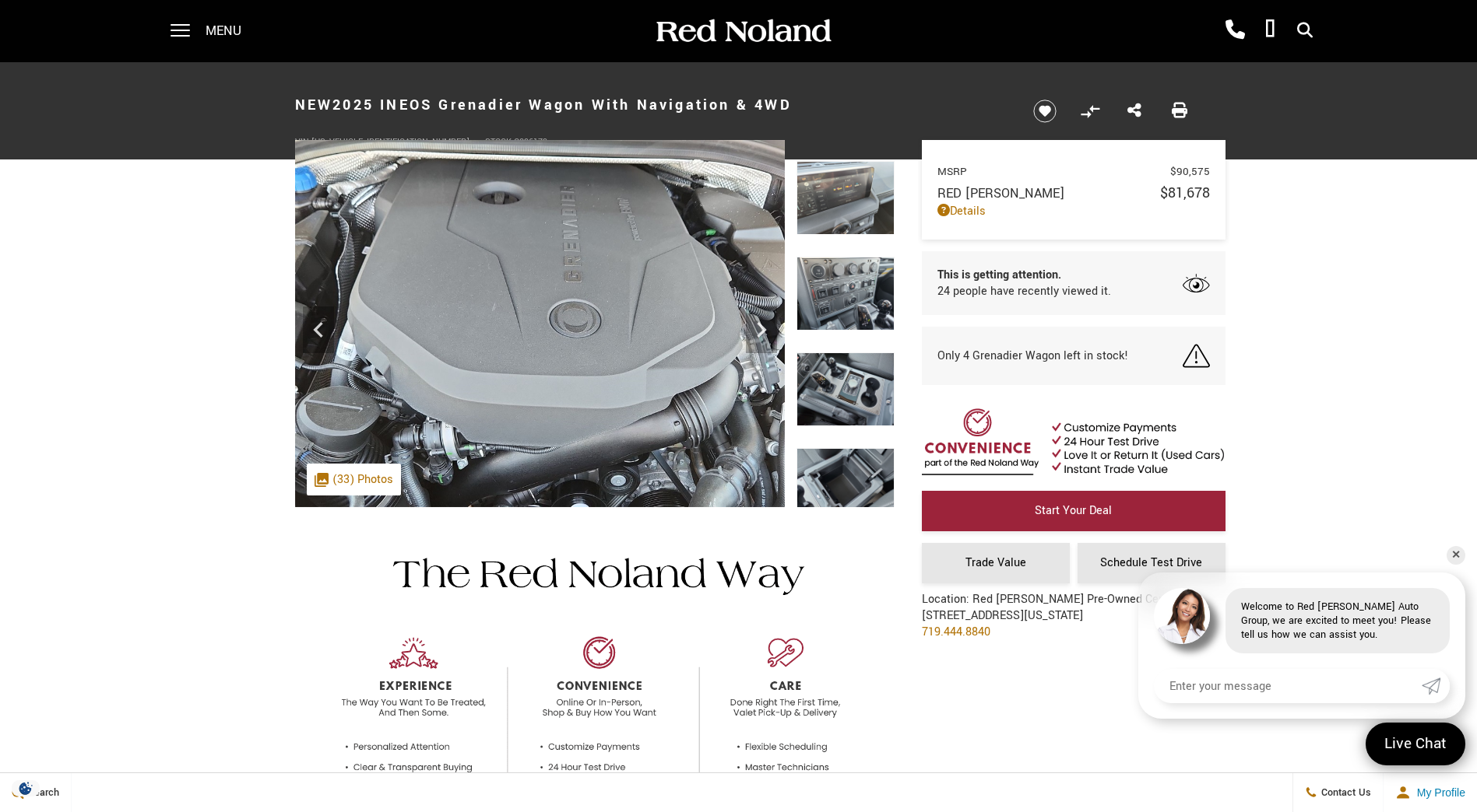
click at [871, 411] on img at bounding box center [845, 389] width 98 height 74
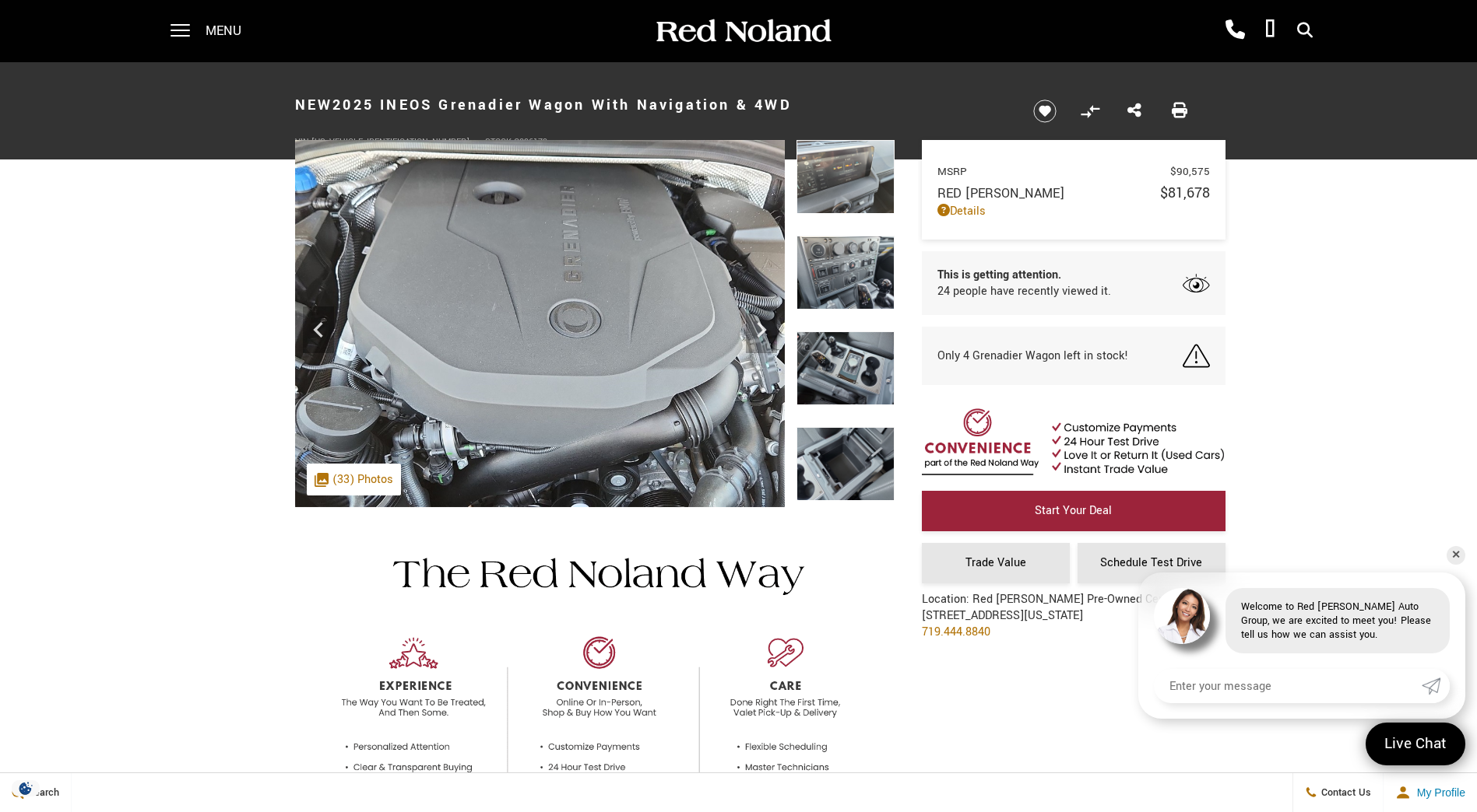
click at [876, 286] on img at bounding box center [845, 272] width 98 height 74
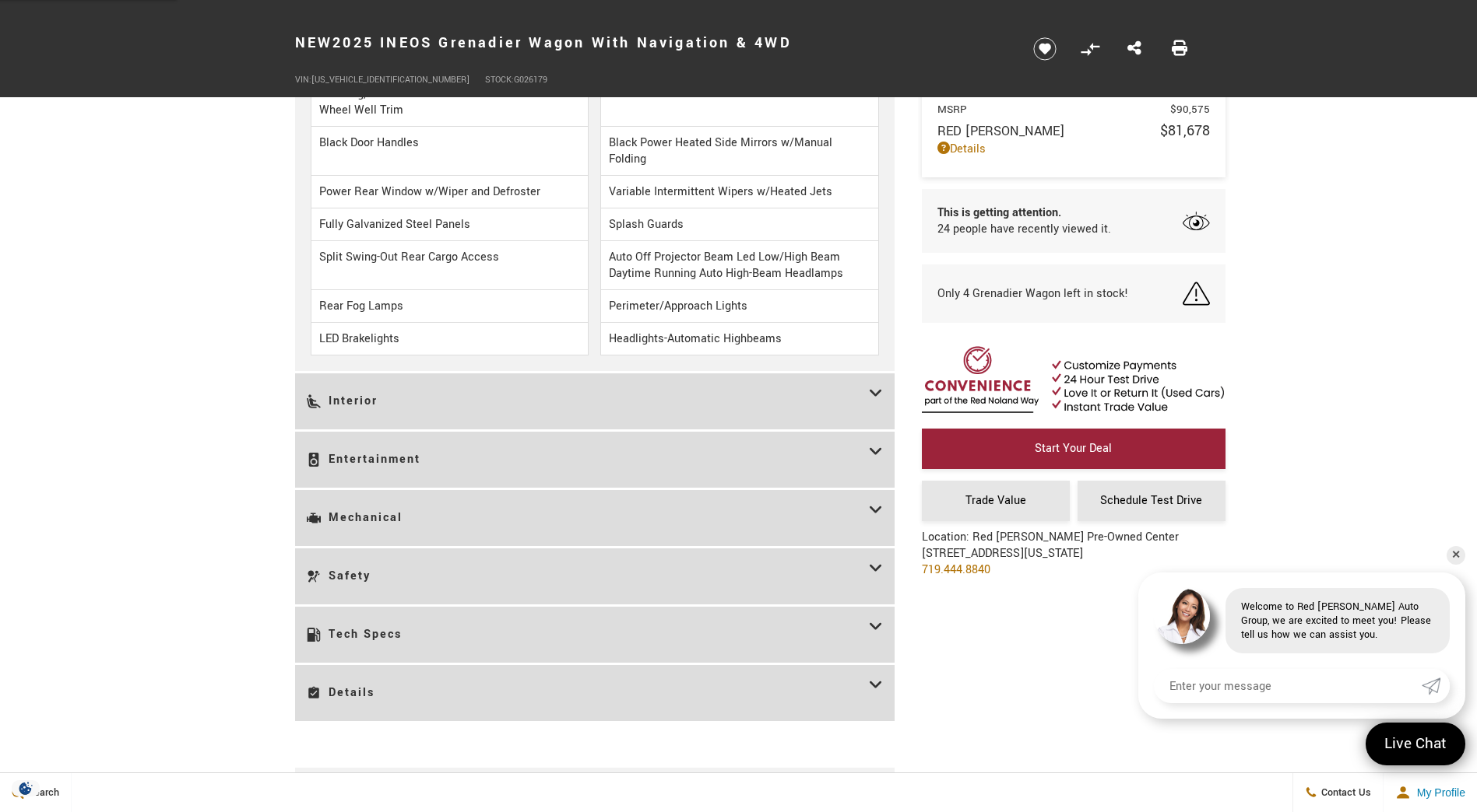
scroll to position [1867, 0]
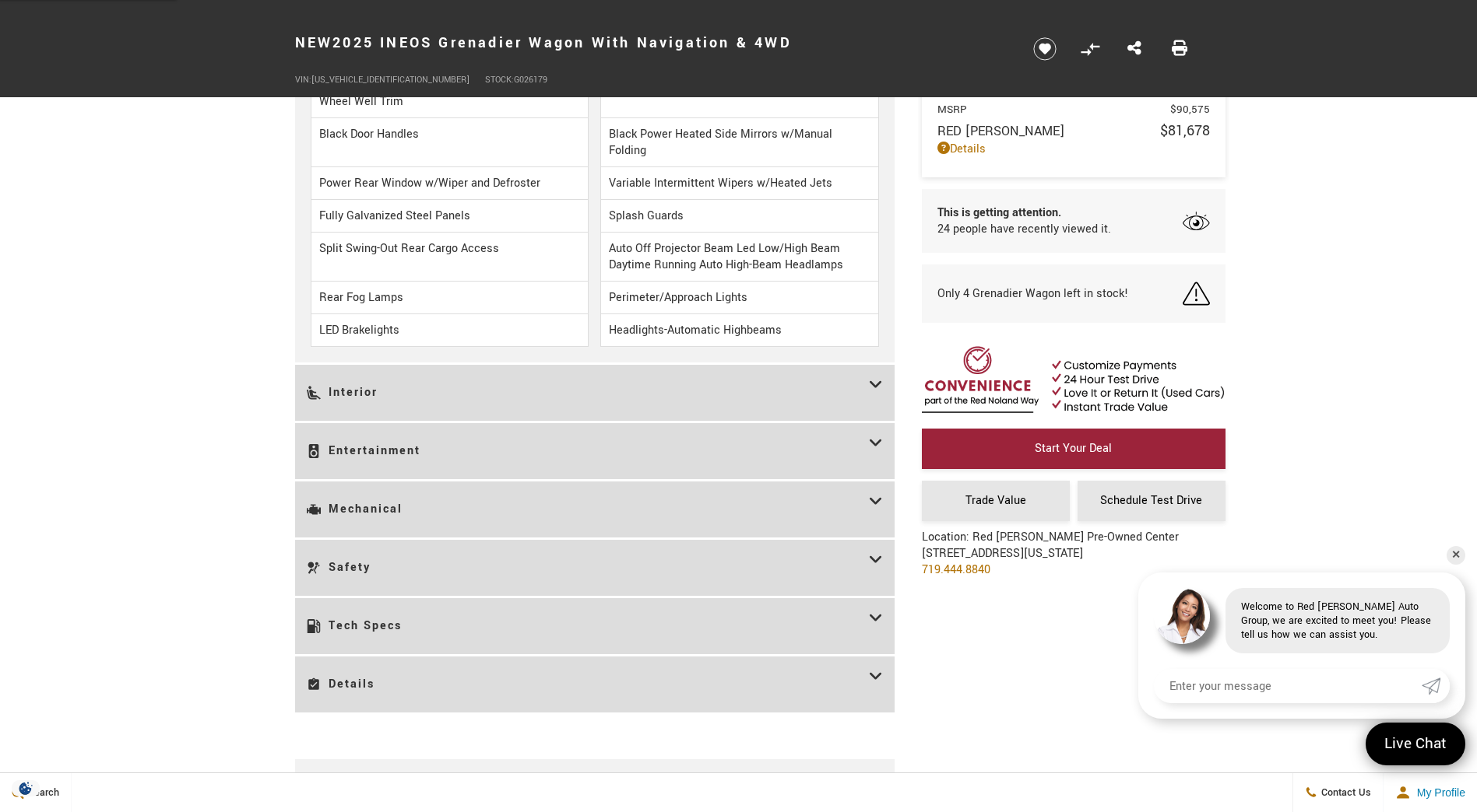
click at [324, 394] on h3 "Interior" at bounding box center [588, 393] width 562 height 33
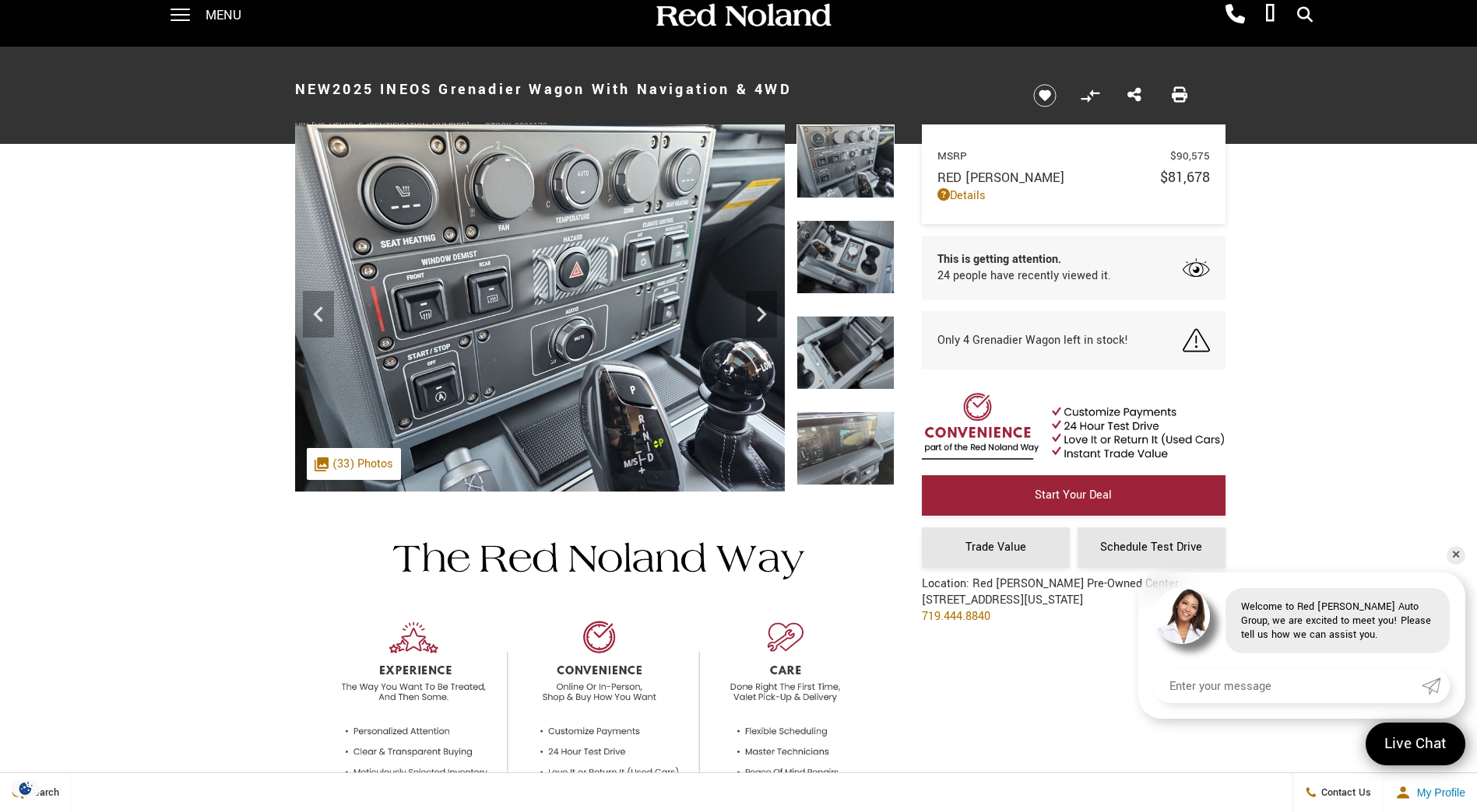
scroll to position [0, 0]
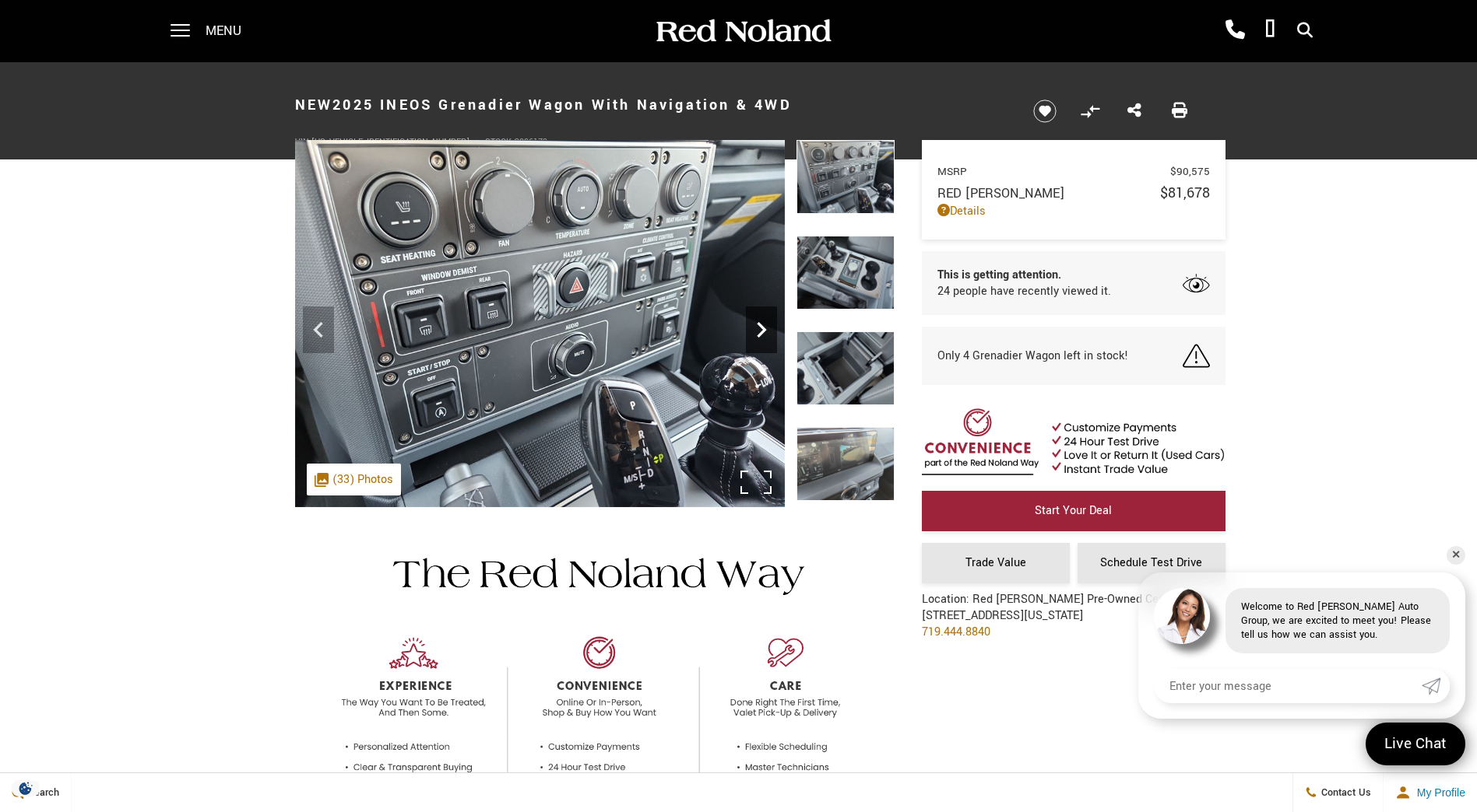
click at [757, 325] on icon "Next" at bounding box center [761, 329] width 31 height 31
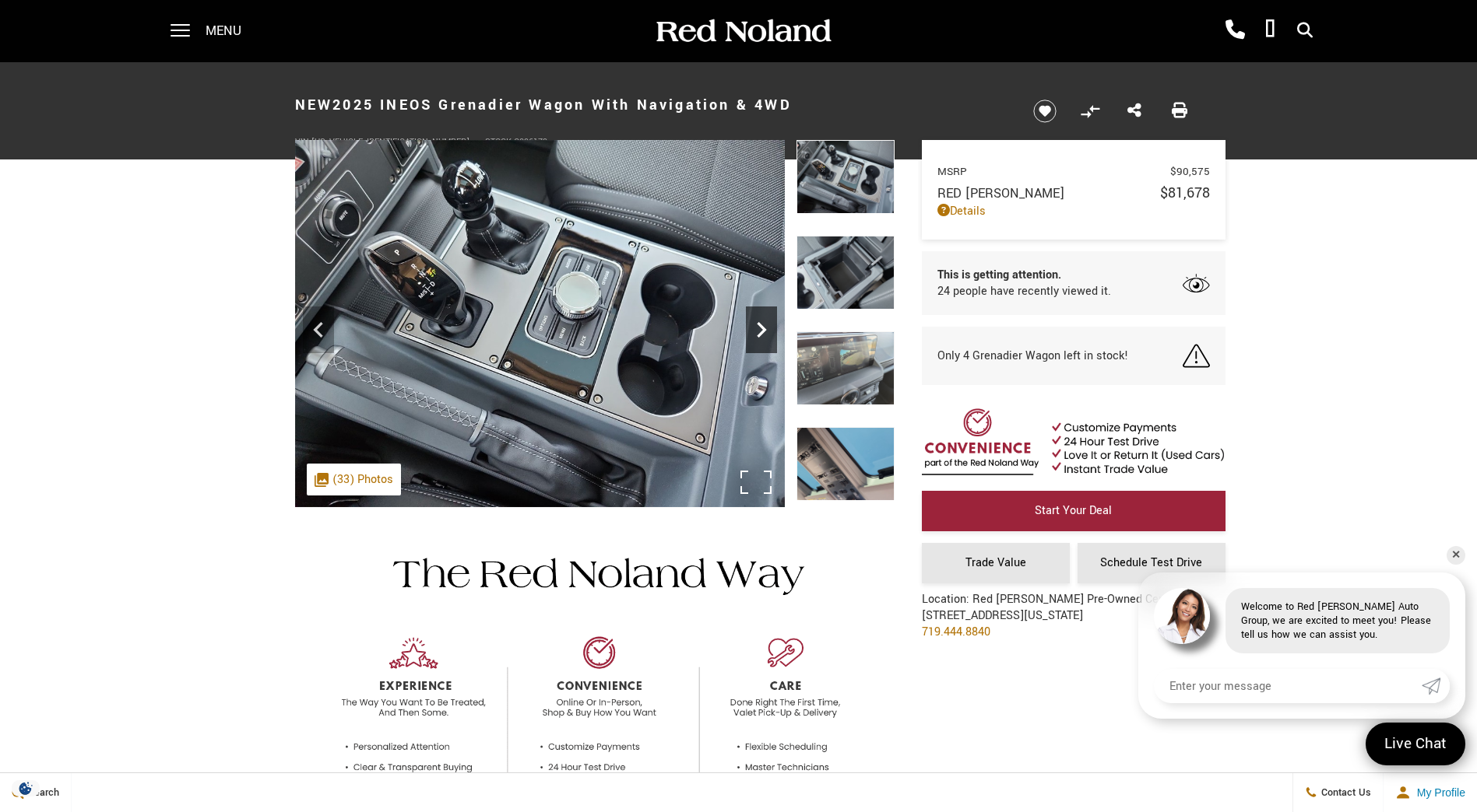
click at [757, 325] on icon "Next" at bounding box center [761, 329] width 31 height 31
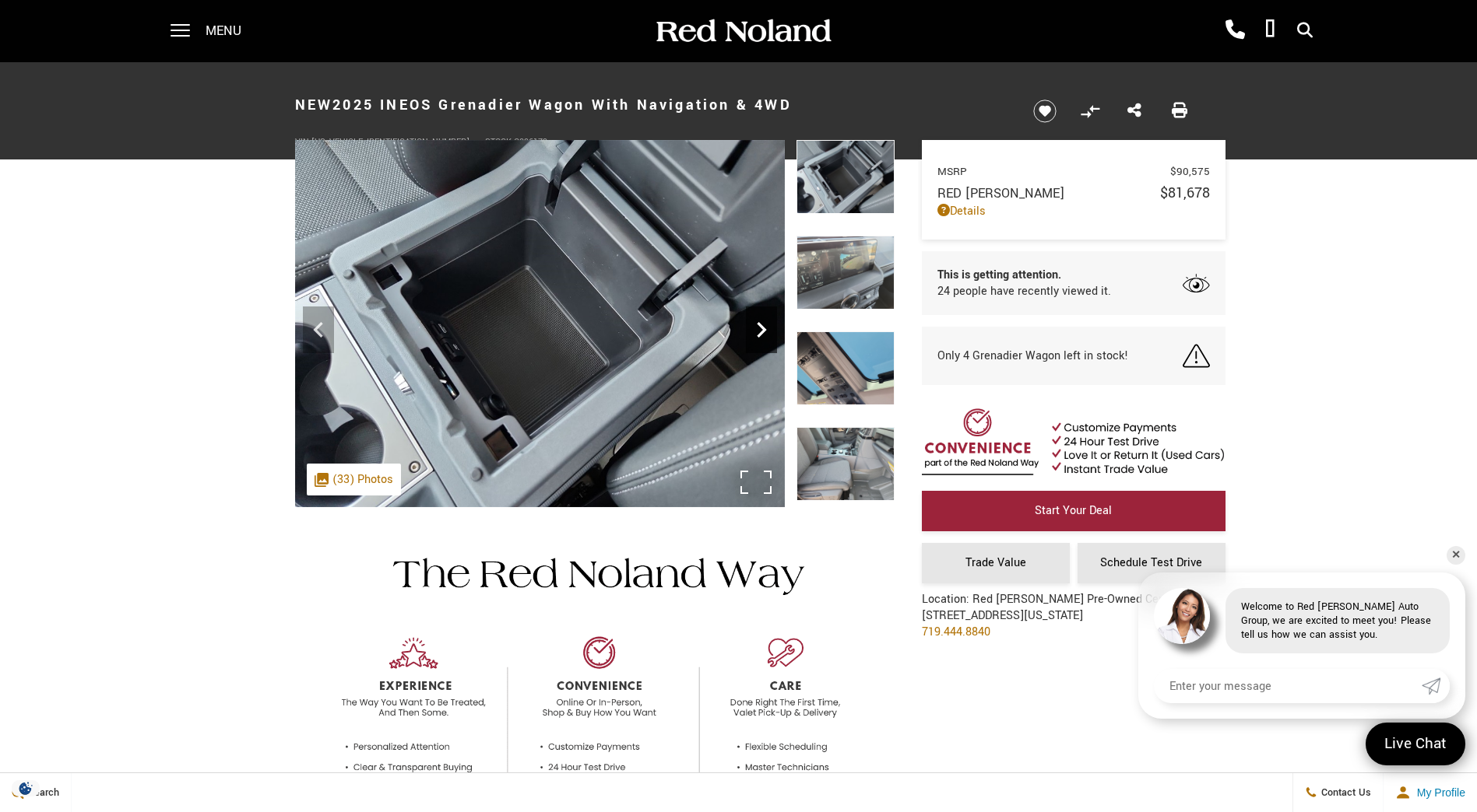
click at [757, 325] on icon "Next" at bounding box center [761, 329] width 31 height 31
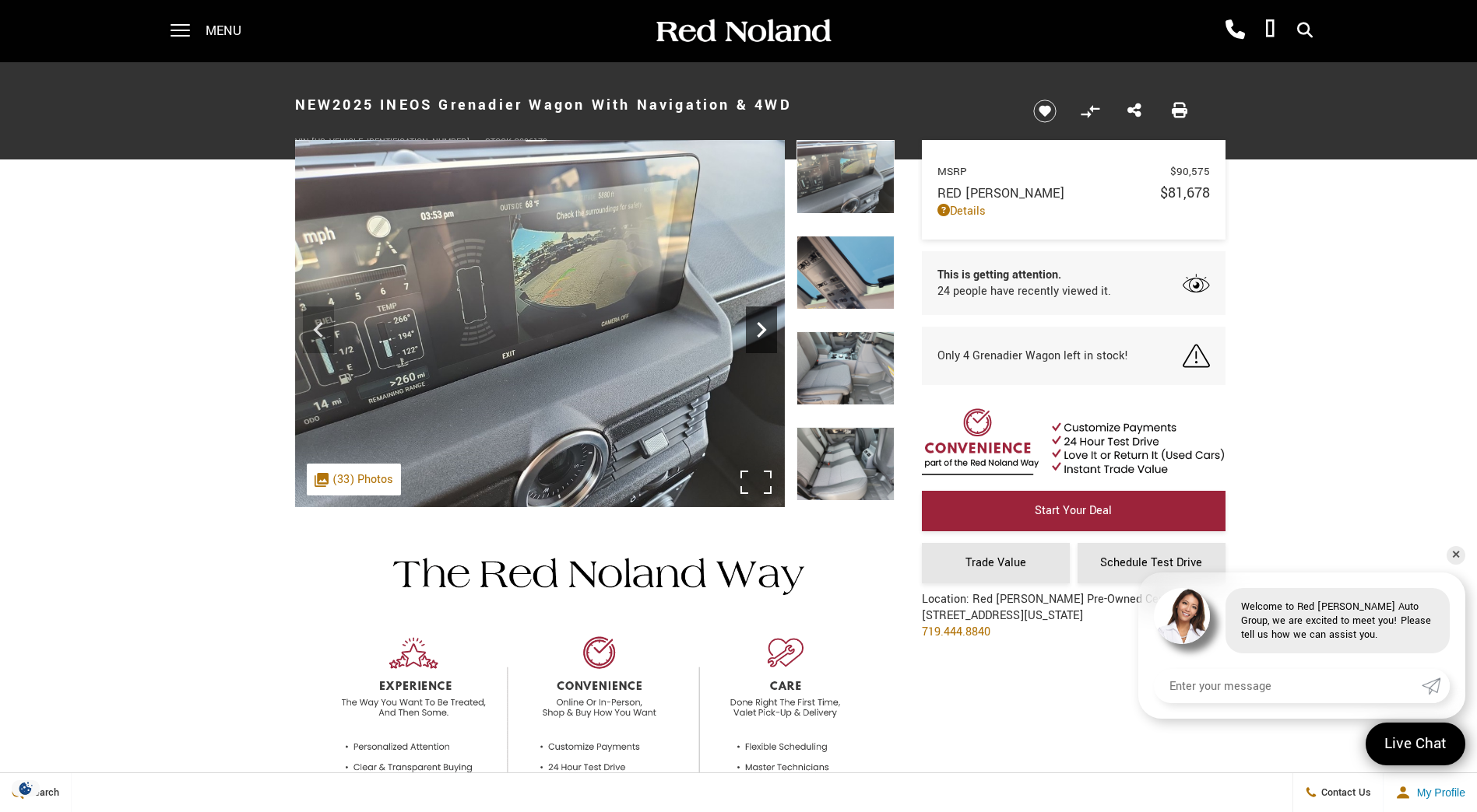
click at [757, 325] on icon "Next" at bounding box center [761, 329] width 31 height 31
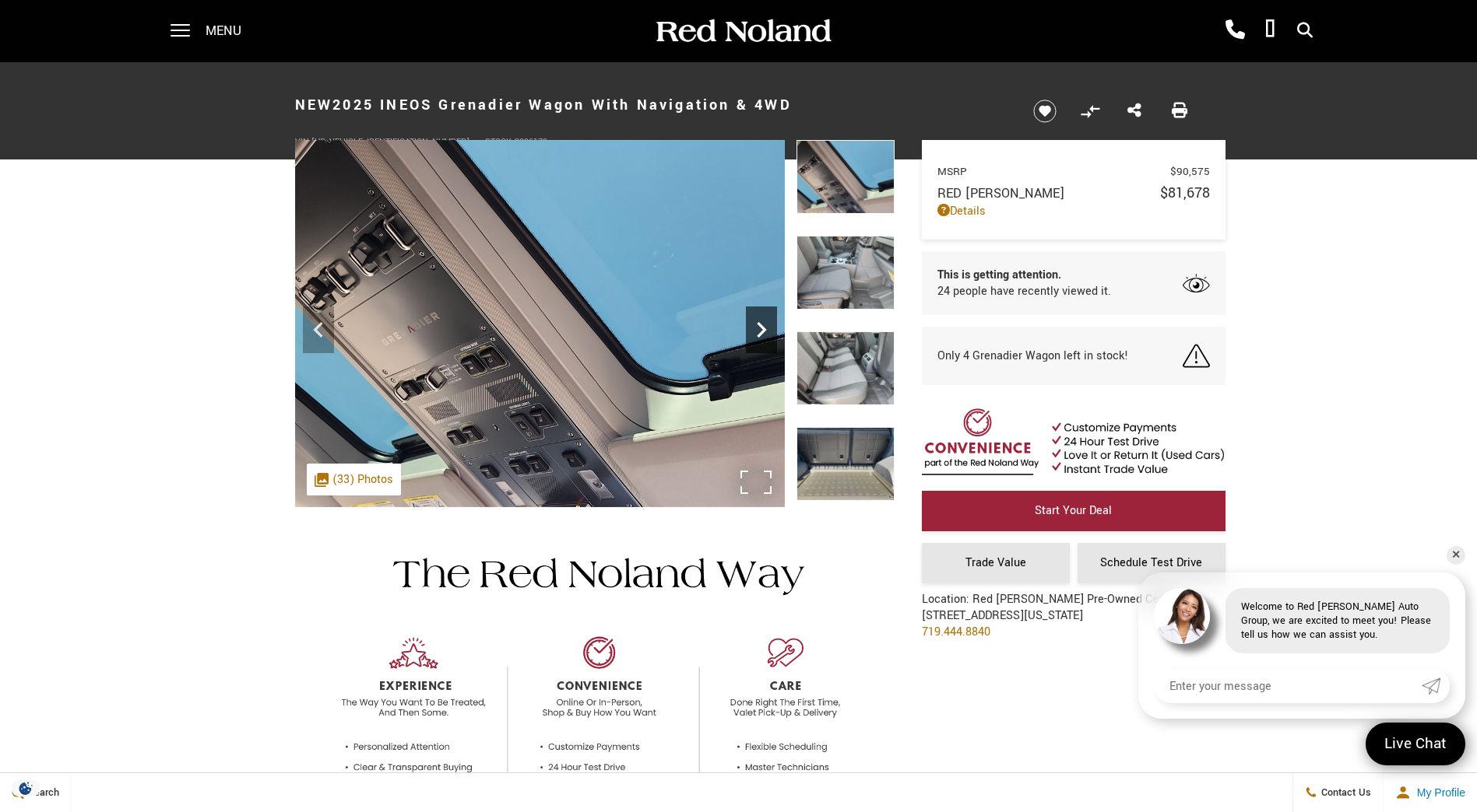
click at [757, 325] on icon "Next" at bounding box center [761, 329] width 31 height 31
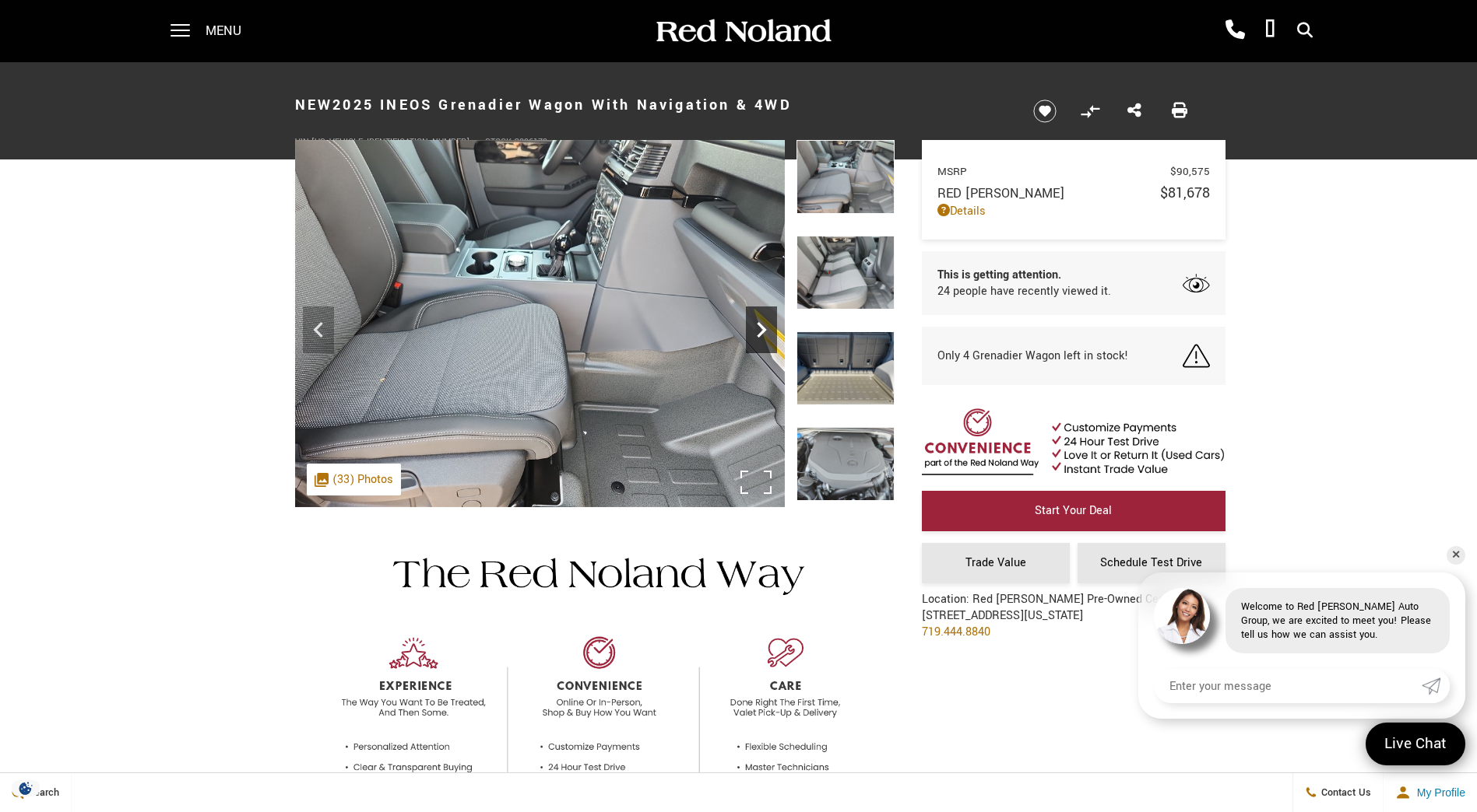
click at [757, 325] on icon "Next" at bounding box center [761, 329] width 31 height 31
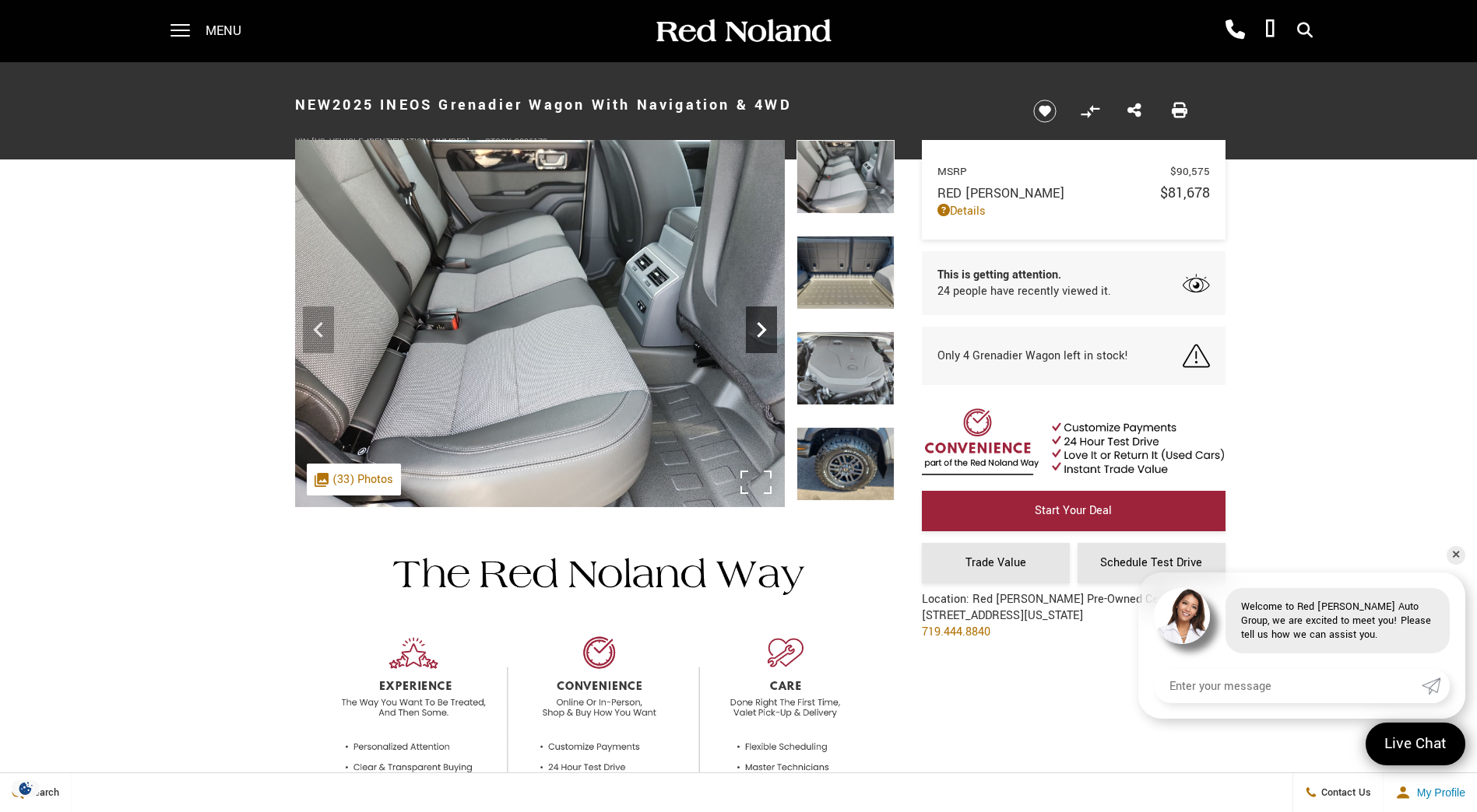
click at [757, 325] on icon "Next" at bounding box center [761, 329] width 31 height 31
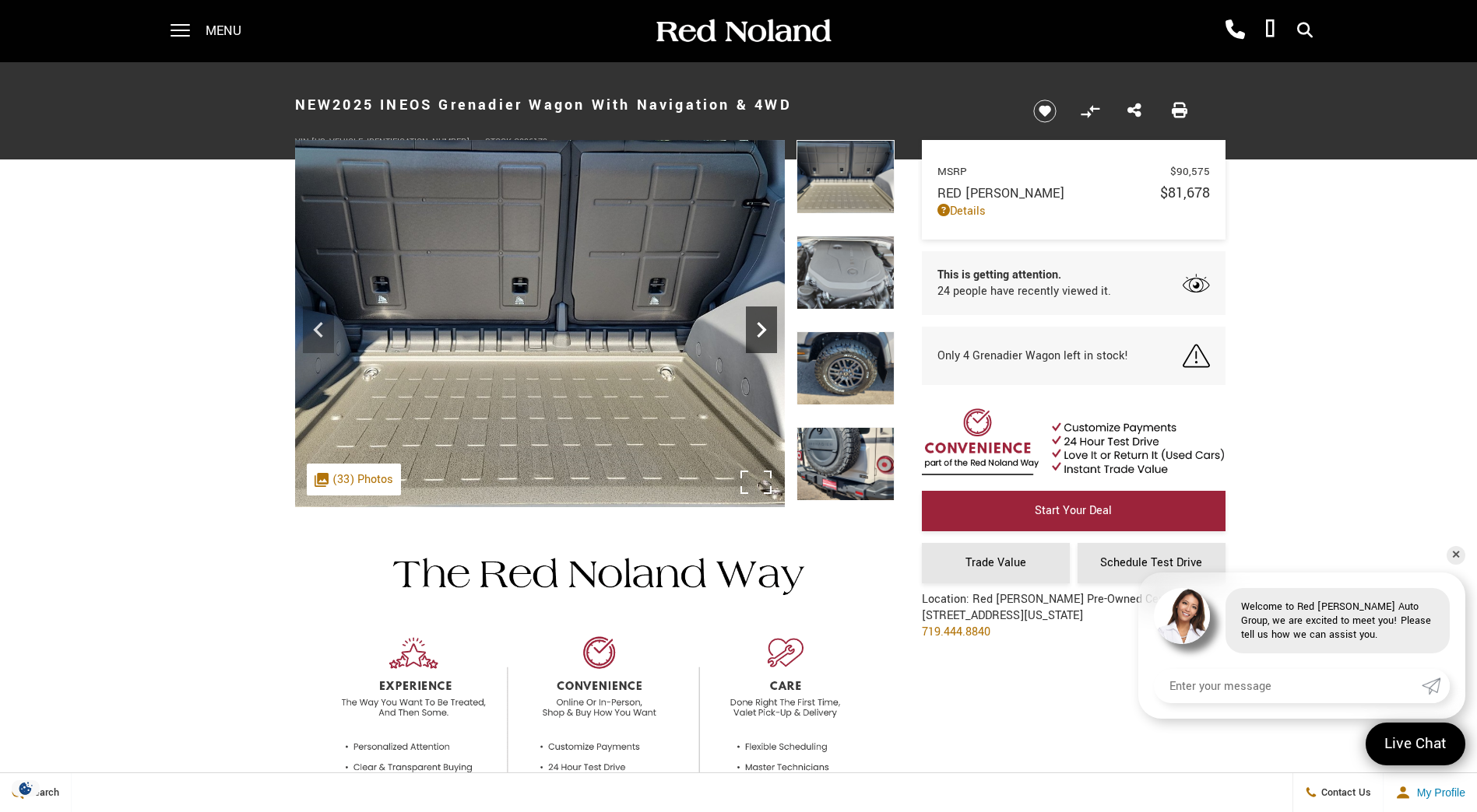
click at [757, 325] on icon "Next" at bounding box center [761, 329] width 31 height 31
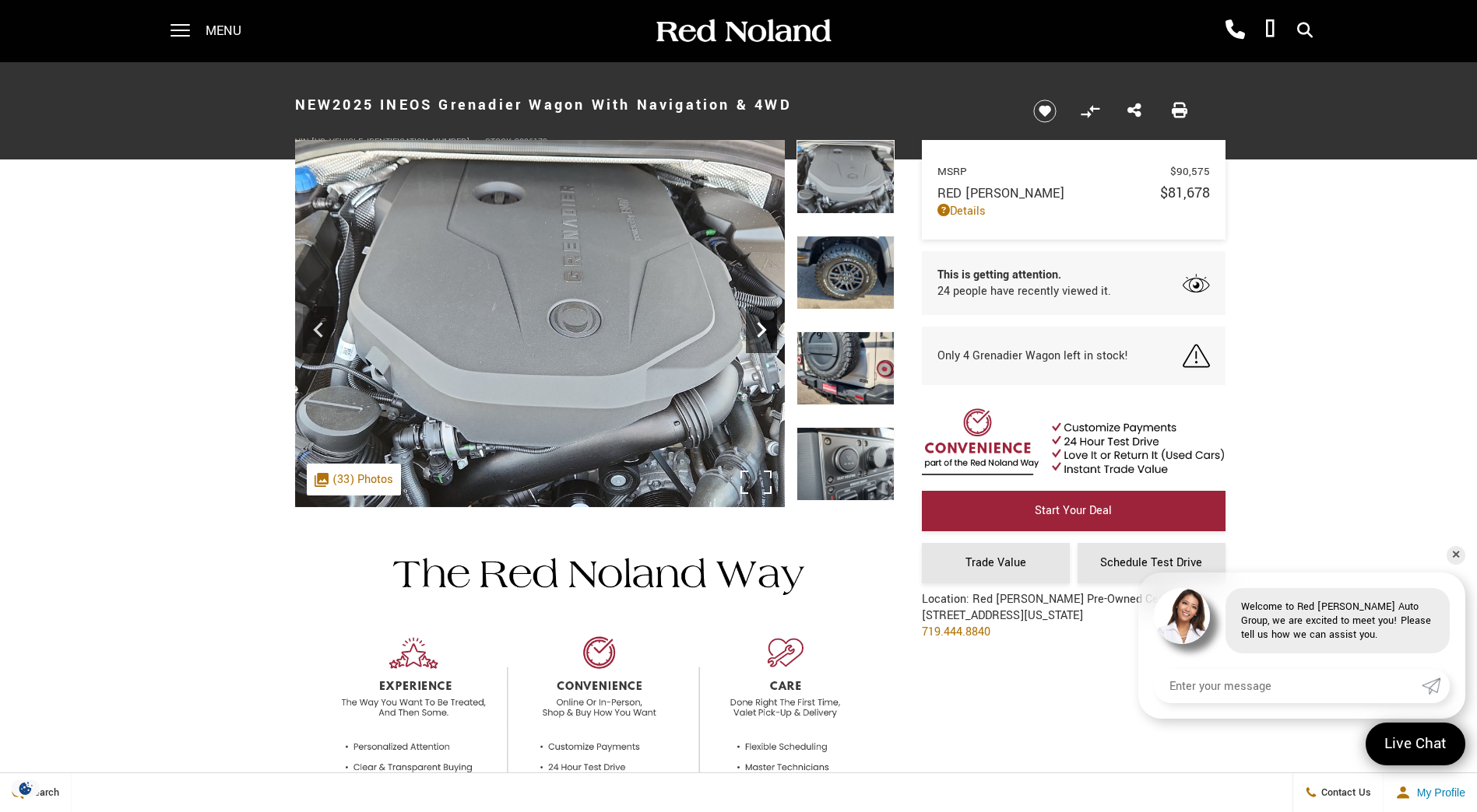
click at [757, 325] on icon "Next" at bounding box center [761, 329] width 31 height 31
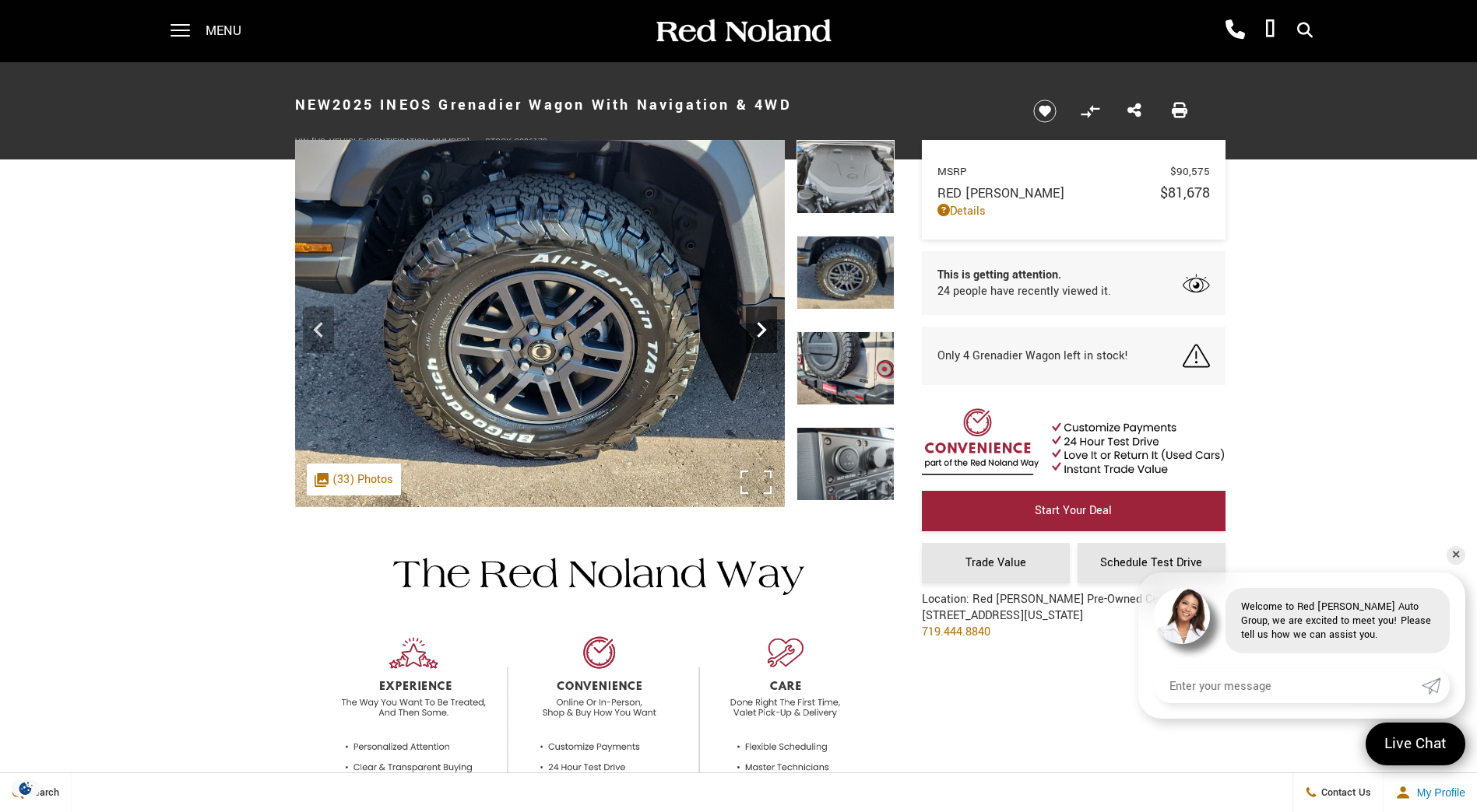
click at [757, 325] on icon "Next" at bounding box center [761, 329] width 31 height 31
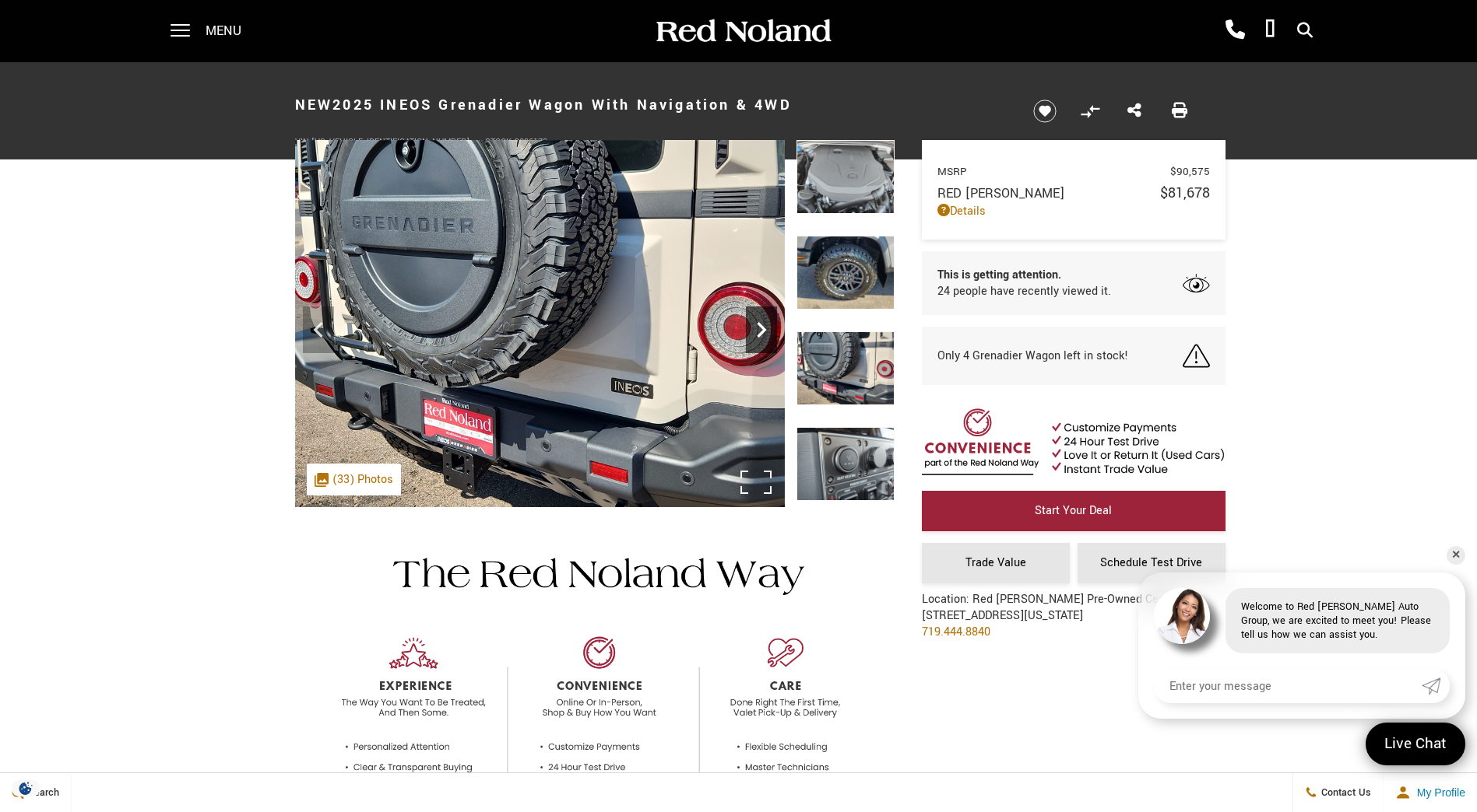
click at [757, 325] on icon "Next" at bounding box center [761, 329] width 31 height 31
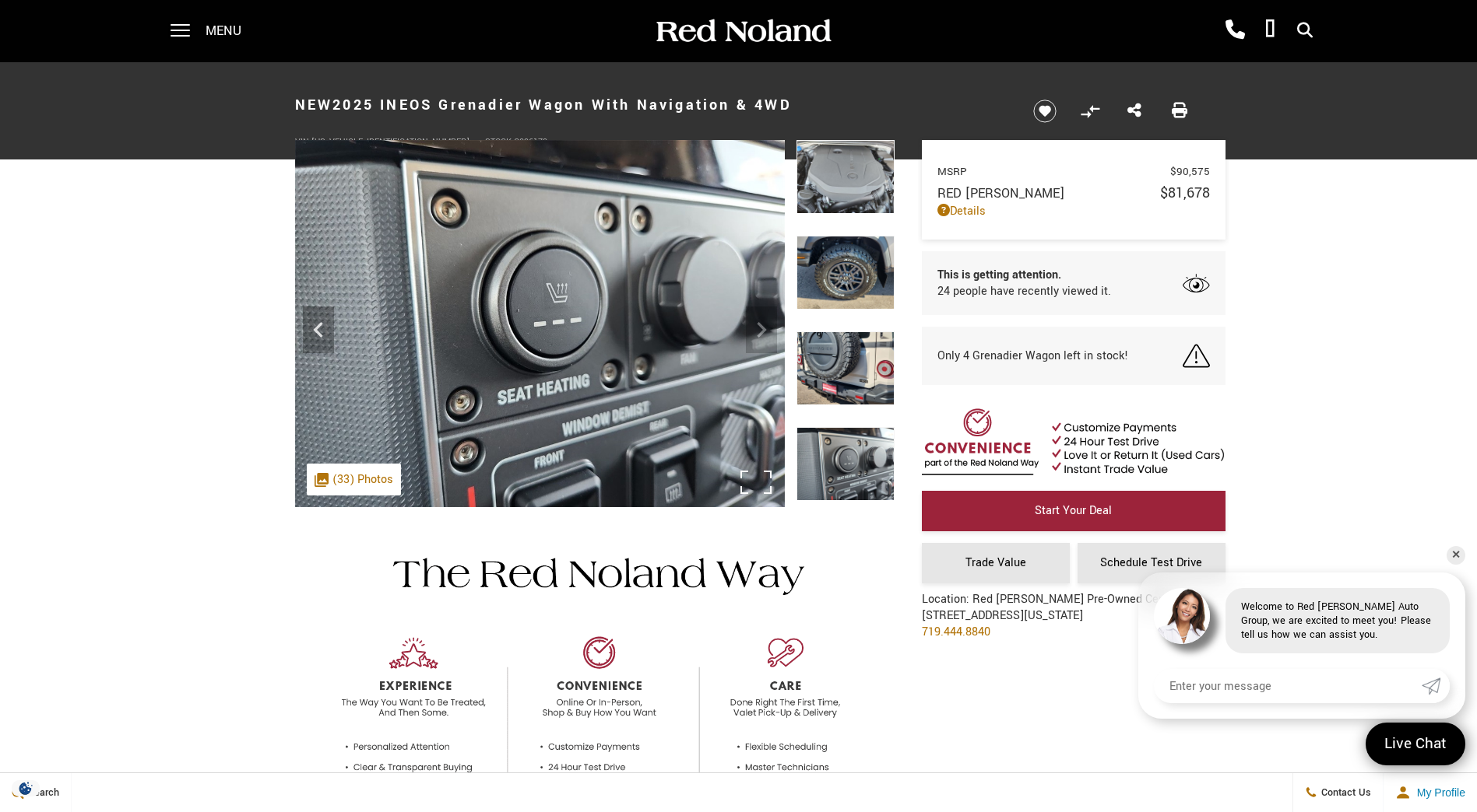
click at [757, 325] on img at bounding box center [540, 324] width 490 height 368
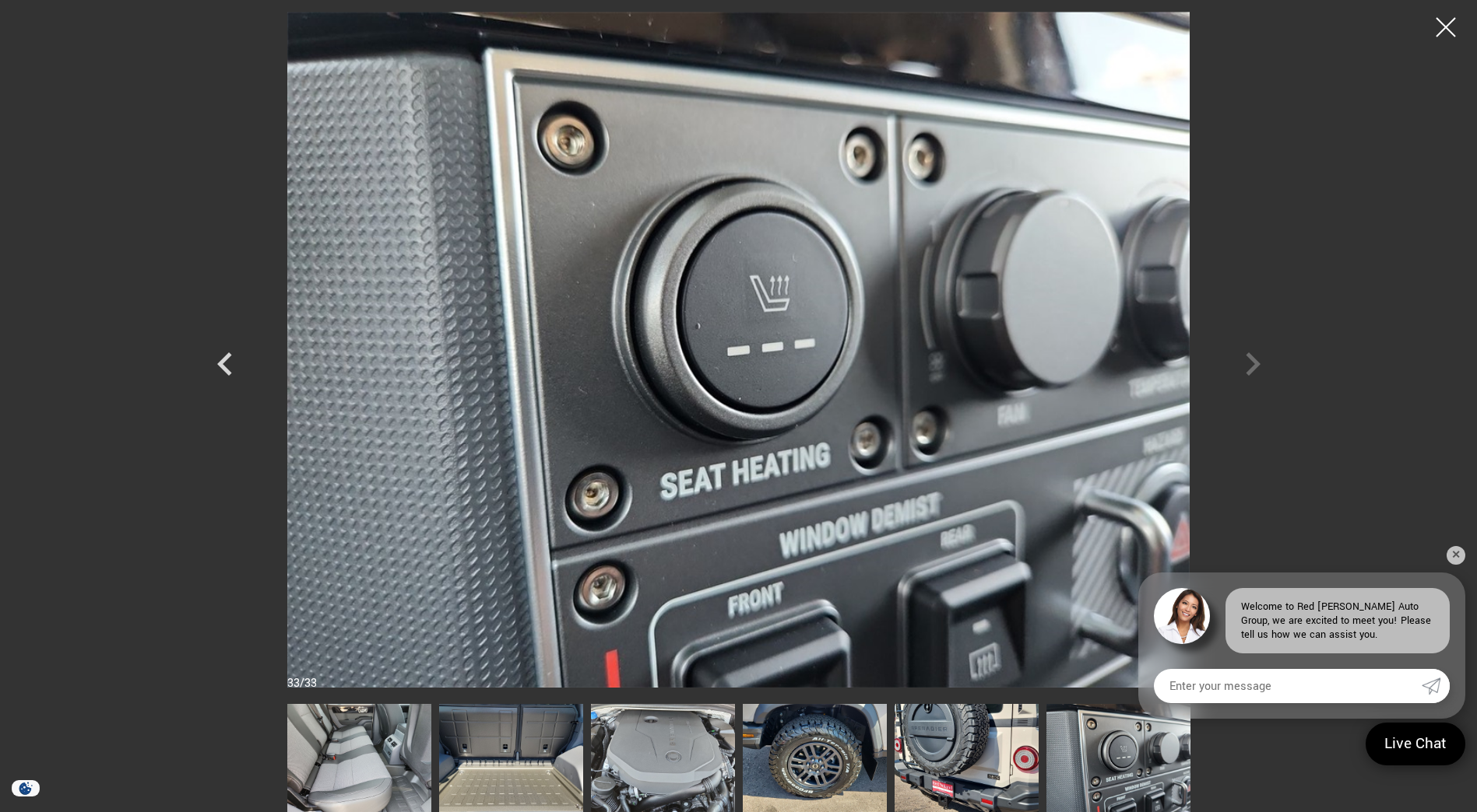
click at [1250, 357] on div at bounding box center [739, 349] width 1090 height 676
click at [231, 370] on icon "Previous" at bounding box center [225, 364] width 47 height 47
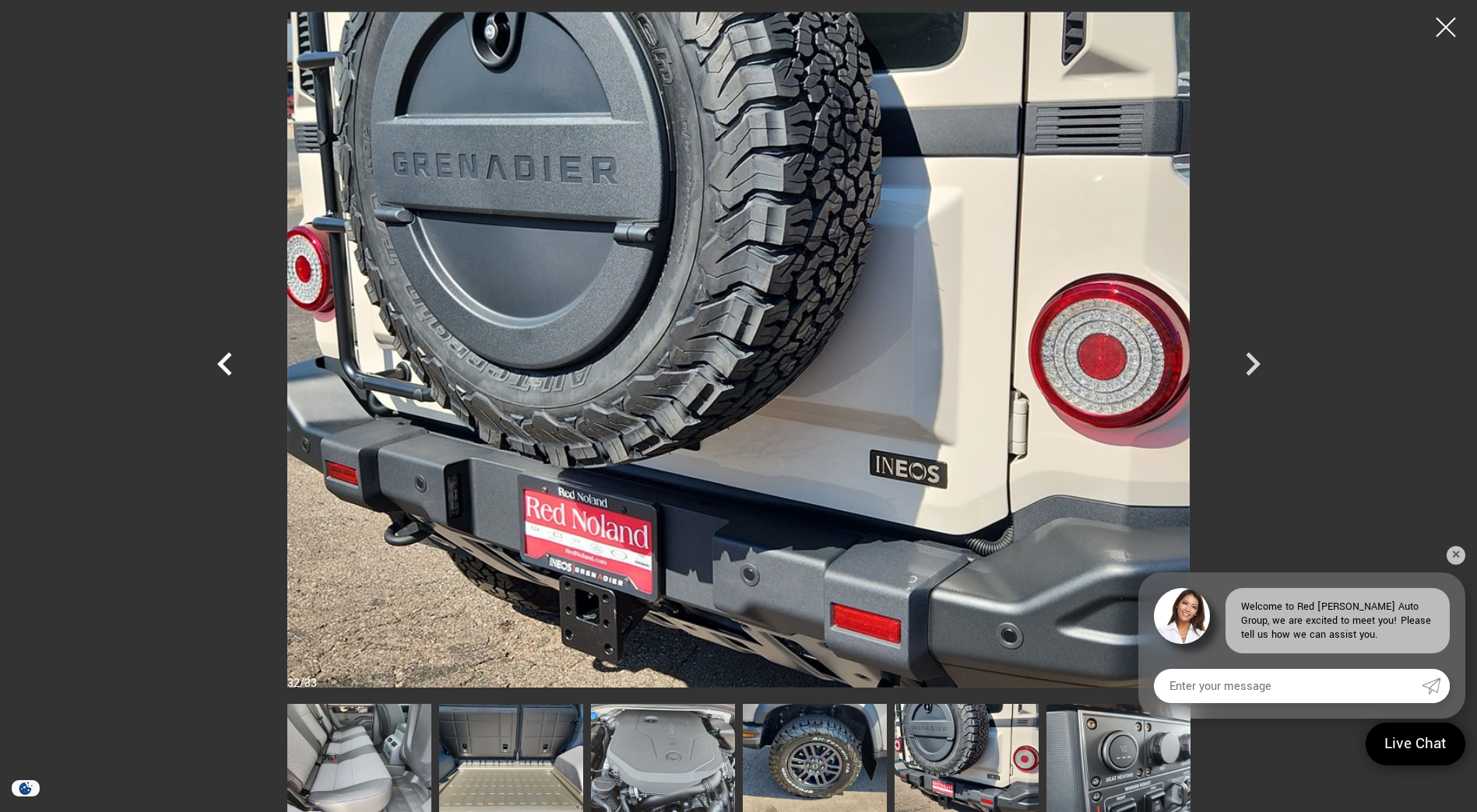
click at [225, 368] on icon "Previous" at bounding box center [225, 364] width 15 height 23
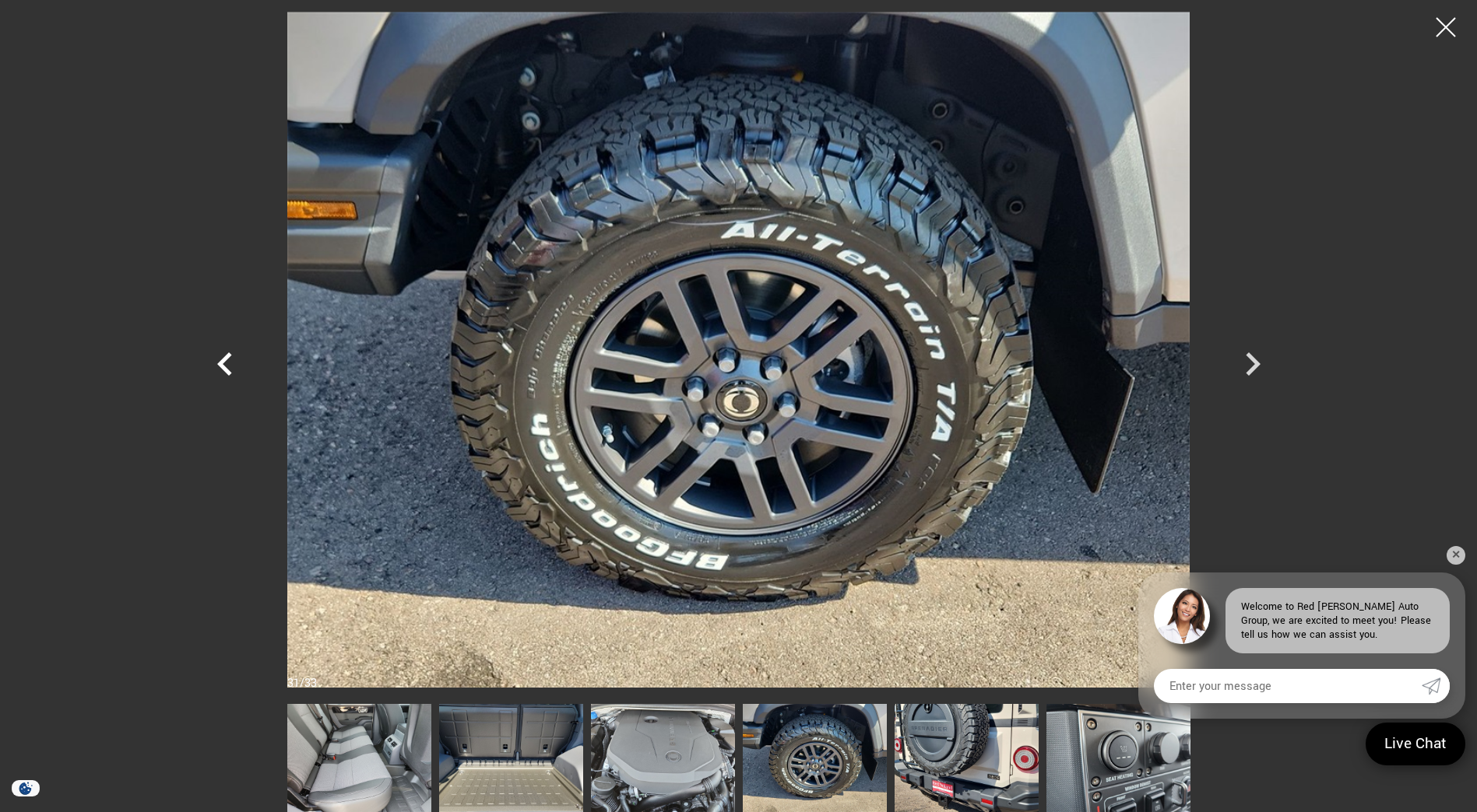
click at [225, 368] on icon "Previous" at bounding box center [225, 364] width 15 height 23
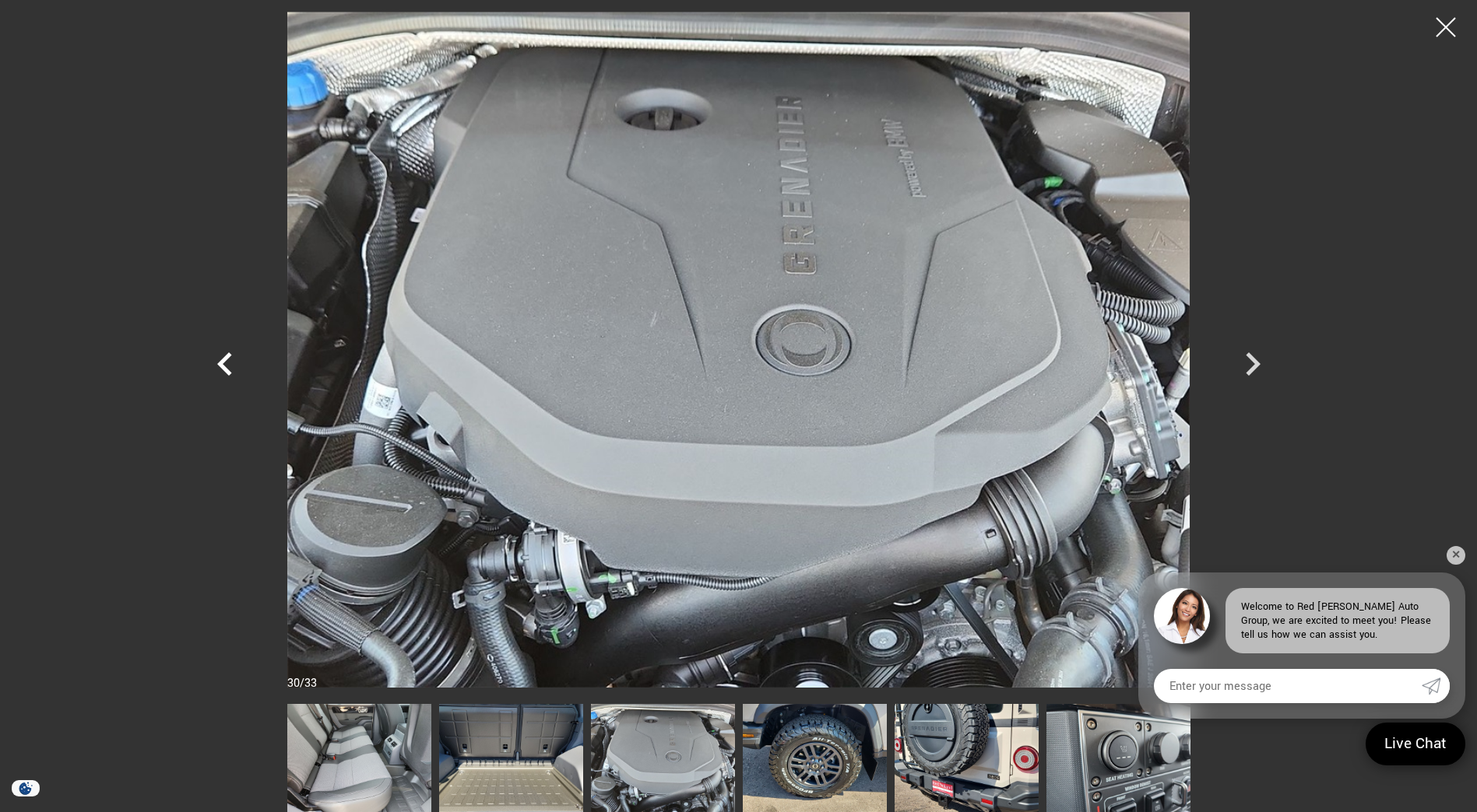
click at [225, 368] on icon "Previous" at bounding box center [225, 364] width 15 height 23
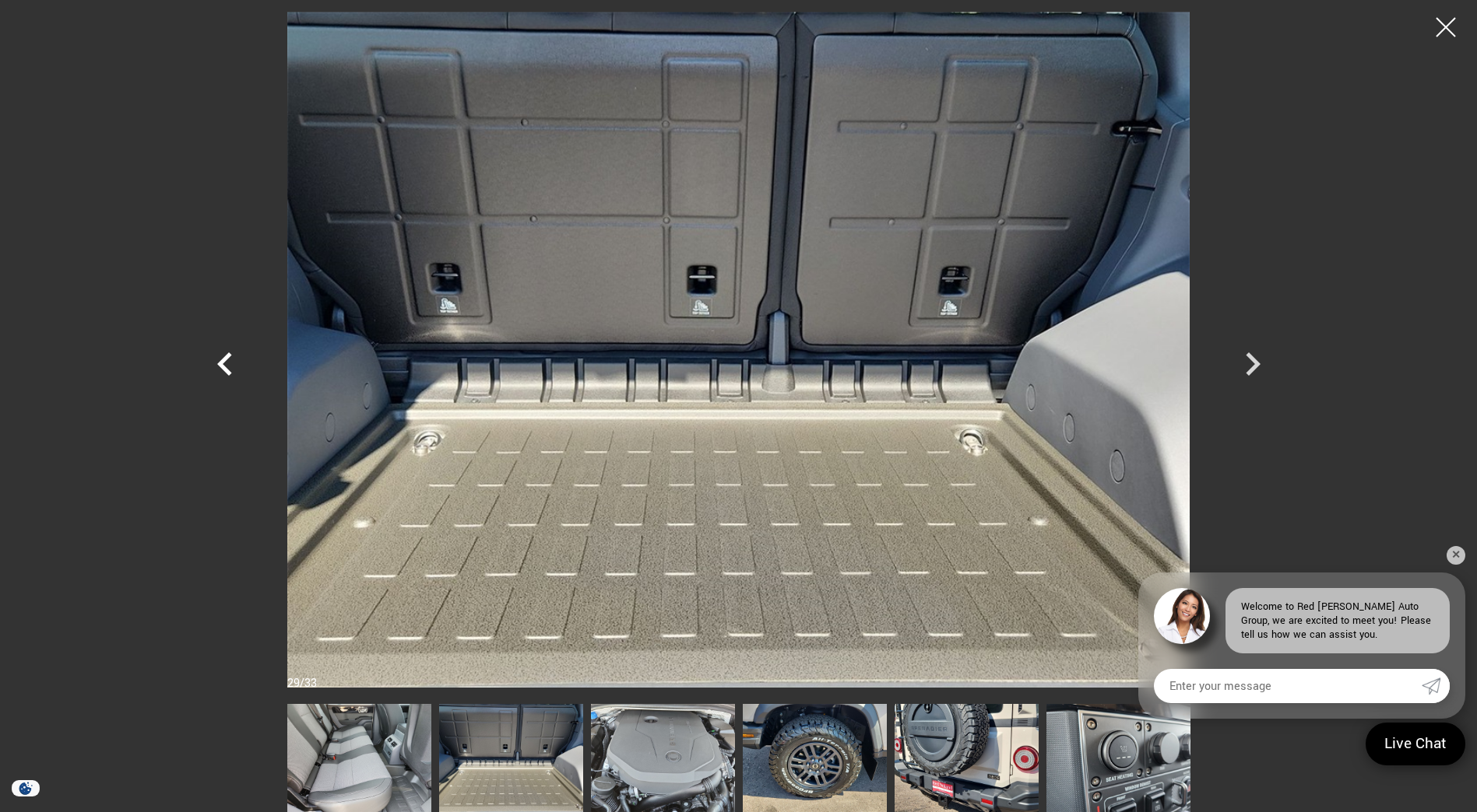
click at [225, 368] on icon "Previous" at bounding box center [225, 364] width 15 height 23
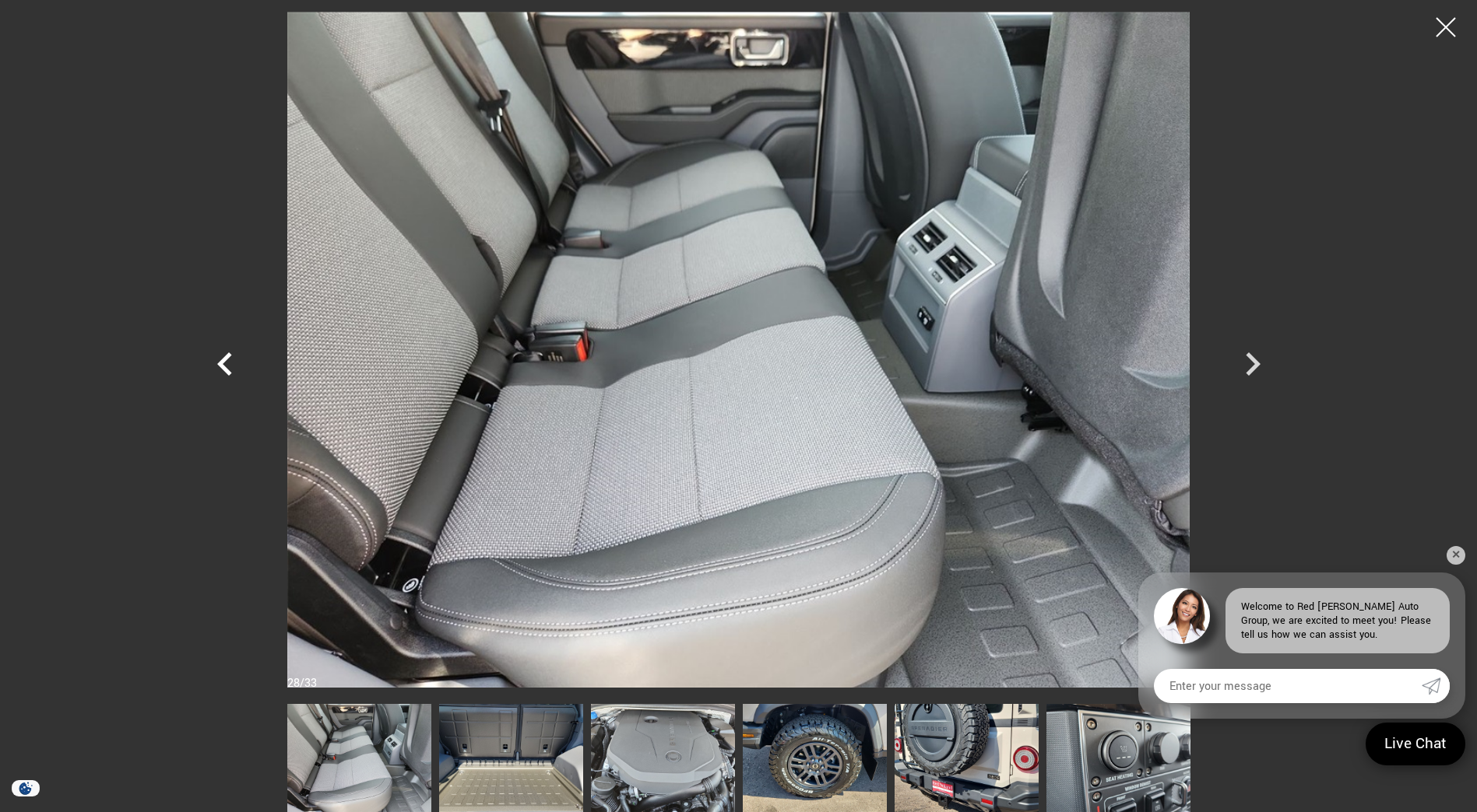
click at [225, 368] on icon "Previous" at bounding box center [225, 364] width 15 height 23
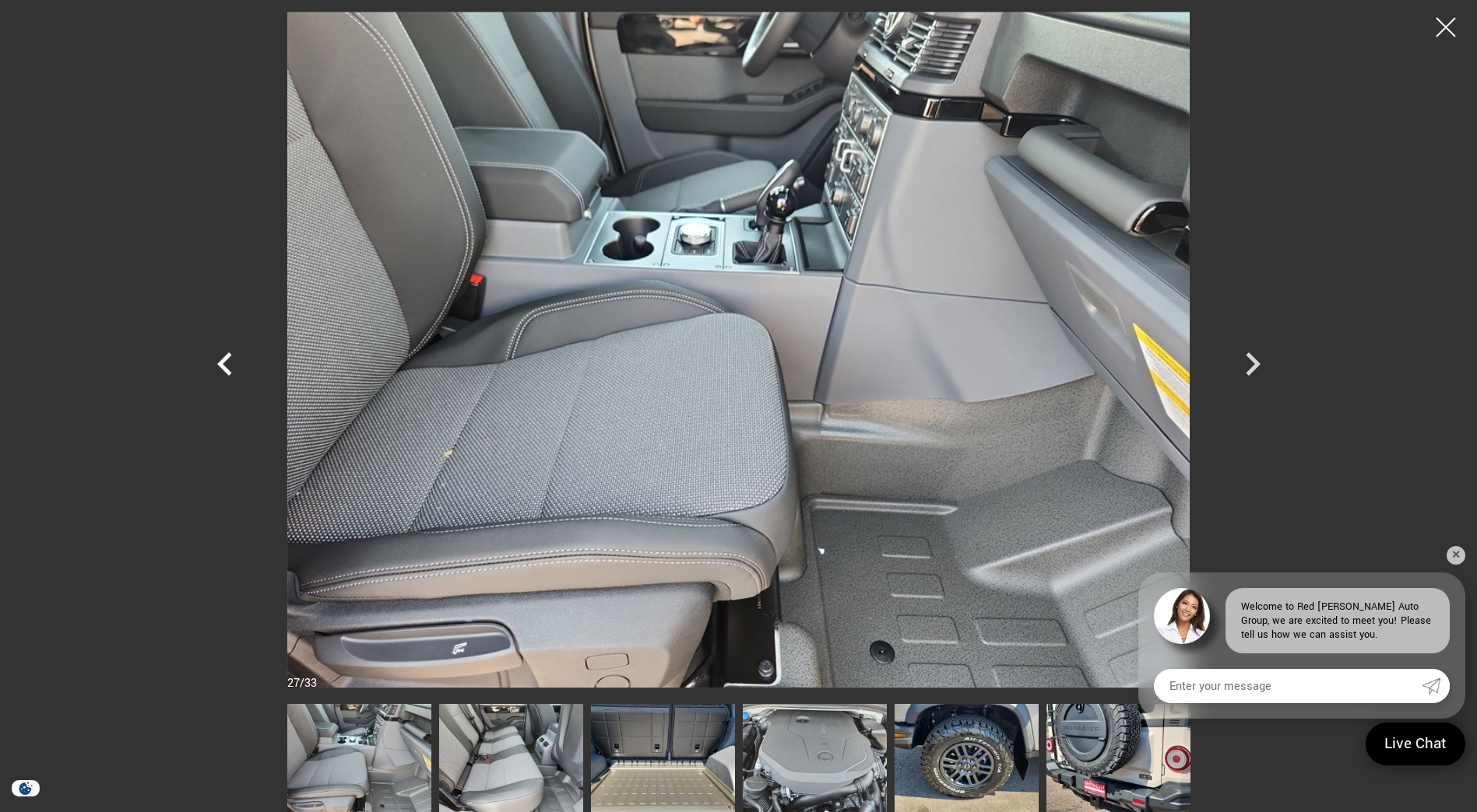
click at [225, 368] on icon "Previous" at bounding box center [225, 364] width 15 height 23
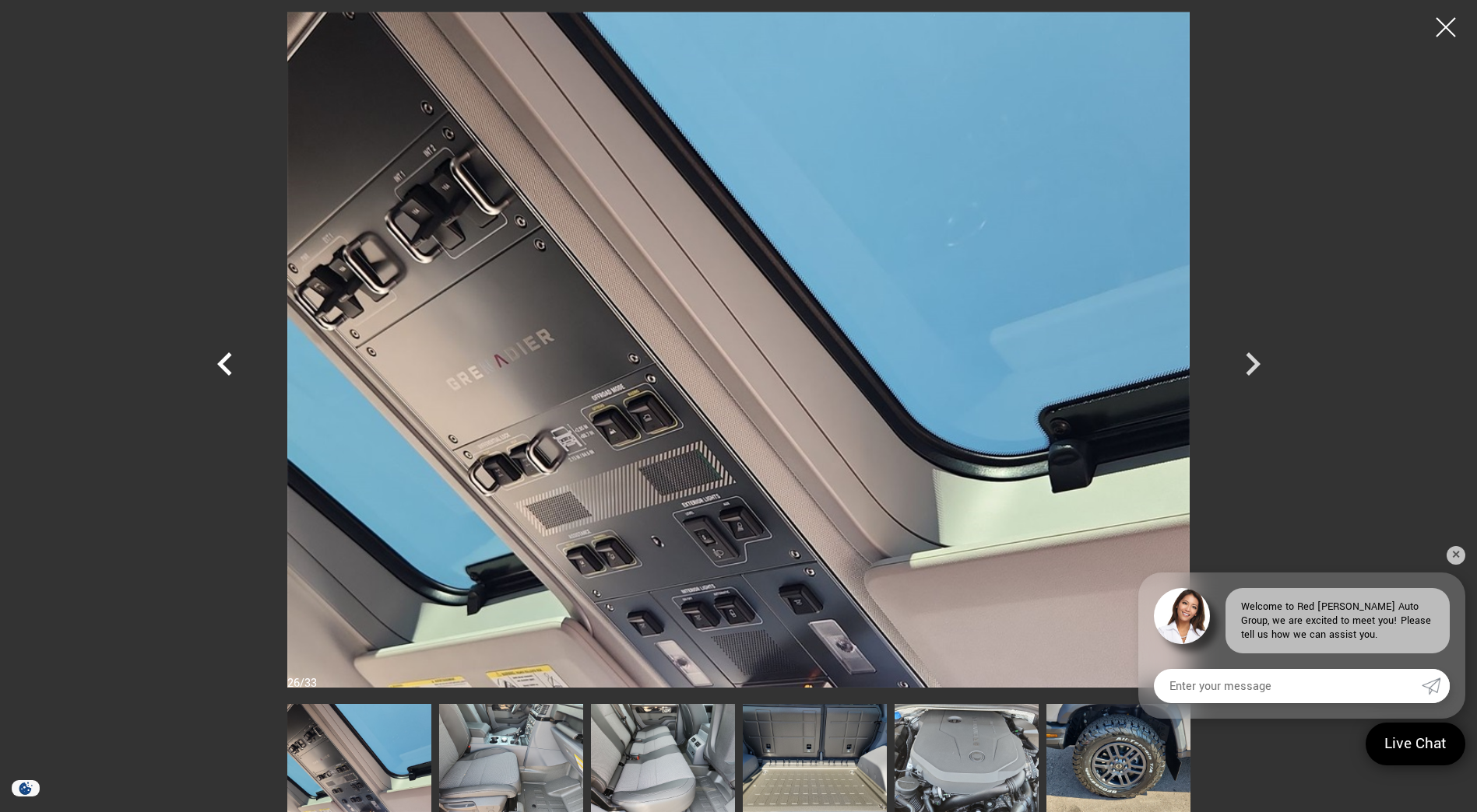
click at [225, 368] on icon "Previous" at bounding box center [225, 364] width 15 height 23
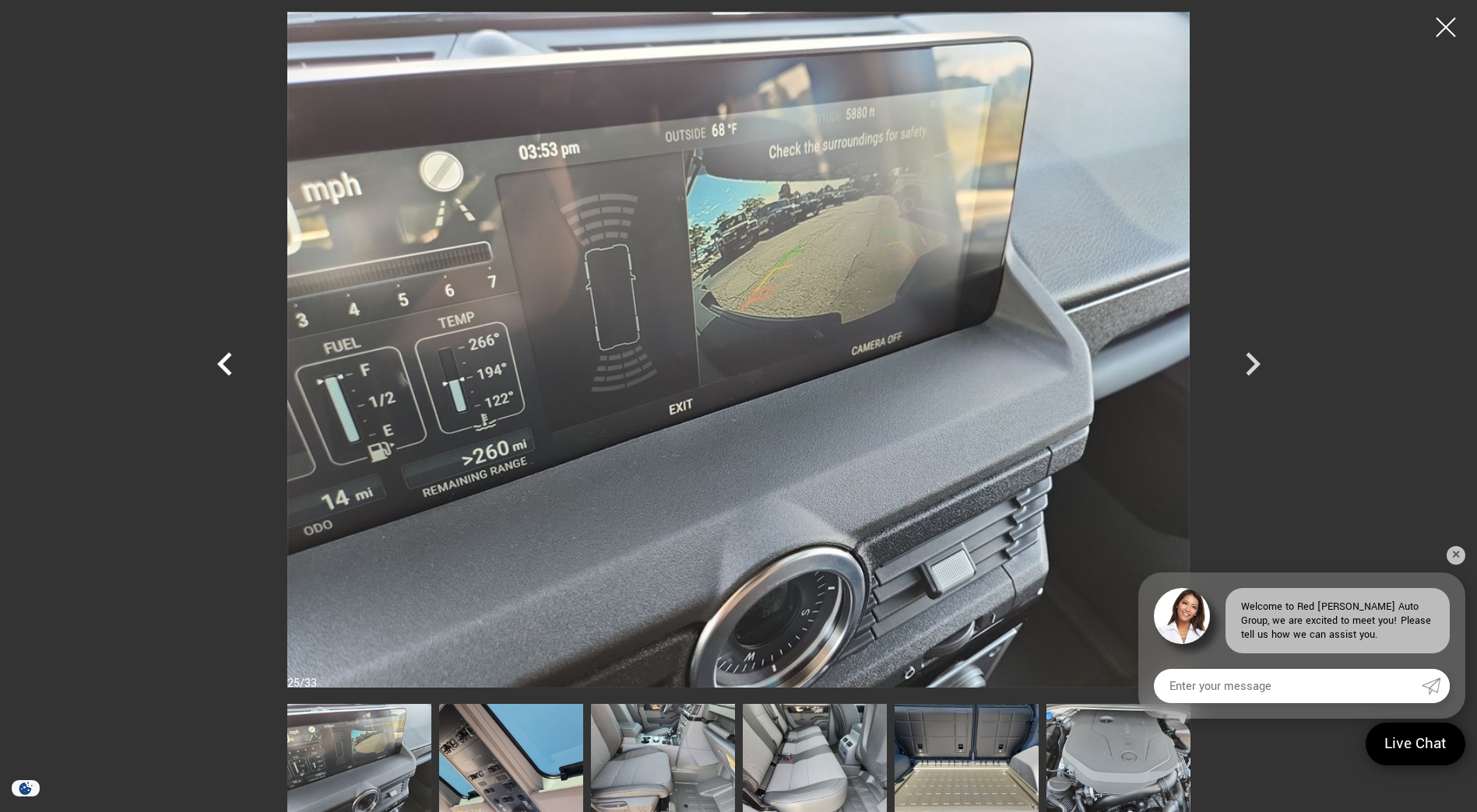
click at [225, 368] on icon "Previous" at bounding box center [225, 364] width 15 height 23
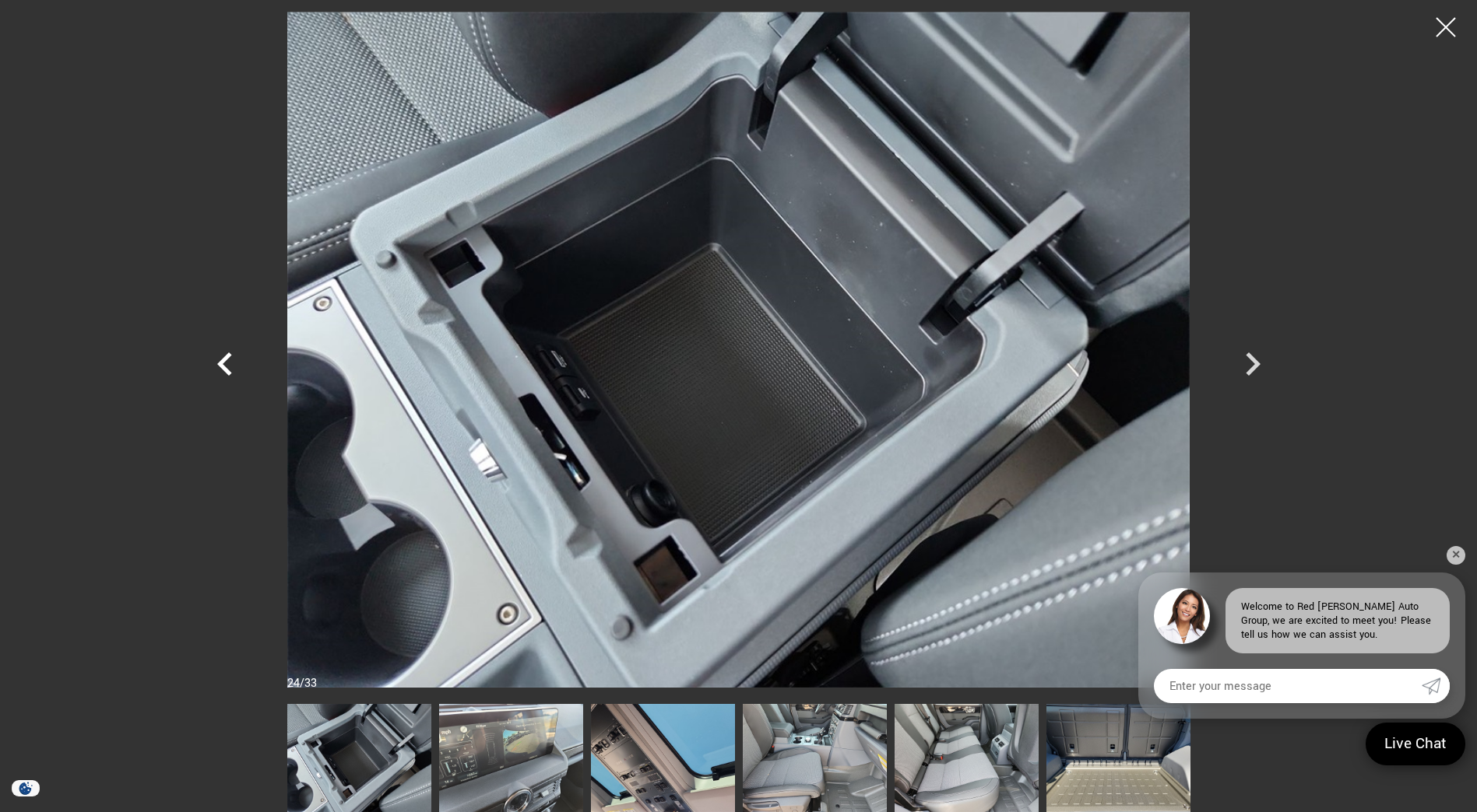
click at [225, 368] on icon "Previous" at bounding box center [225, 364] width 15 height 23
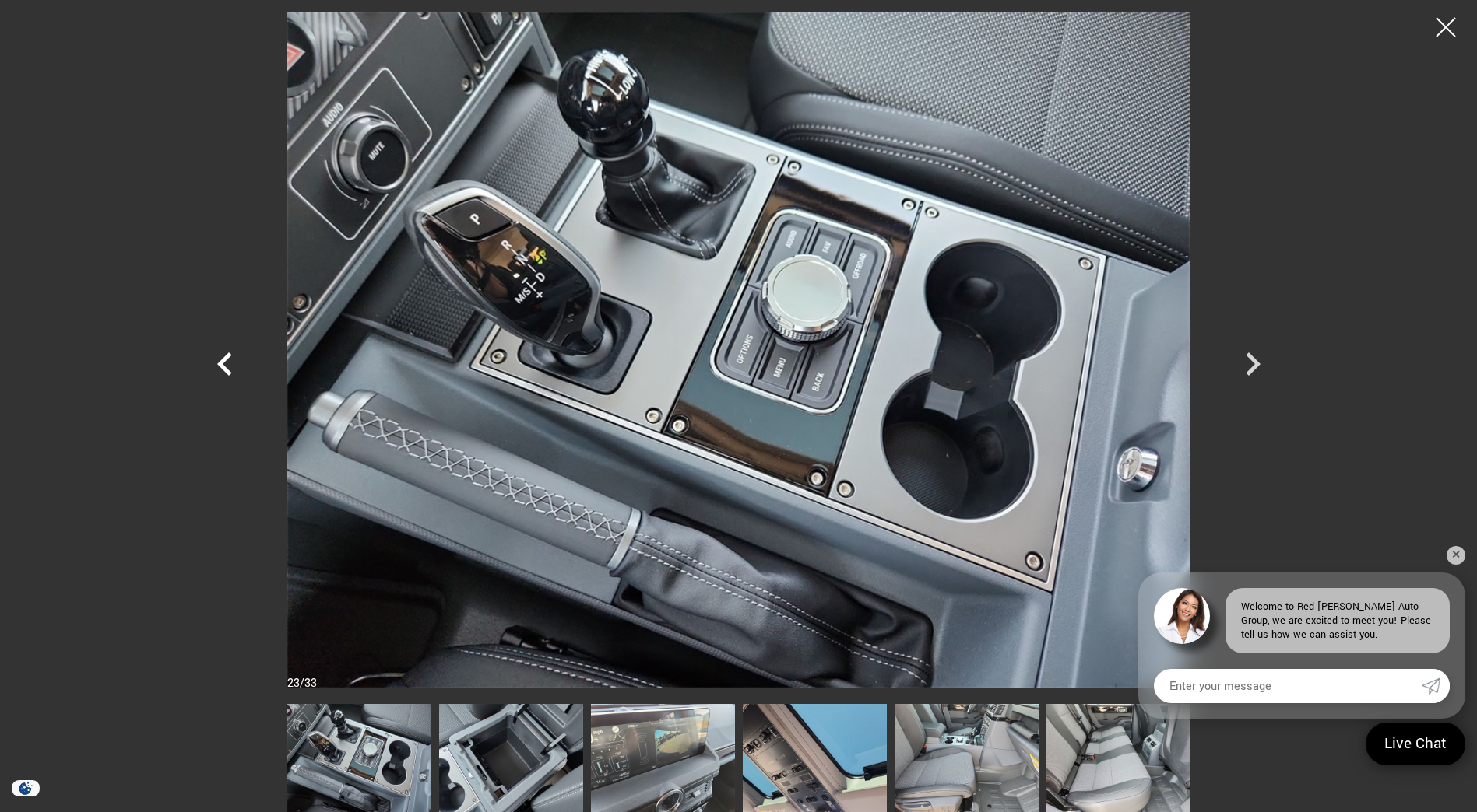
click at [225, 368] on icon "Previous" at bounding box center [225, 364] width 15 height 23
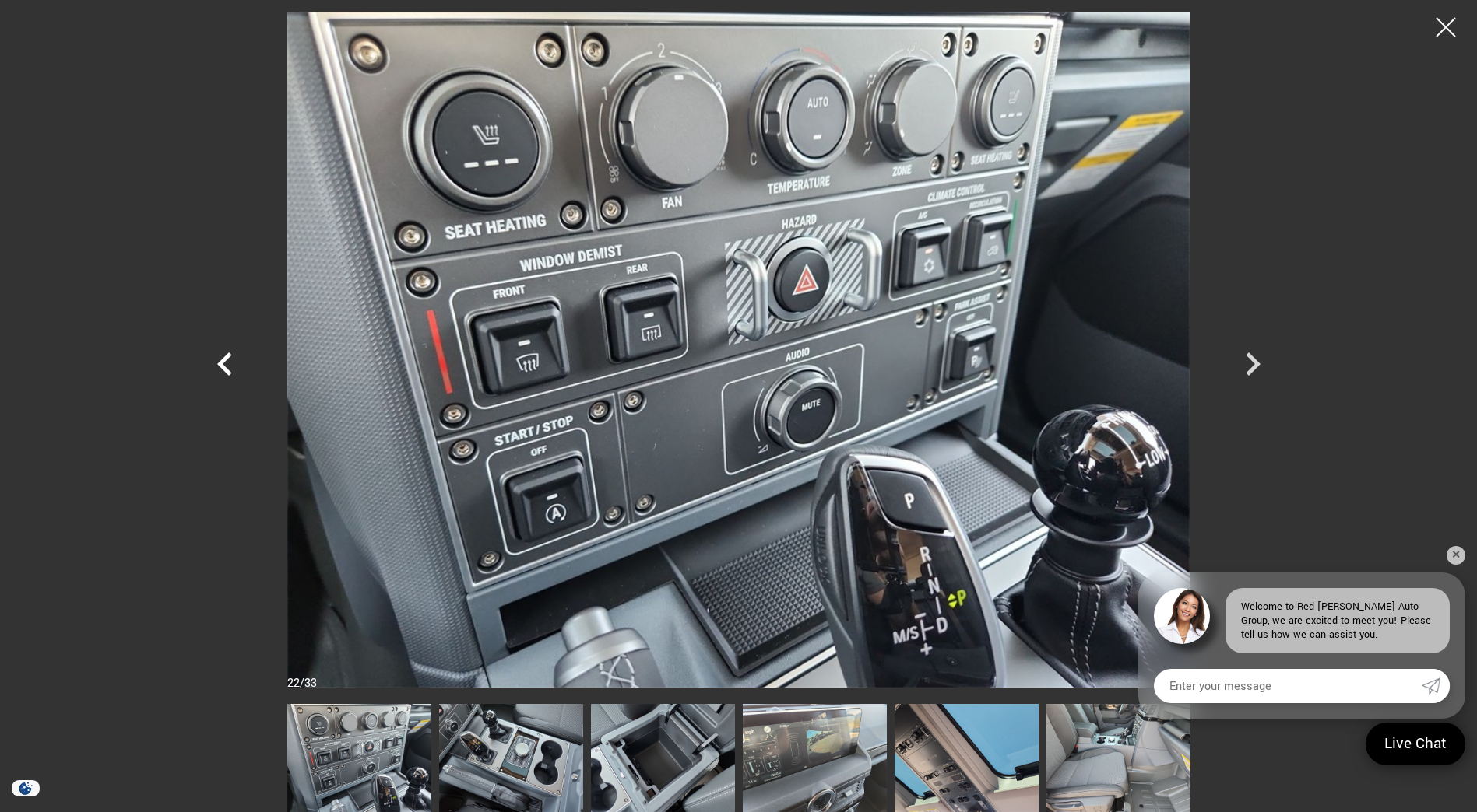
click at [225, 368] on icon "Previous" at bounding box center [225, 364] width 15 height 23
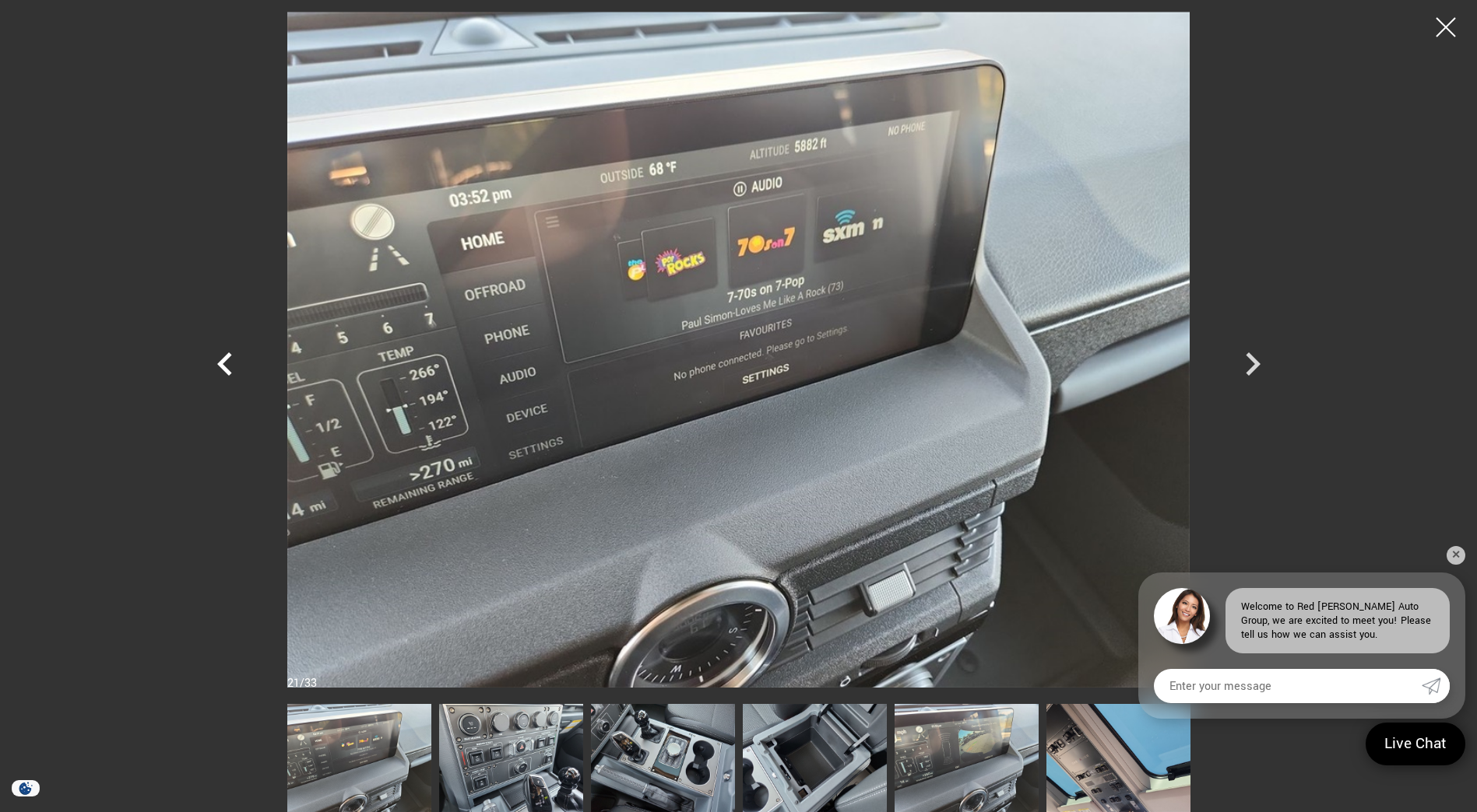
click at [225, 368] on icon "Previous" at bounding box center [225, 364] width 15 height 23
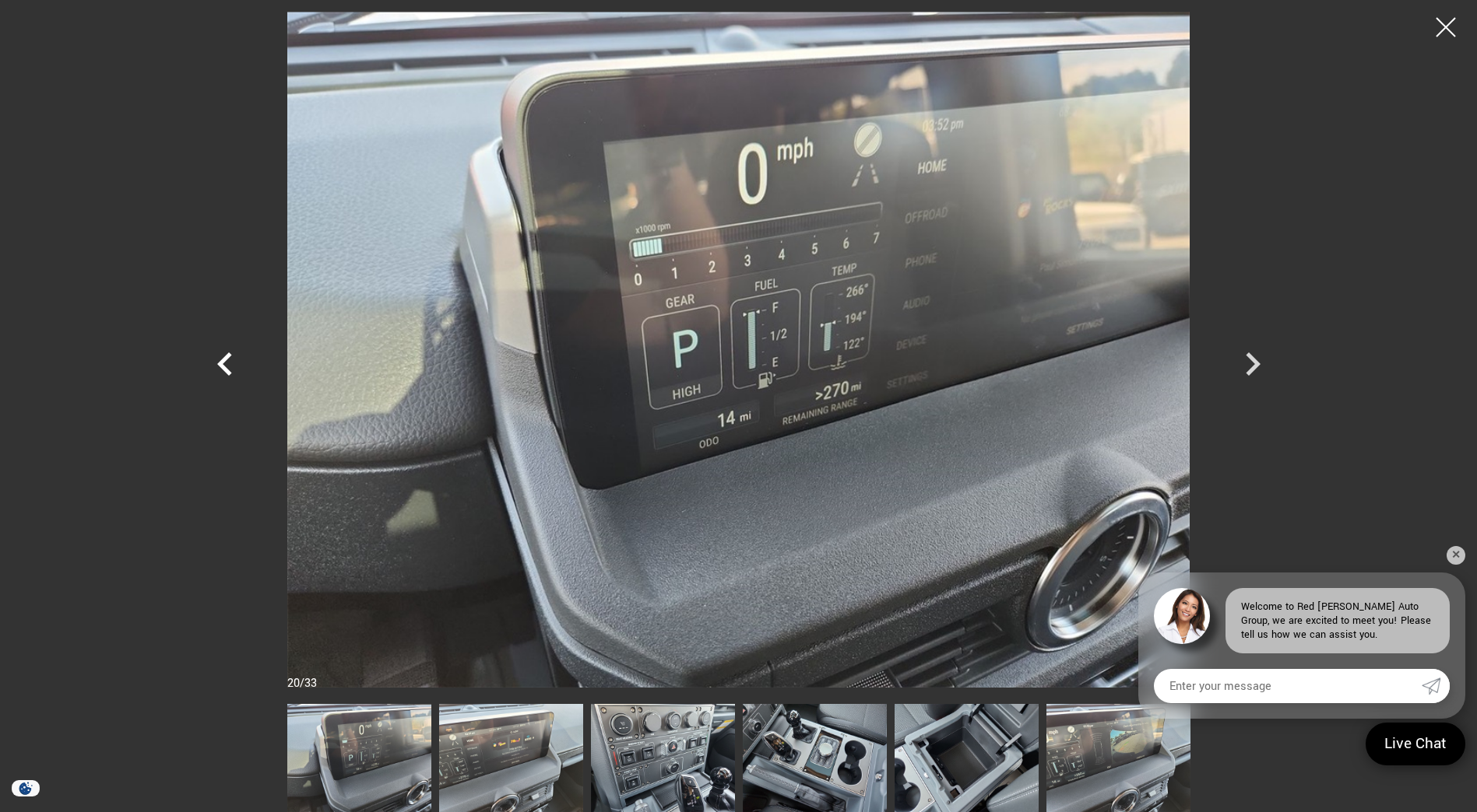
click at [225, 368] on icon "Previous" at bounding box center [225, 364] width 15 height 23
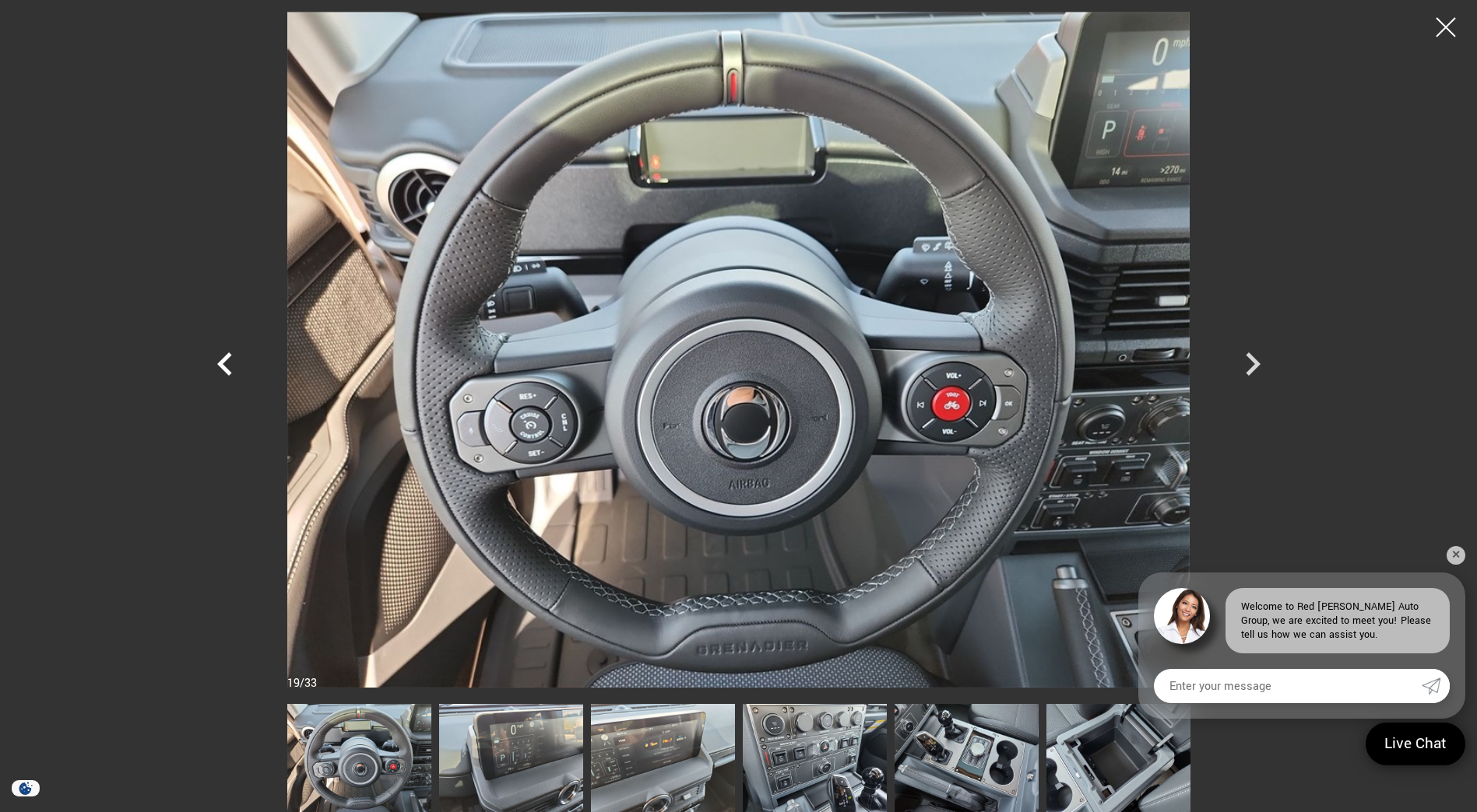
click at [225, 368] on icon "Previous" at bounding box center [225, 364] width 15 height 23
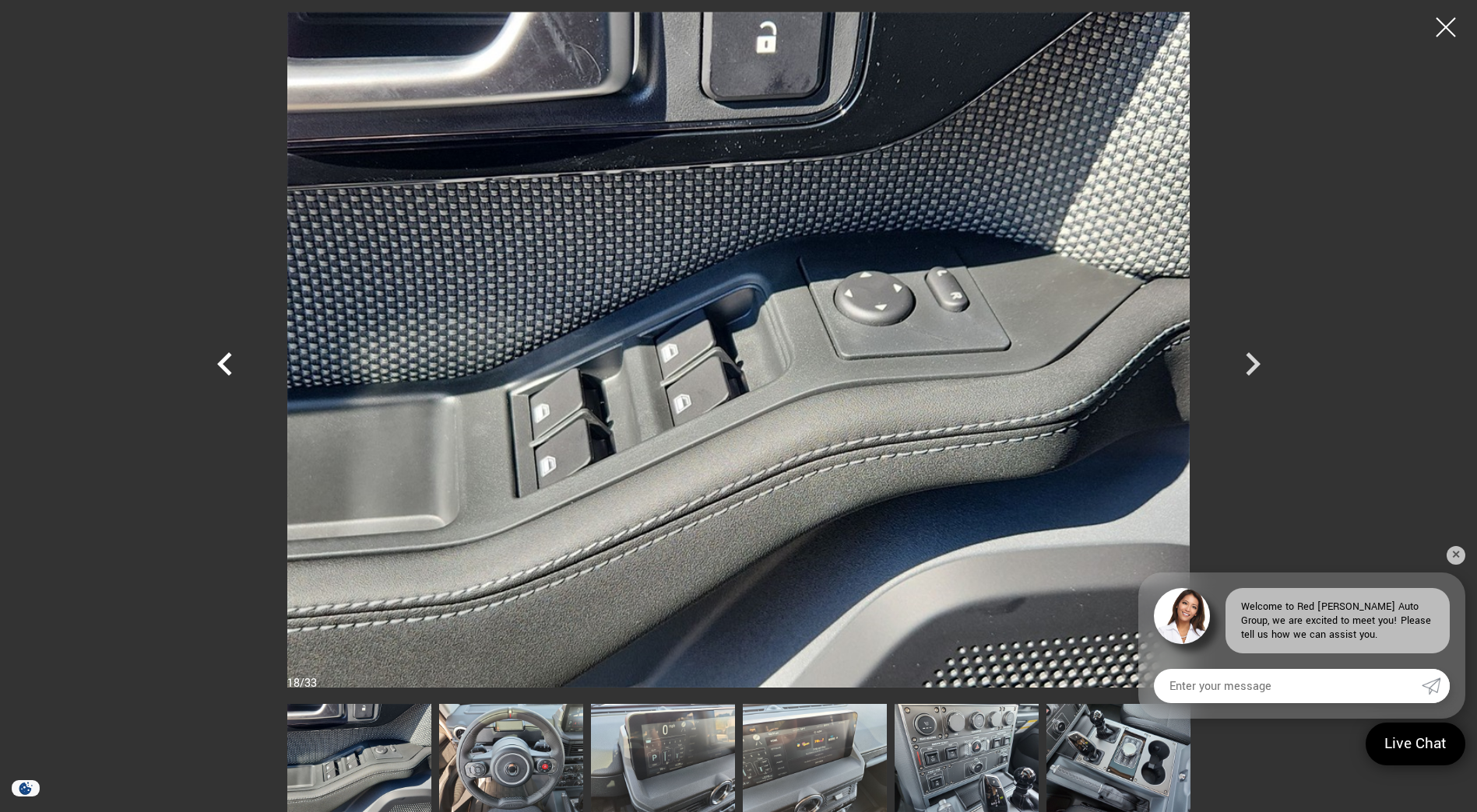
click at [225, 368] on icon "Previous" at bounding box center [225, 364] width 15 height 23
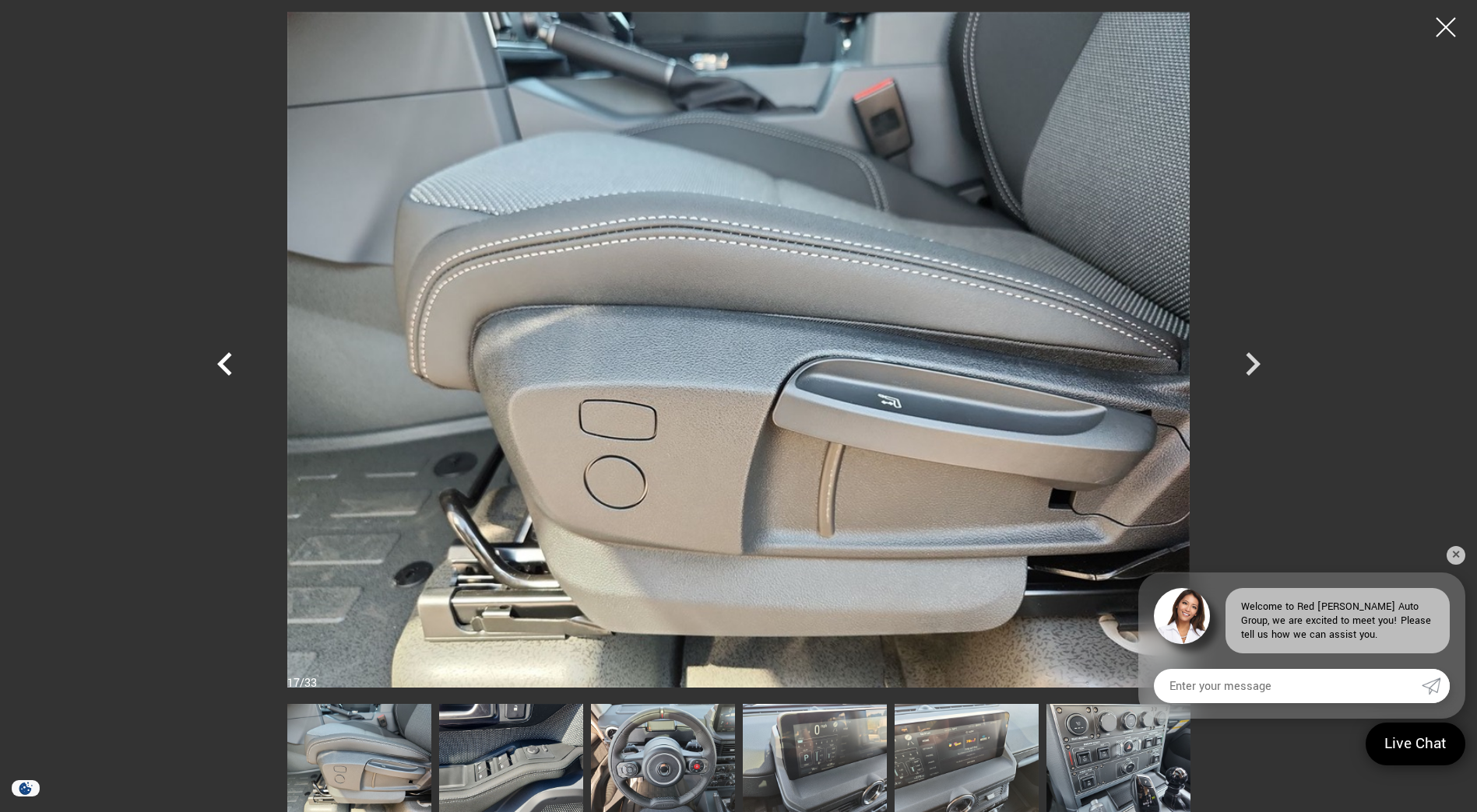
click at [225, 368] on icon "Previous" at bounding box center [225, 364] width 15 height 23
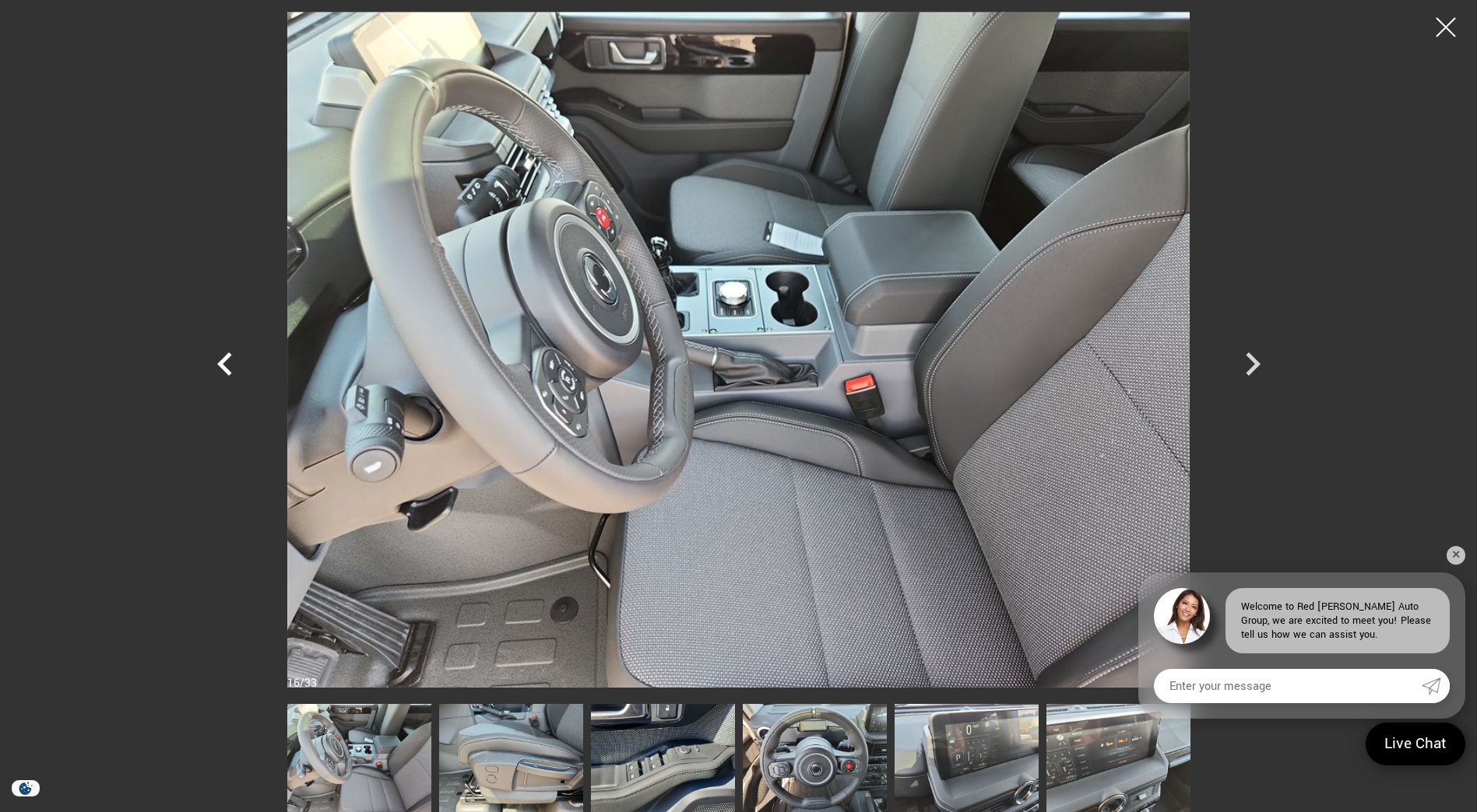
click at [225, 368] on icon "Previous" at bounding box center [225, 364] width 15 height 23
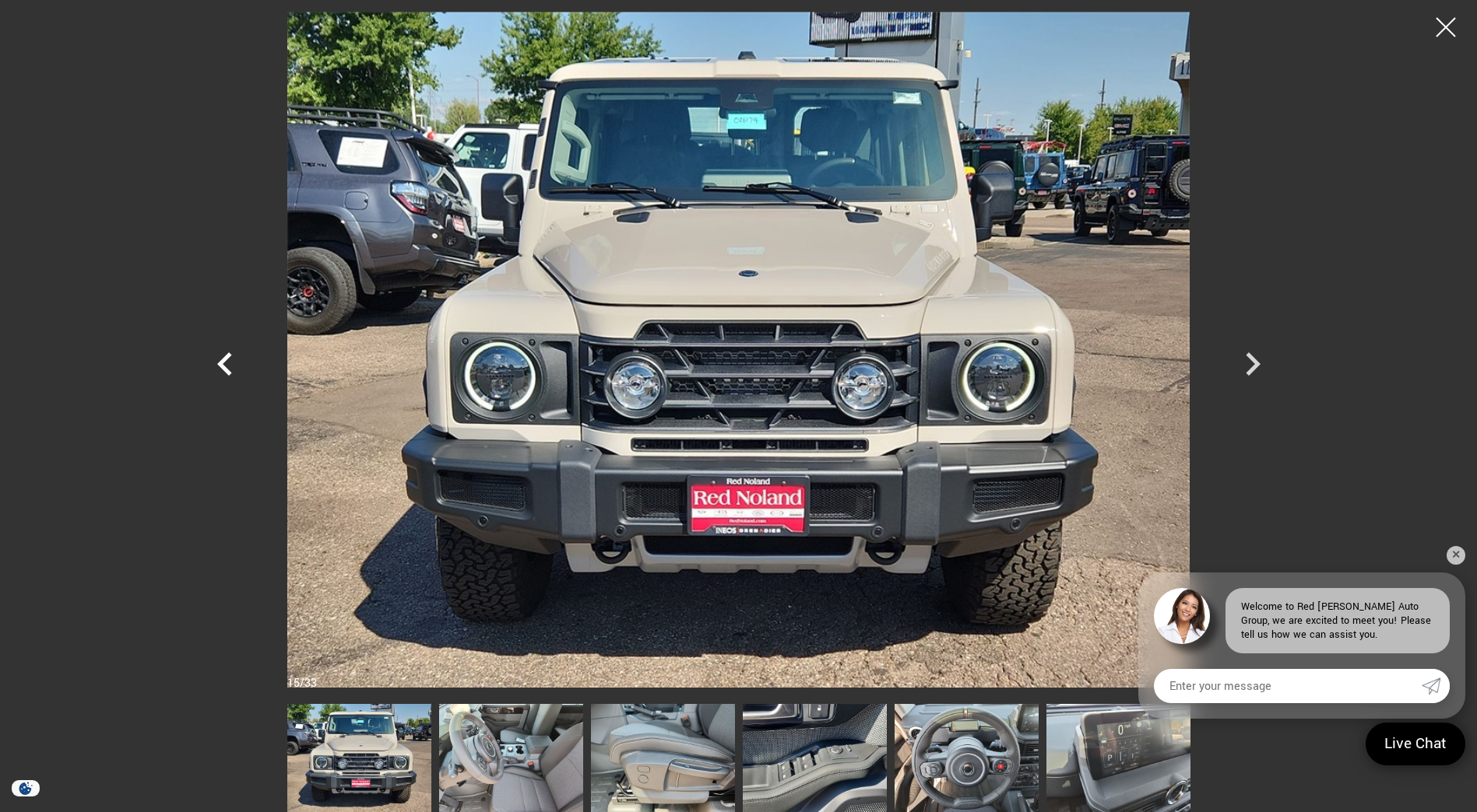
click at [225, 368] on icon "Previous" at bounding box center [225, 364] width 15 height 23
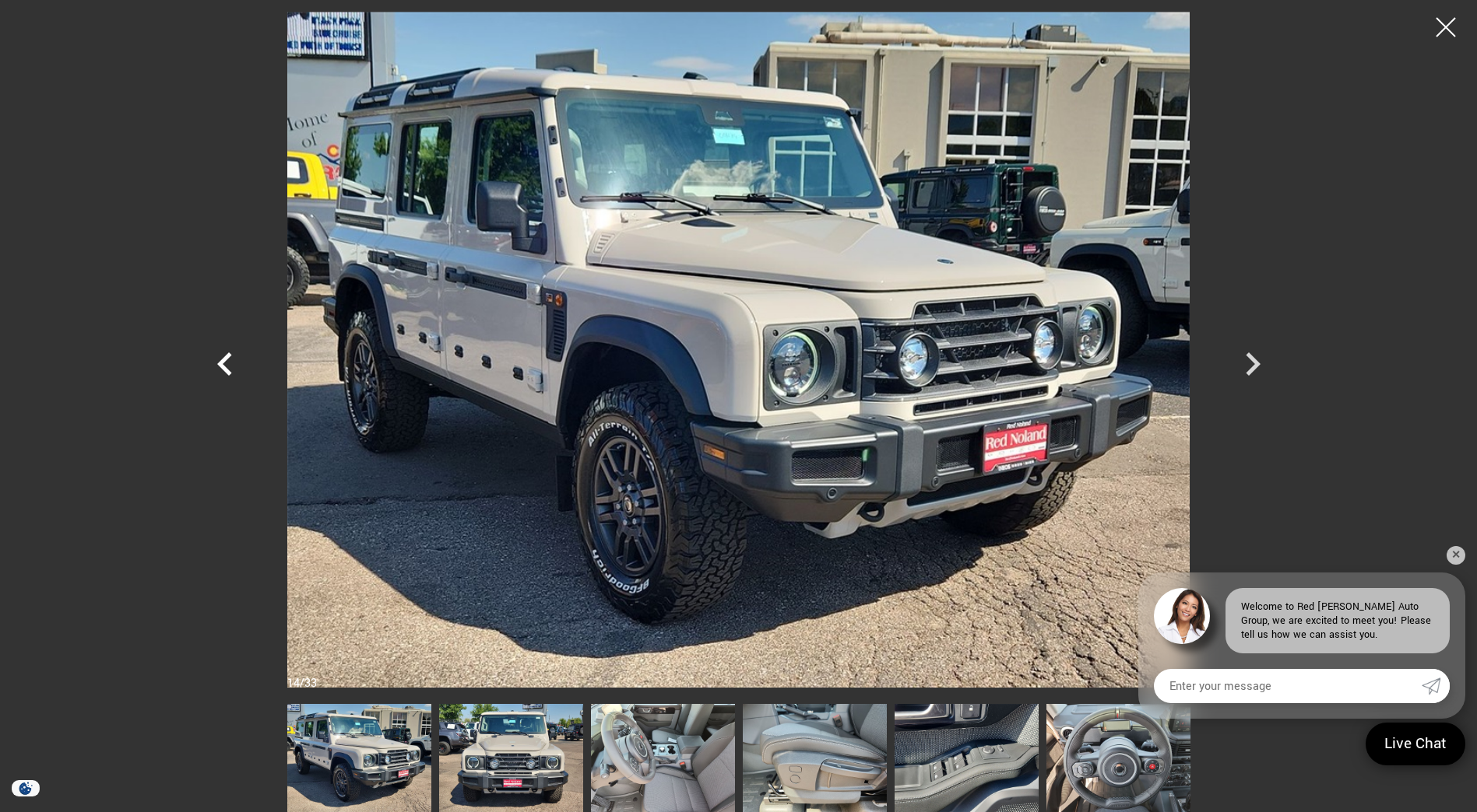
click at [225, 368] on icon "Previous" at bounding box center [225, 364] width 15 height 23
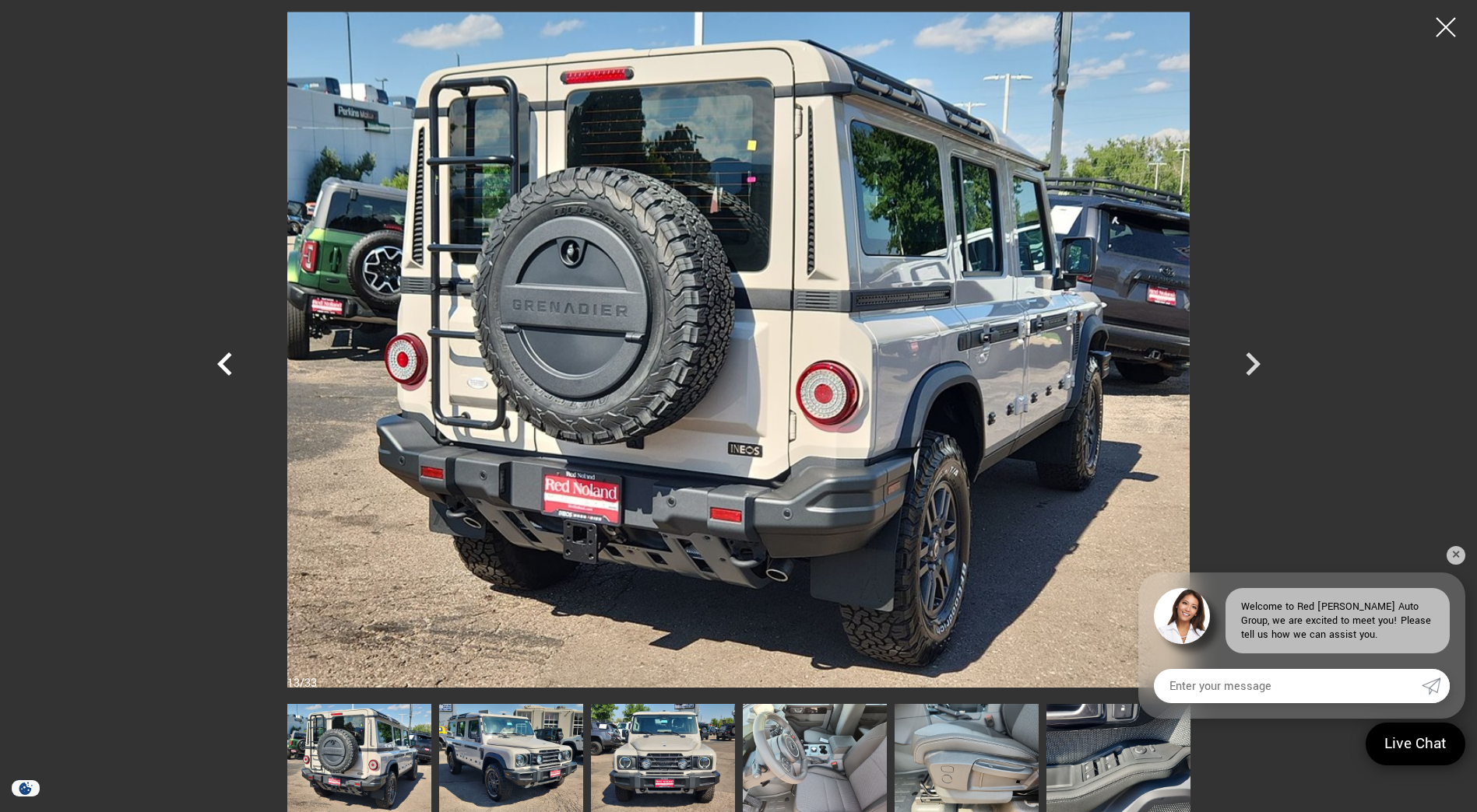
click at [225, 368] on icon "Previous" at bounding box center [225, 364] width 15 height 23
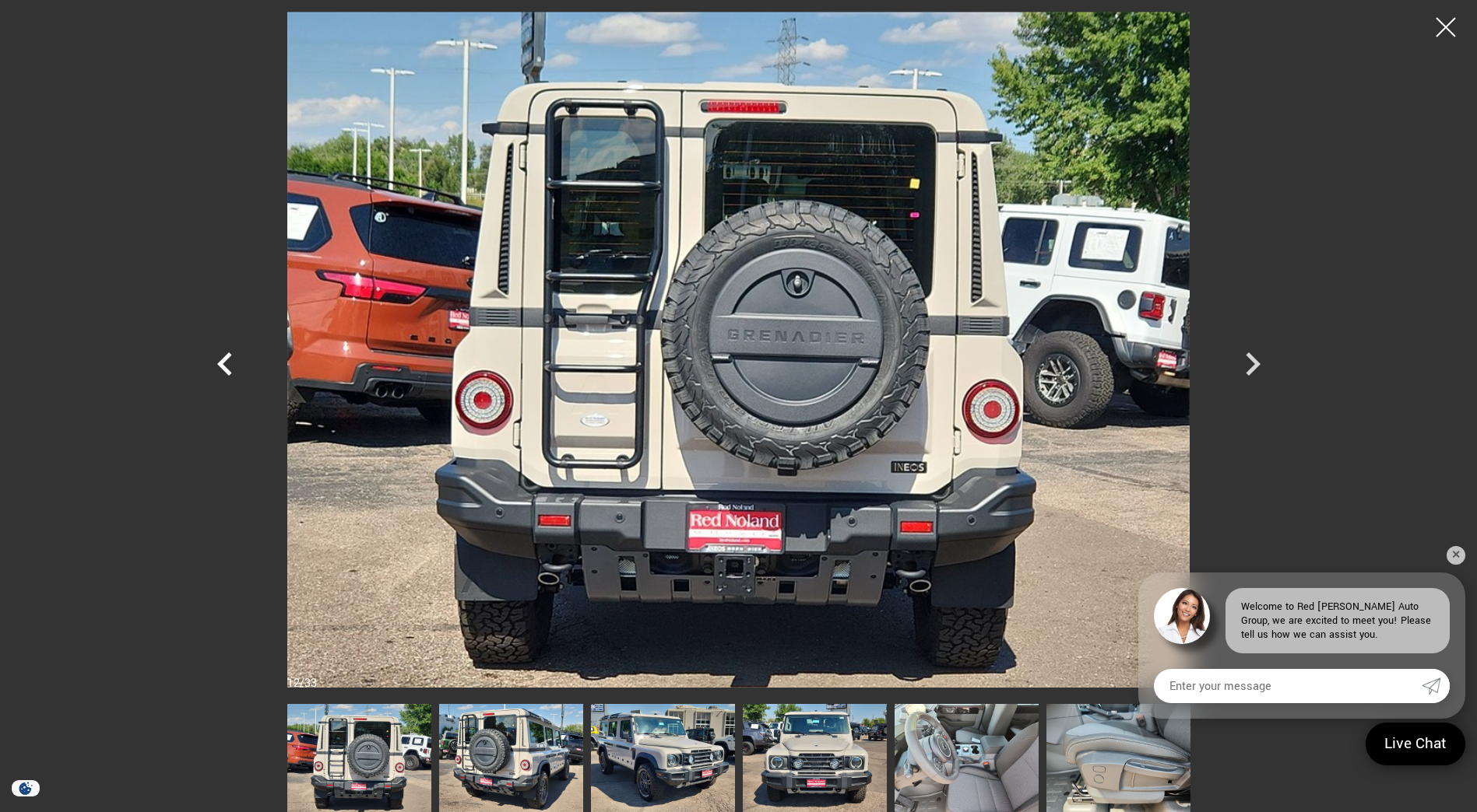
click at [225, 368] on icon "Previous" at bounding box center [225, 364] width 15 height 23
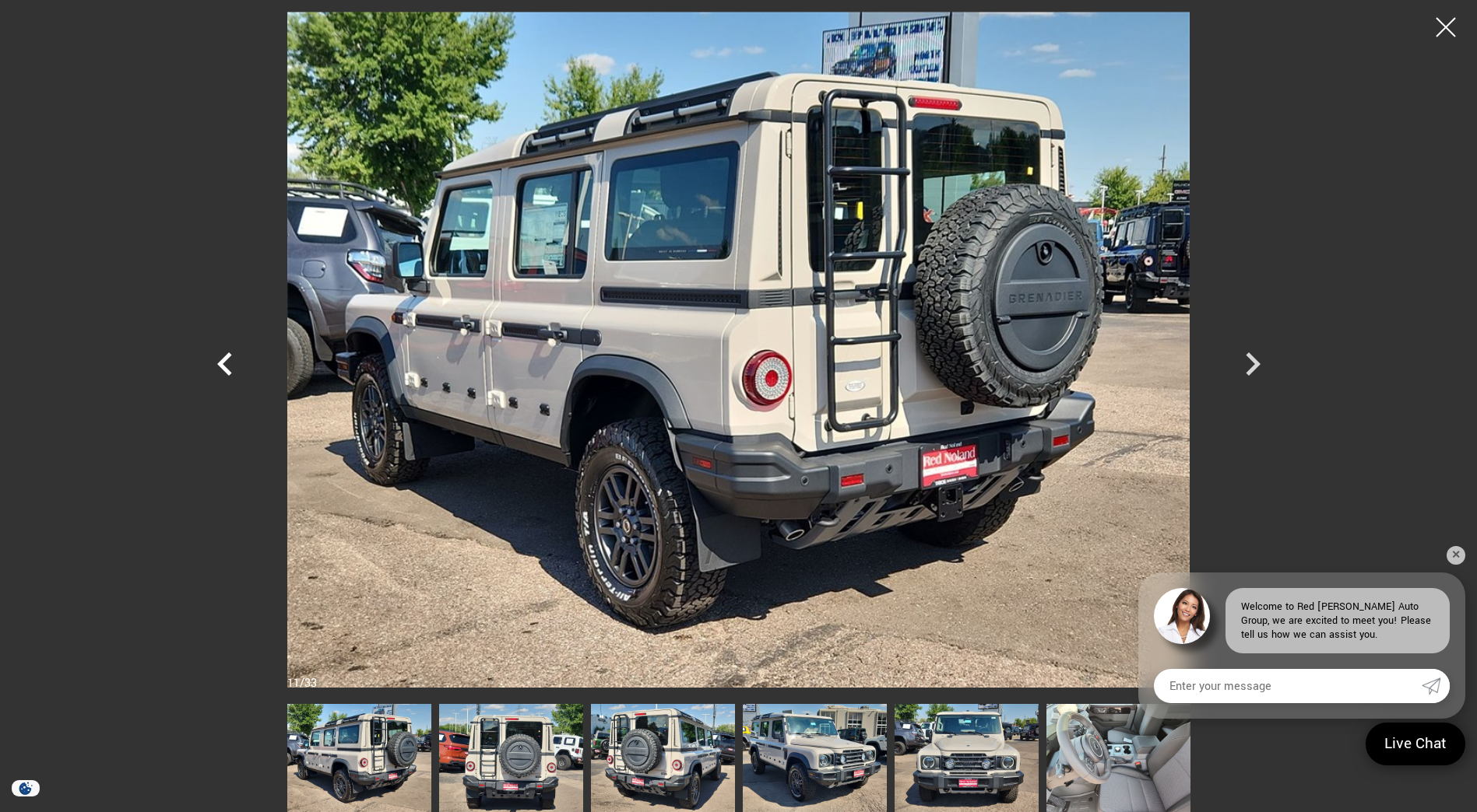
click at [225, 368] on icon "Previous" at bounding box center [225, 364] width 15 height 23
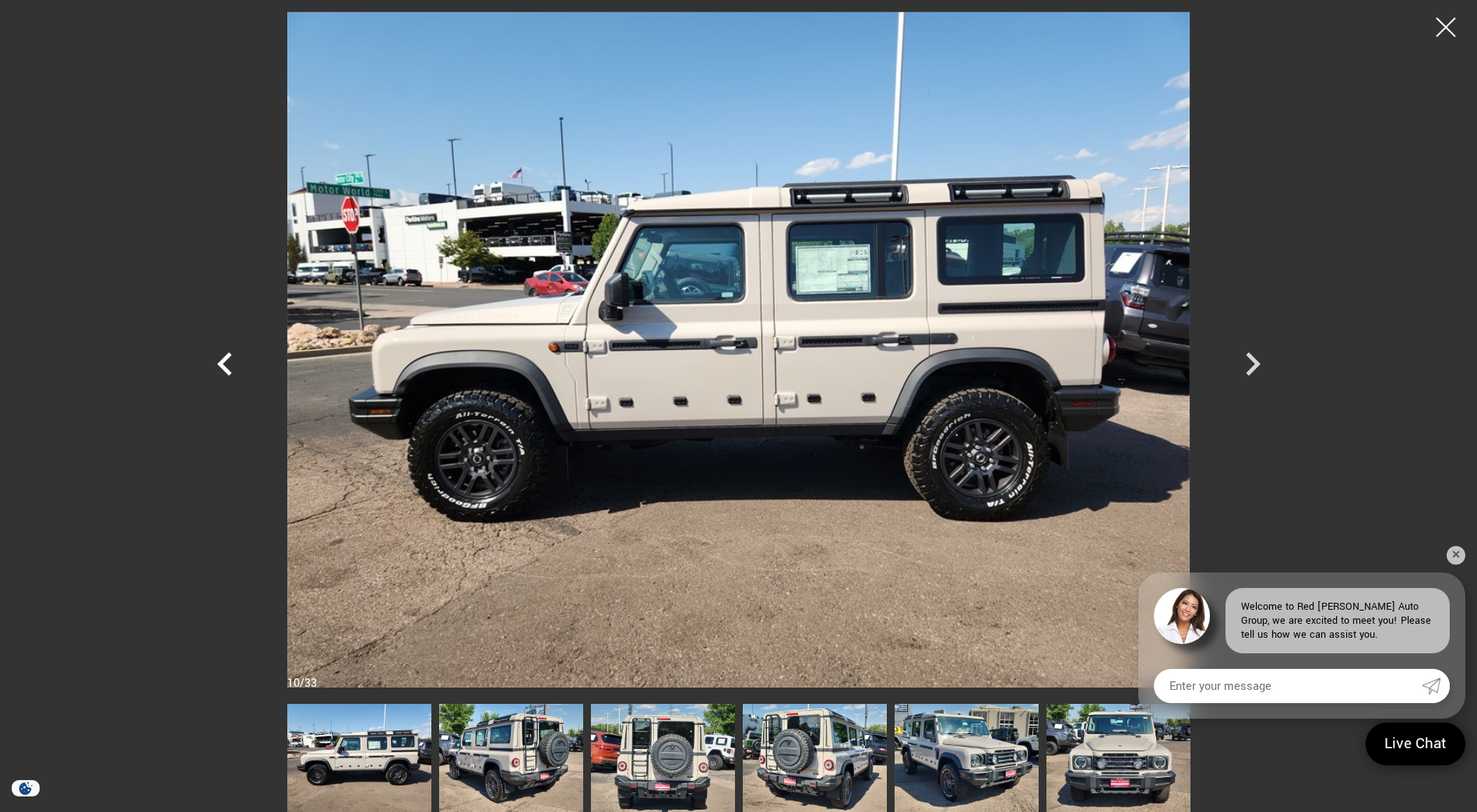
click at [225, 368] on icon "Previous" at bounding box center [225, 364] width 15 height 23
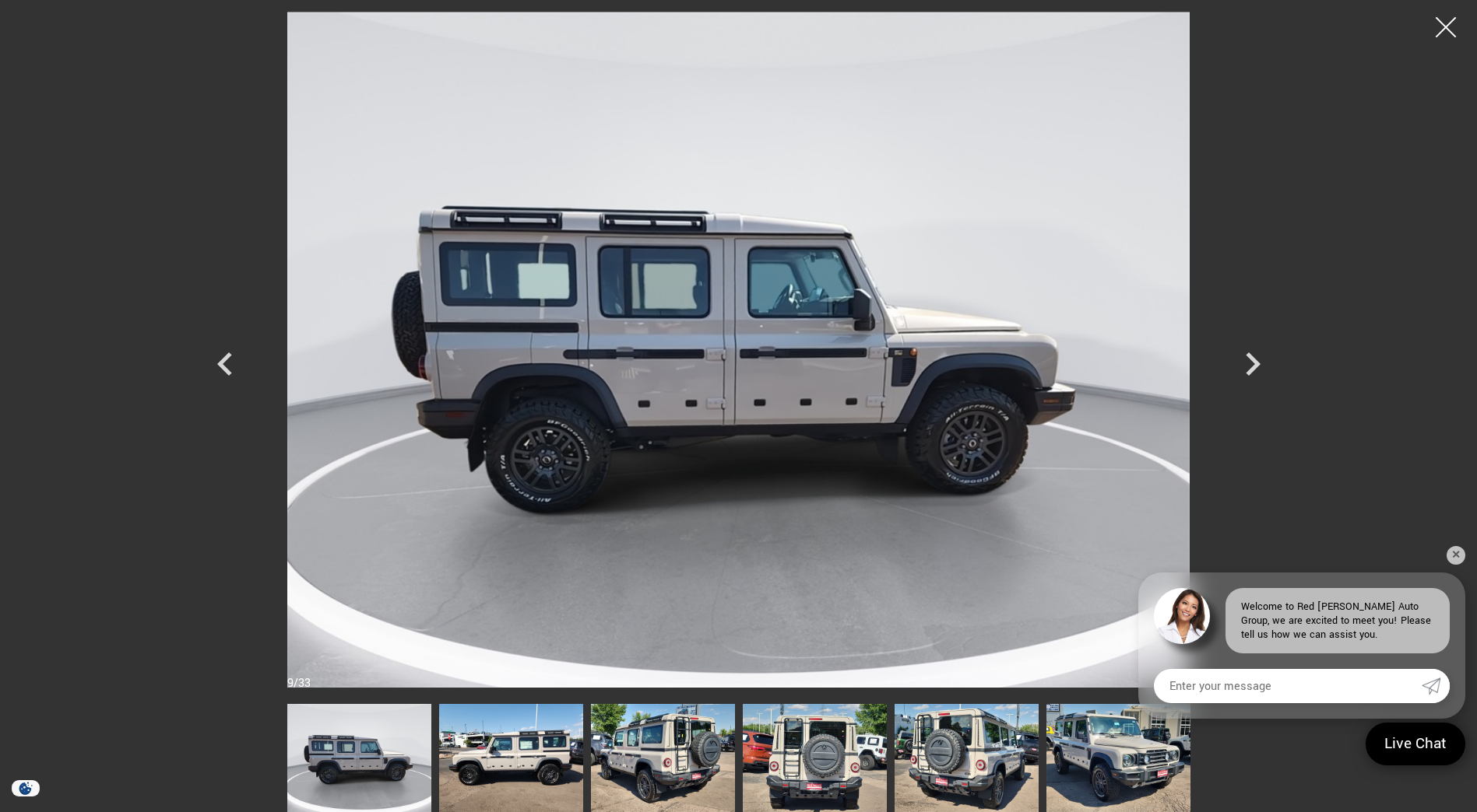
click at [1449, 26] on div at bounding box center [1445, 27] width 41 height 41
